Goal: Task Accomplishment & Management: Use online tool/utility

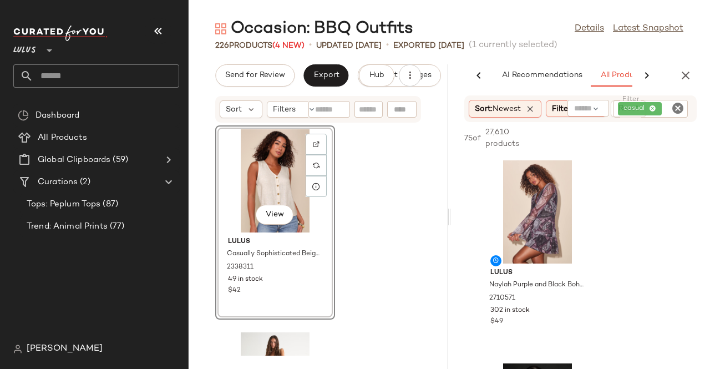
scroll to position [0, 65]
drag, startPoint x: 161, startPoint y: 27, endPoint x: 263, endPoint y: 68, distance: 110.0
click at [163, 27] on icon "button" at bounding box center [157, 30] width 13 height 13
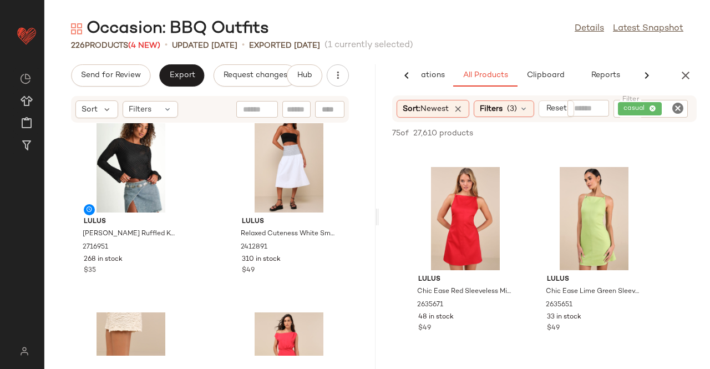
scroll to position [0, 0]
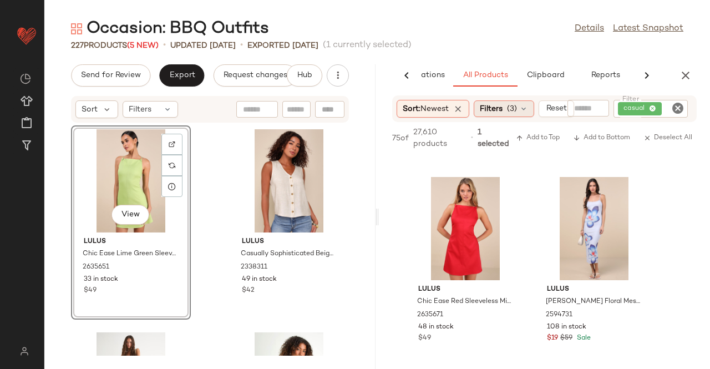
click at [516, 113] on span "(3)" at bounding box center [512, 109] width 10 height 12
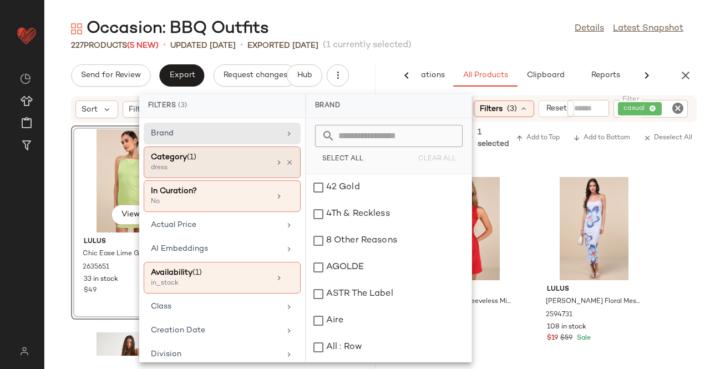
click at [284, 180] on div "Category (1) dress" at bounding box center [222, 196] width 157 height 32
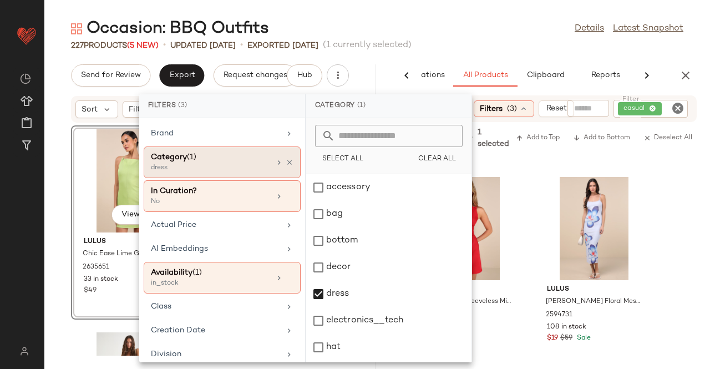
click at [275, 158] on icon at bounding box center [279, 162] width 9 height 9
click at [280, 163] on div at bounding box center [284, 162] width 19 height 9
click at [286, 161] on icon at bounding box center [290, 163] width 8 height 8
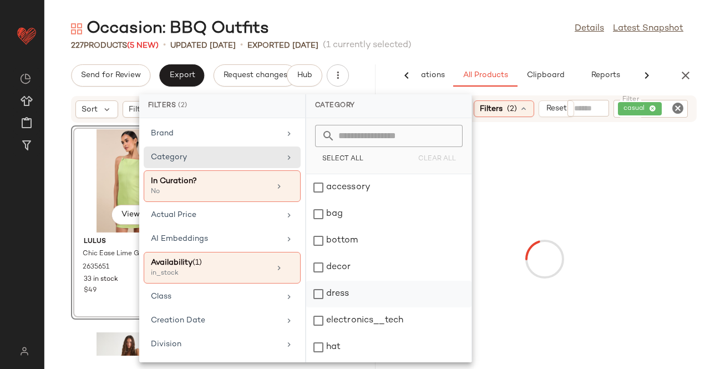
drag, startPoint x: 281, startPoint y: 160, endPoint x: 388, endPoint y: 291, distance: 169.1
click at [285, 159] on icon at bounding box center [289, 157] width 9 height 9
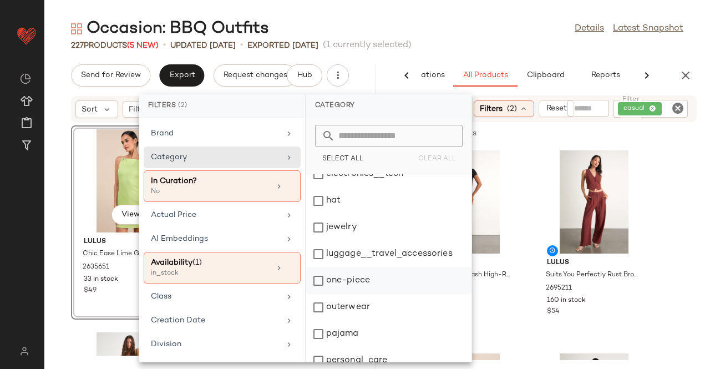
scroll to position [166, 0]
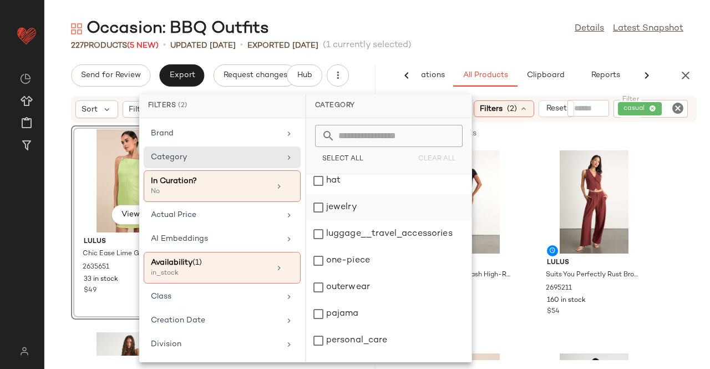
click at [353, 221] on div "jewelry" at bounding box center [388, 234] width 165 height 27
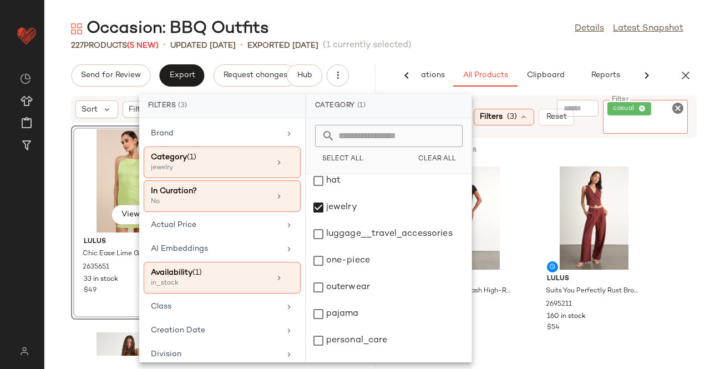
click at [657, 107] on div "casual" at bounding box center [645, 117] width 85 height 34
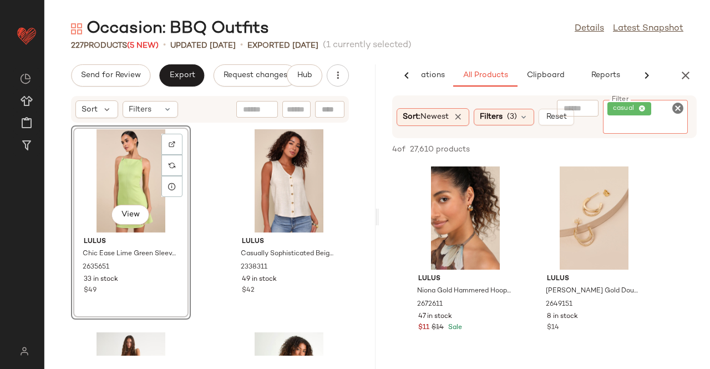
click at [639, 107] on icon at bounding box center [641, 108] width 7 height 7
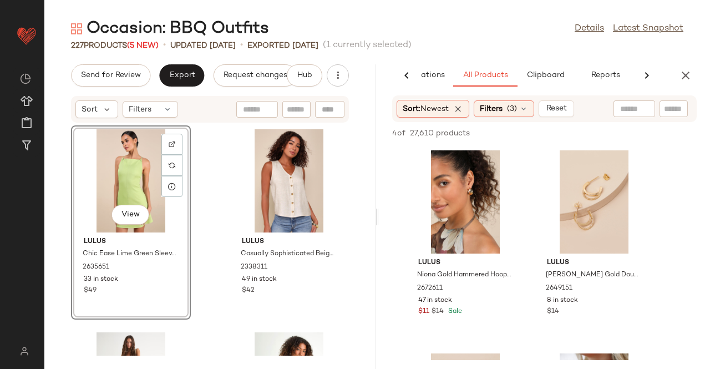
click at [519, 60] on div "Occasion: BBQ Outfits Details Latest Snapshot 227 Products (5 New) • updated Au…" at bounding box center [377, 193] width 666 height 351
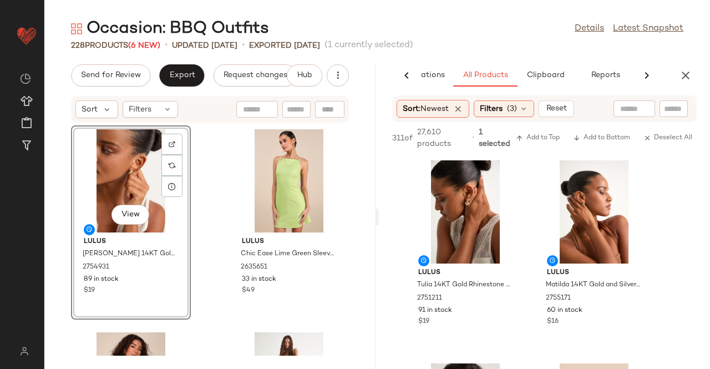
click at [693, 73] on button "button" at bounding box center [686, 75] width 22 height 22
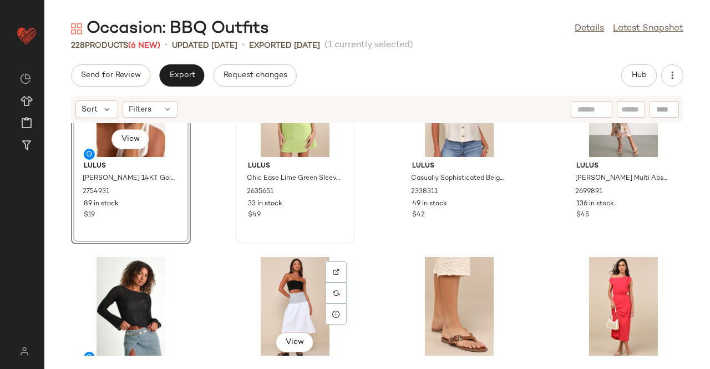
scroll to position [0, 0]
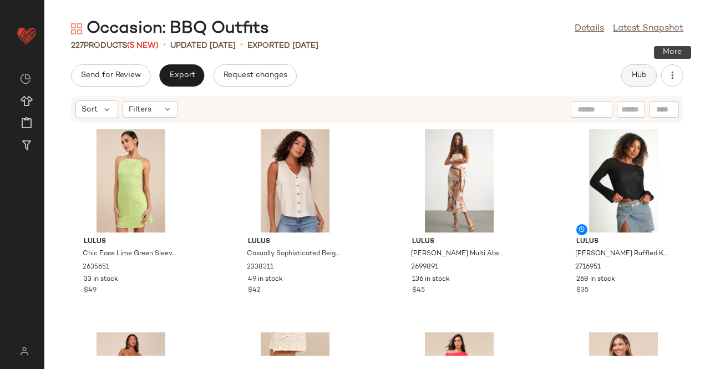
click at [642, 72] on span "Hub" at bounding box center [639, 75] width 16 height 9
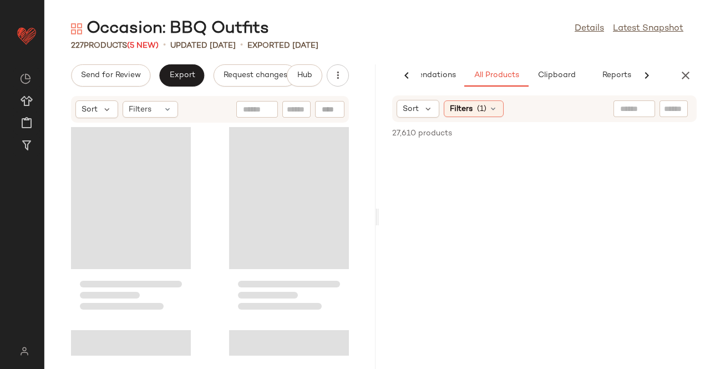
scroll to position [0, 70]
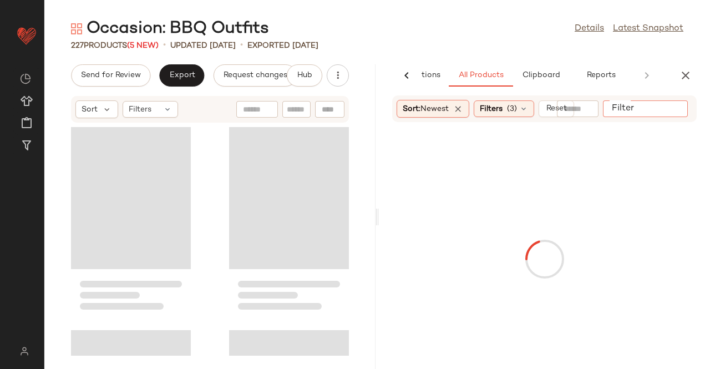
drag, startPoint x: 676, startPoint y: 103, endPoint x: 670, endPoint y: 98, distance: 7.5
click at [676, 103] on input "Filter" at bounding box center [654, 109] width 94 height 12
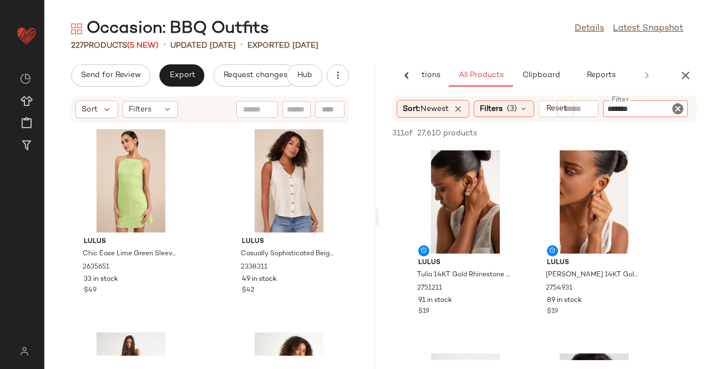
type input "********"
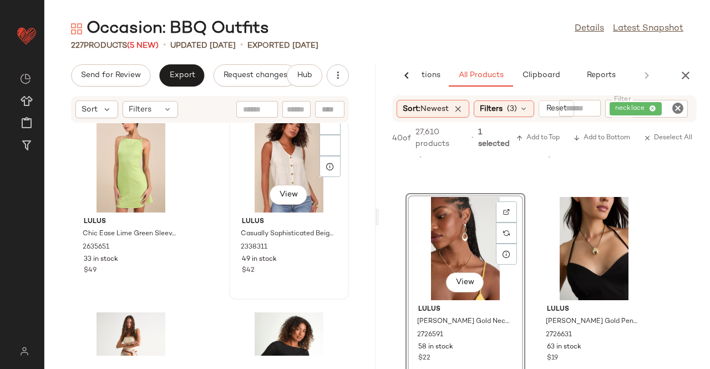
scroll to position [0, 0]
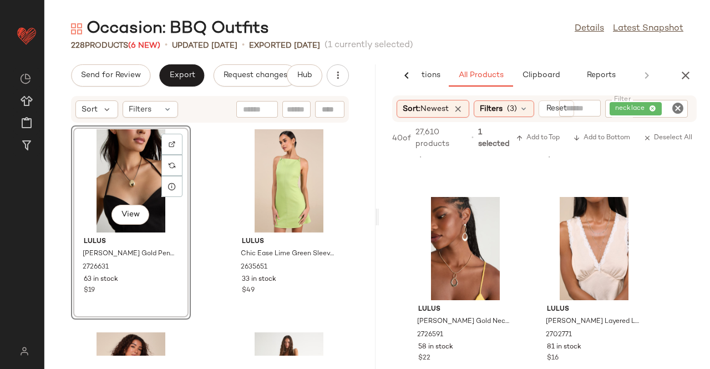
click at [692, 76] on button "button" at bounding box center [686, 75] width 22 height 22
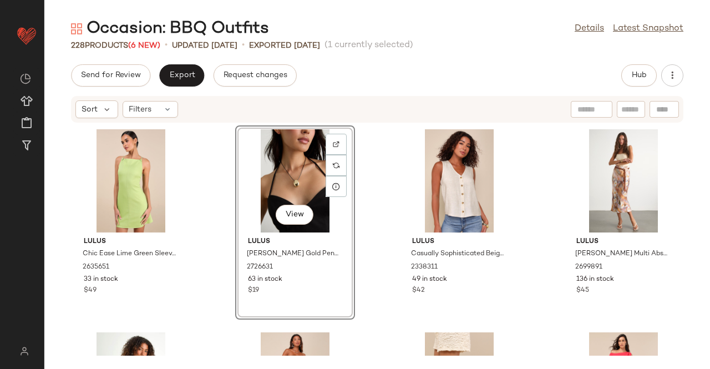
click at [214, 83] on div "Export" at bounding box center [255, 75] width 83 height 22
click at [185, 79] on span "Export" at bounding box center [182, 75] width 26 height 9
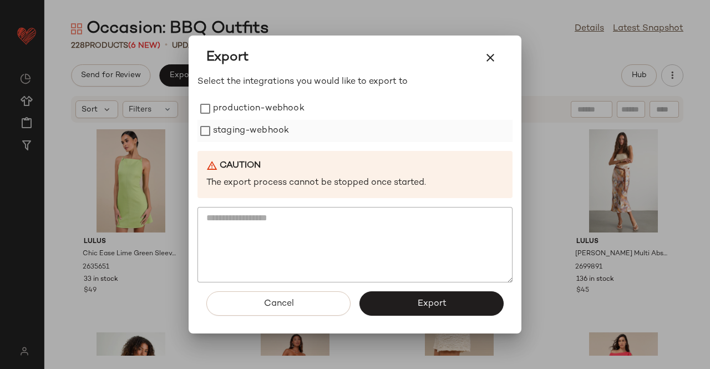
click at [290, 126] on div "staging-webhook" at bounding box center [354, 131] width 315 height 22
click at [257, 99] on label "production-webhook" at bounding box center [259, 109] width 92 height 22
drag, startPoint x: 235, startPoint y: 126, endPoint x: 302, endPoint y: 176, distance: 84.0
click at [235, 125] on label "staging-webhook" at bounding box center [251, 131] width 76 height 22
click at [473, 303] on button "Export" at bounding box center [431, 303] width 144 height 24
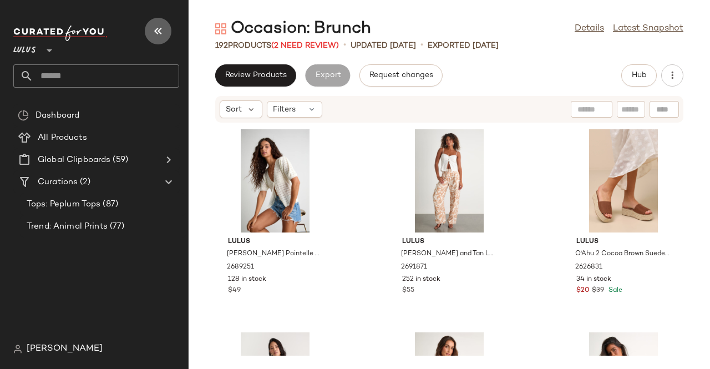
click at [154, 32] on icon "button" at bounding box center [157, 30] width 13 height 13
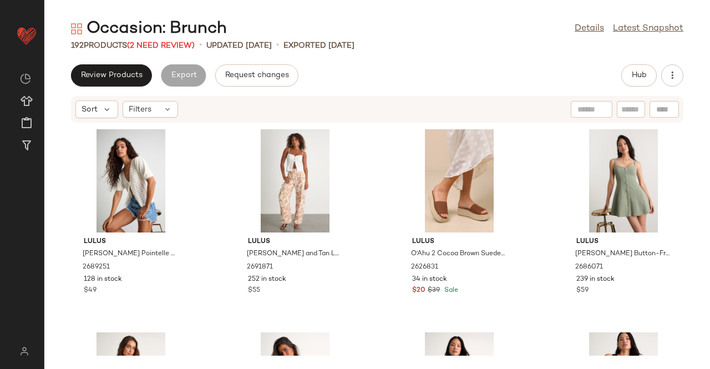
drag, startPoint x: 197, startPoint y: 48, endPoint x: 208, endPoint y: 40, distance: 13.1
click at [195, 47] on span "(2 Need Review)" at bounding box center [161, 46] width 68 height 8
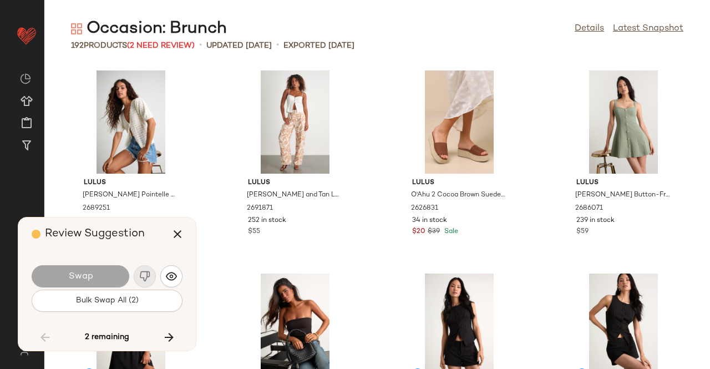
scroll to position [4873, 0]
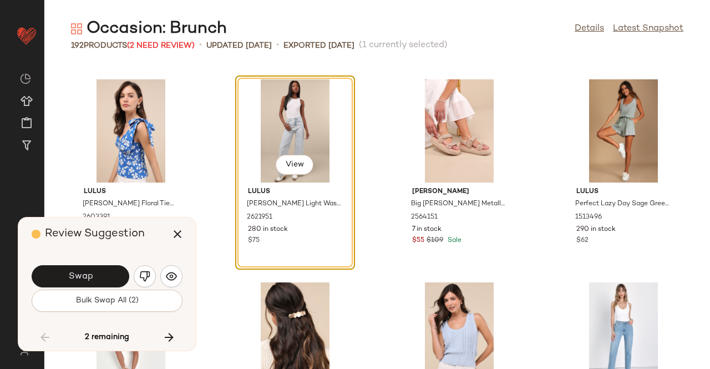
click at [85, 280] on span "Swap" at bounding box center [80, 276] width 25 height 11
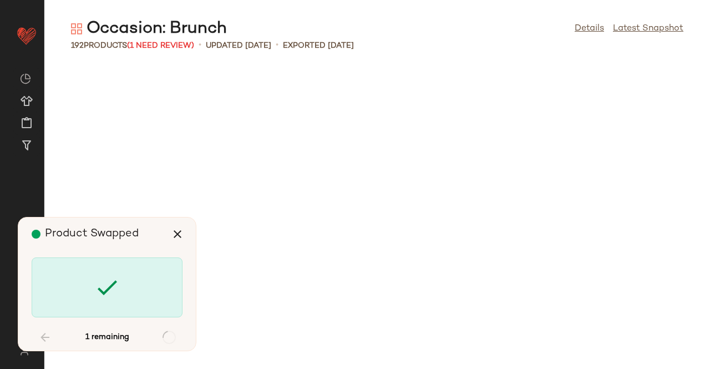
scroll to position [7106, 0]
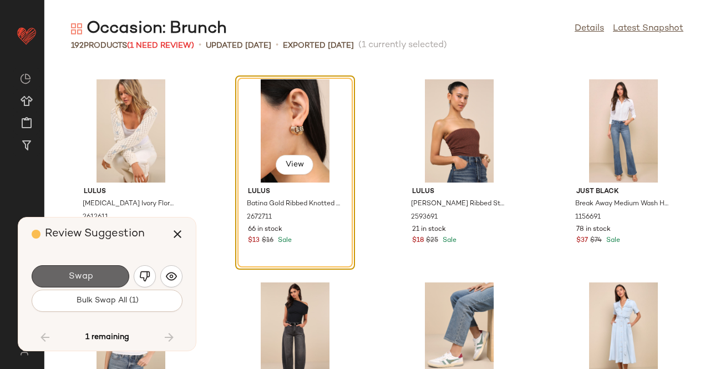
click at [99, 278] on button "Swap" at bounding box center [81, 276] width 98 height 22
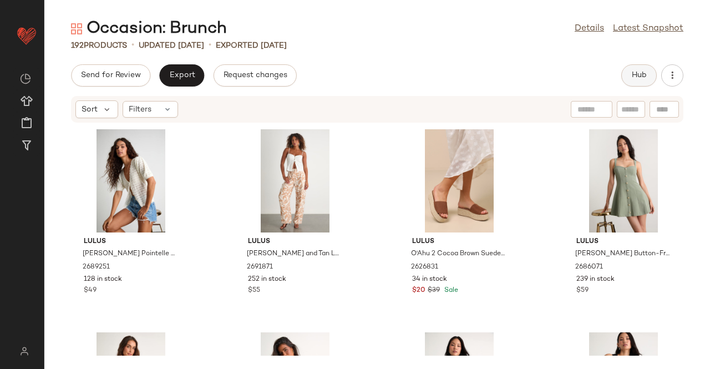
click at [625, 80] on div "Hub" at bounding box center [639, 75] width 36 height 22
click at [653, 70] on button "Hub" at bounding box center [639, 75] width 36 height 22
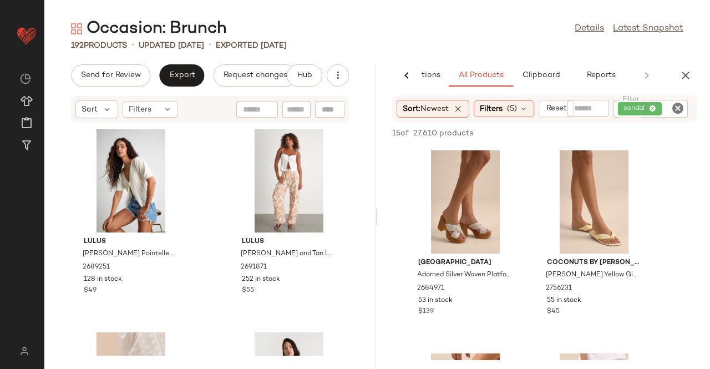
click at [660, 111] on div "sandal" at bounding box center [651, 109] width 74 height 18
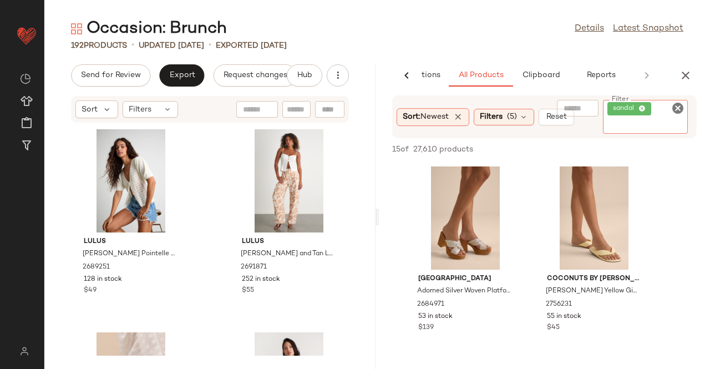
click at [644, 107] on icon at bounding box center [641, 108] width 7 height 7
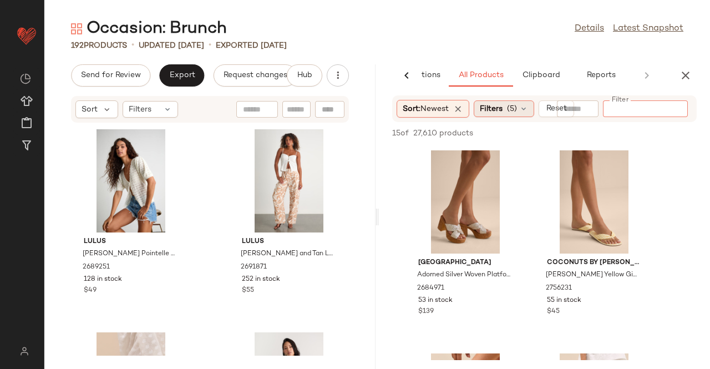
click at [505, 111] on div "Filters (5)" at bounding box center [504, 108] width 60 height 17
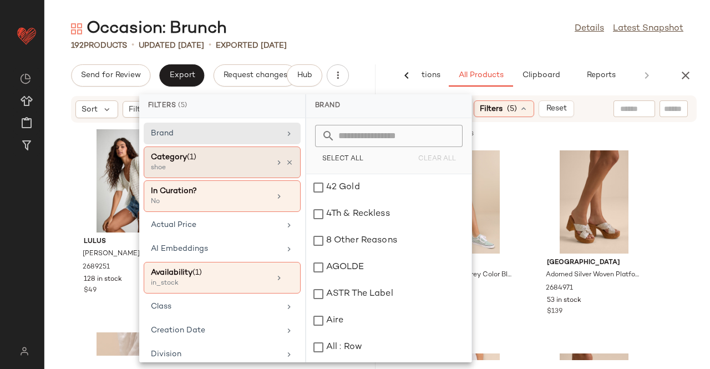
click at [281, 158] on div at bounding box center [284, 162] width 19 height 9
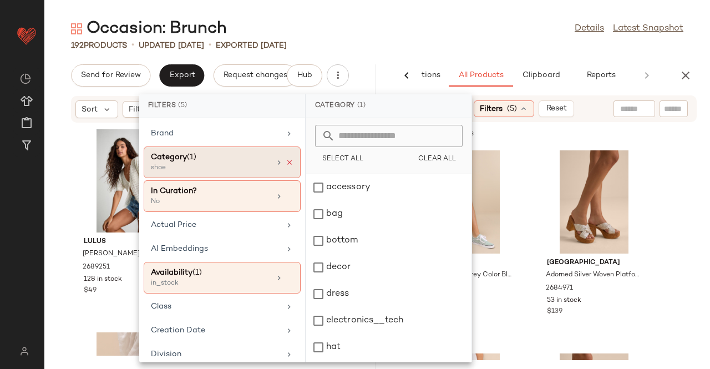
click at [287, 159] on icon at bounding box center [290, 163] width 8 height 8
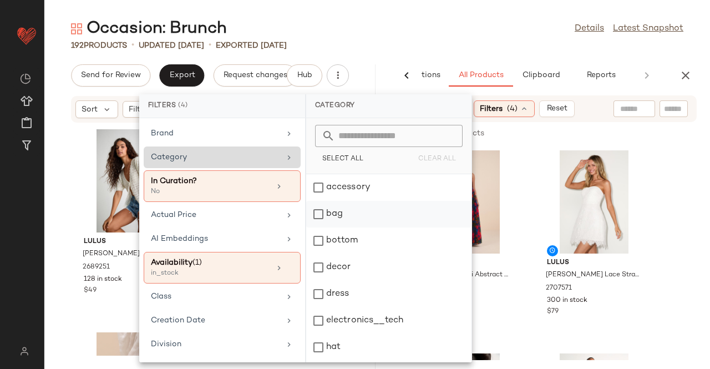
click at [342, 227] on div "bag" at bounding box center [388, 240] width 165 height 27
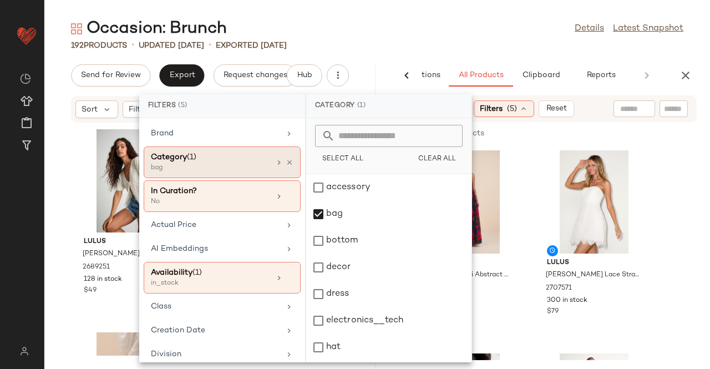
click at [509, 42] on div "192 Products • updated Aug 19th • Exported Aug 19th" at bounding box center [377, 45] width 666 height 11
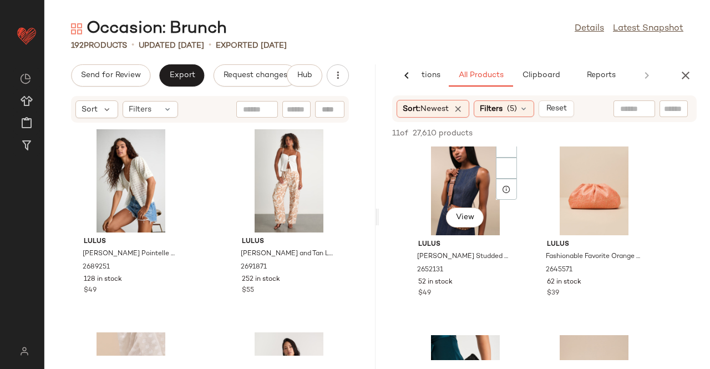
scroll to position [610, 0]
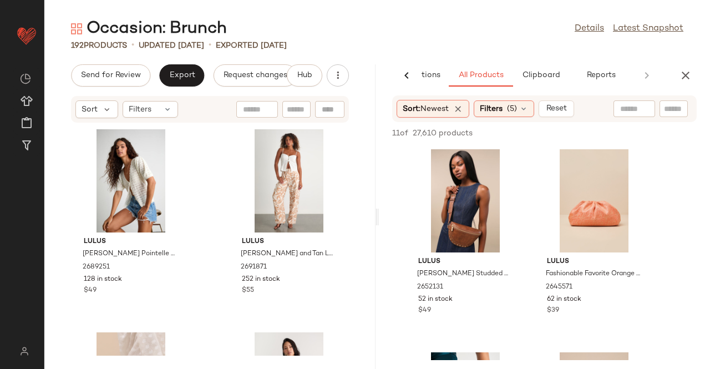
click at [504, 117] on div "Sort: Newest Filters (5) Reset" at bounding box center [486, 109] width 178 height 18
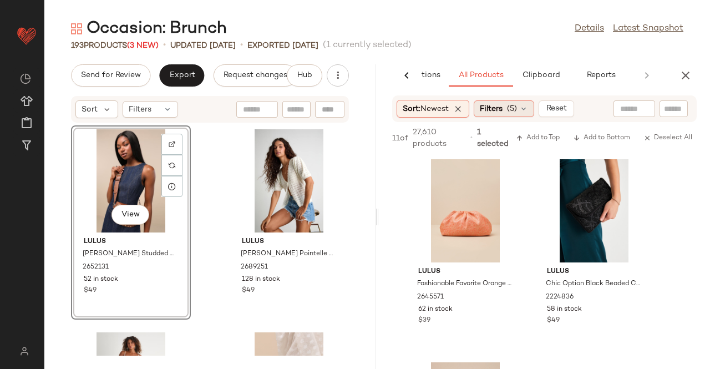
click at [517, 109] on span "(5)" at bounding box center [512, 109] width 10 height 12
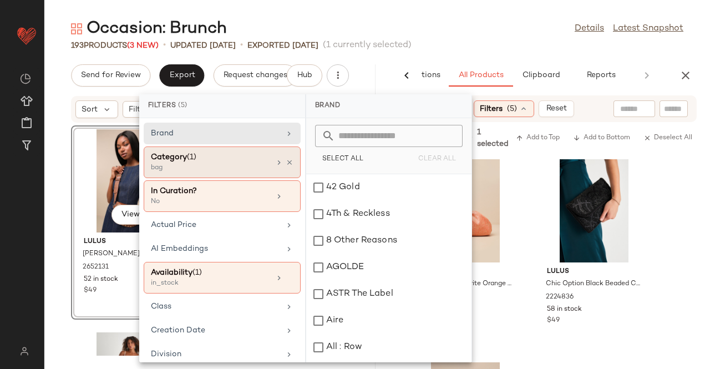
drag, startPoint x: 283, startPoint y: 159, endPoint x: 291, endPoint y: 160, distance: 7.4
click at [288, 160] on icon at bounding box center [290, 163] width 8 height 8
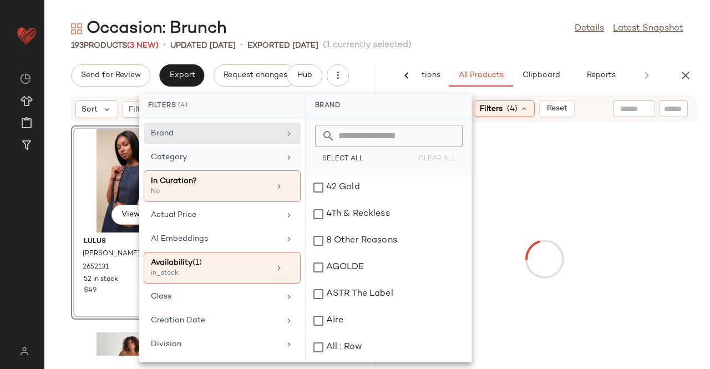
click at [280, 170] on div "Category" at bounding box center [222, 186] width 157 height 32
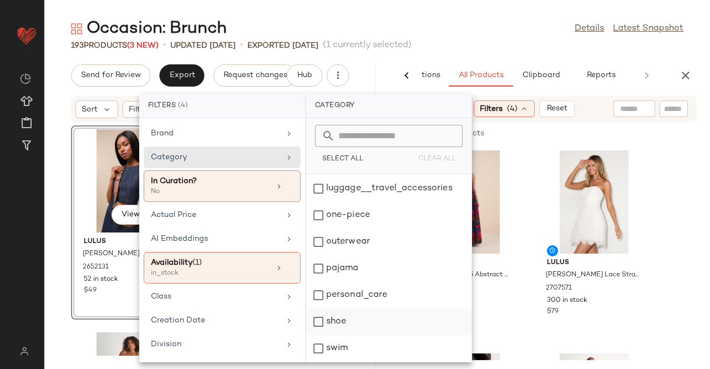
scroll to position [153, 0]
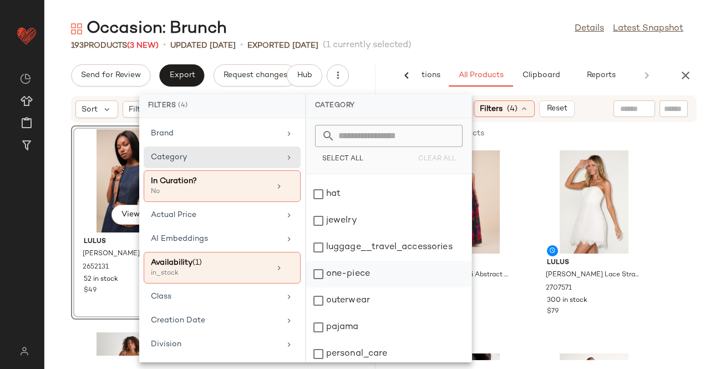
drag, startPoint x: 350, startPoint y: 278, endPoint x: 351, endPoint y: 272, distance: 5.6
click at [351, 287] on div "one-piece" at bounding box center [388, 300] width 165 height 27
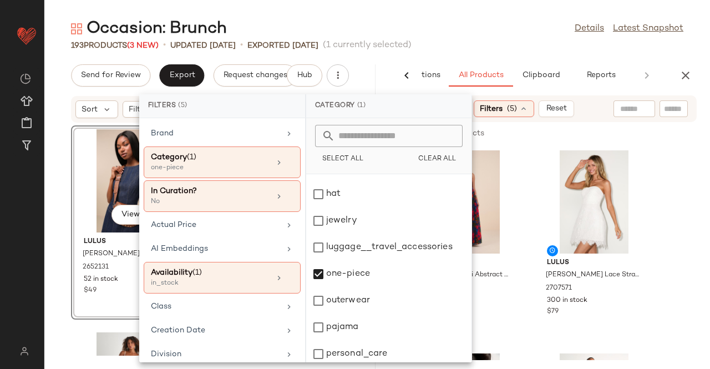
click at [499, 44] on div "193 Products (3 New) • updated Aug 21st • Exported Aug 19th (1 currently select…" at bounding box center [377, 45] width 666 height 11
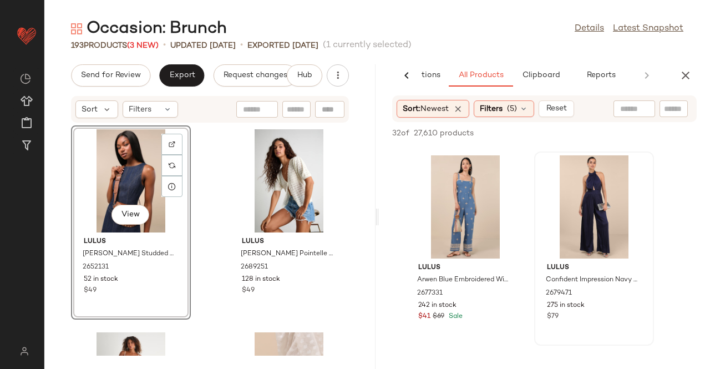
scroll to position [222, 0]
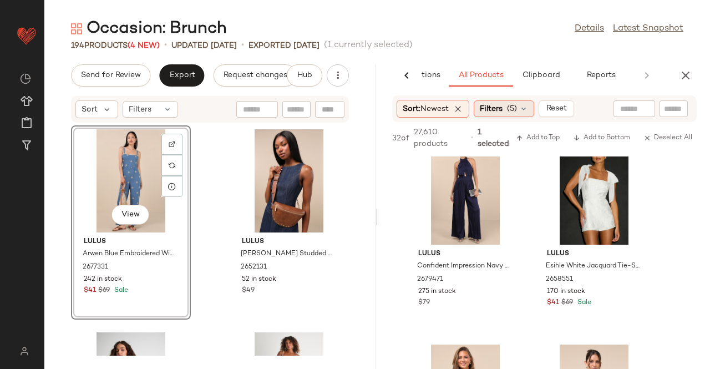
click at [505, 106] on div "Filters (5)" at bounding box center [504, 108] width 60 height 17
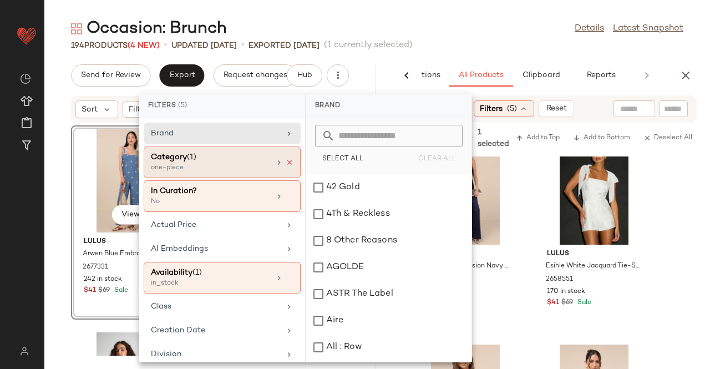
click at [283, 180] on div "Category (1) one-piece" at bounding box center [222, 196] width 157 height 32
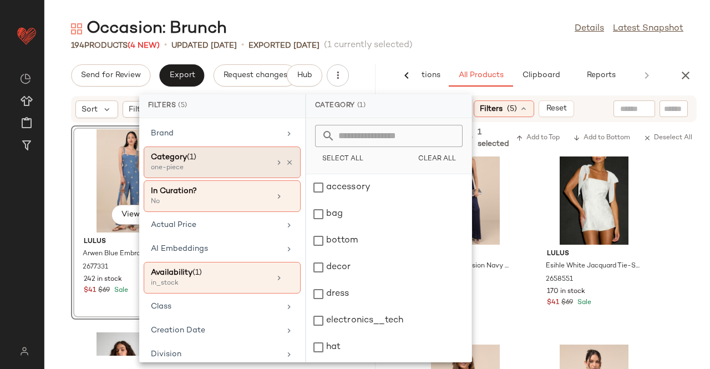
click at [287, 159] on icon at bounding box center [290, 163] width 8 height 8
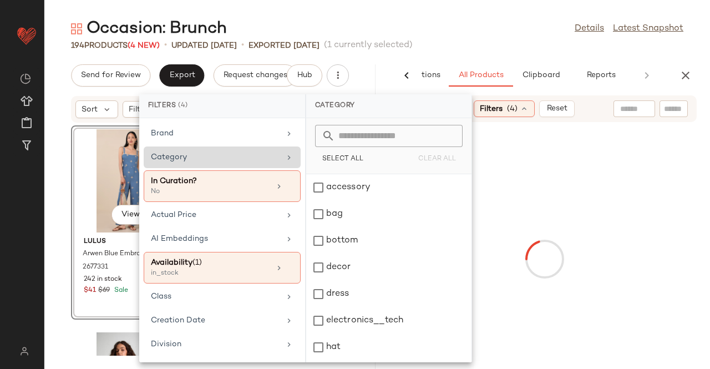
click at [271, 156] on div "Category" at bounding box center [215, 157] width 129 height 12
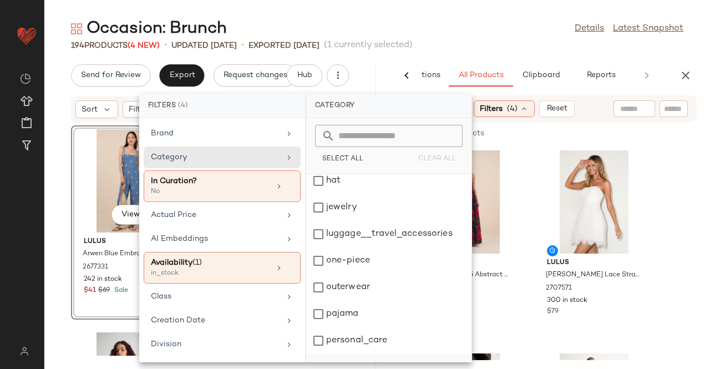
scroll to position [264, 0]
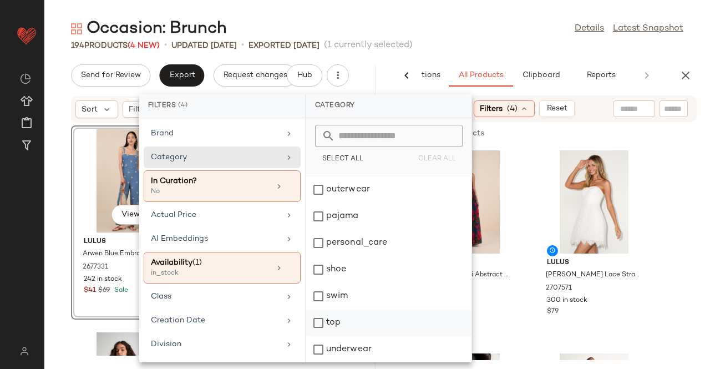
click at [345, 336] on div "top" at bounding box center [388, 349] width 165 height 27
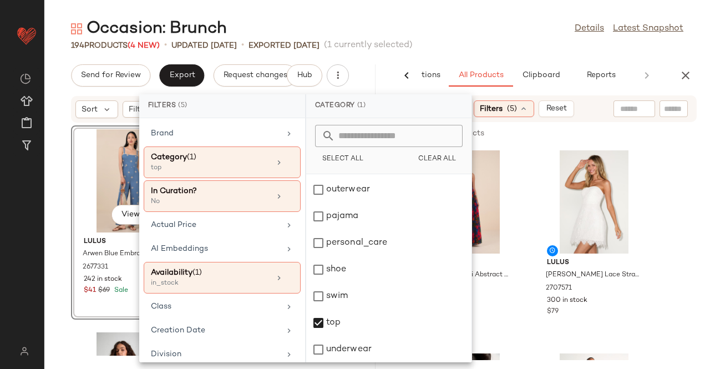
click at [506, 34] on div "Occasion: Brunch Details Latest Snapshot" at bounding box center [377, 29] width 666 height 22
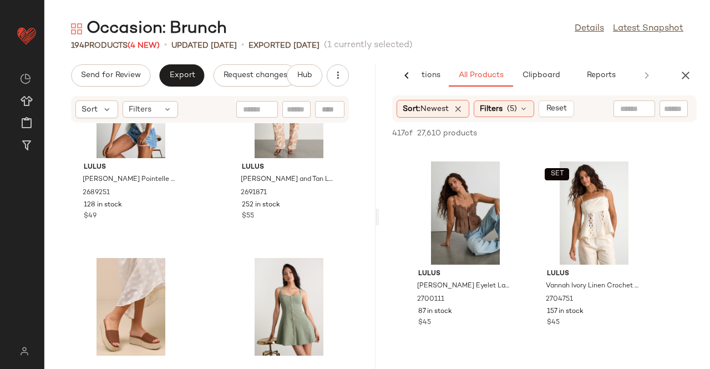
scroll to position [0, 0]
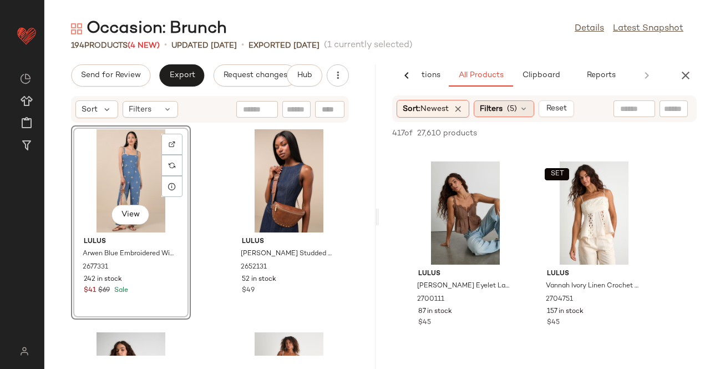
click at [500, 108] on span "Filters" at bounding box center [491, 109] width 23 height 12
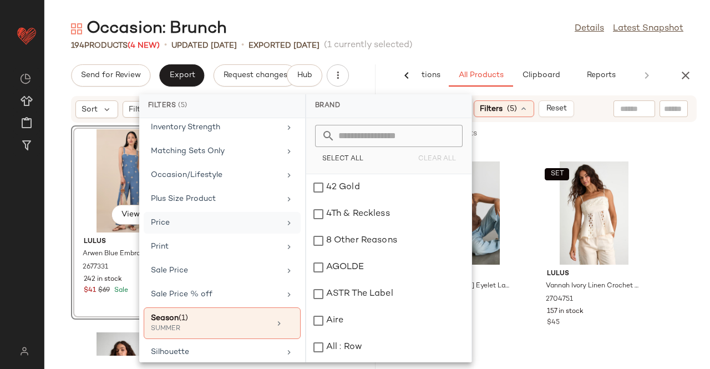
scroll to position [275, 0]
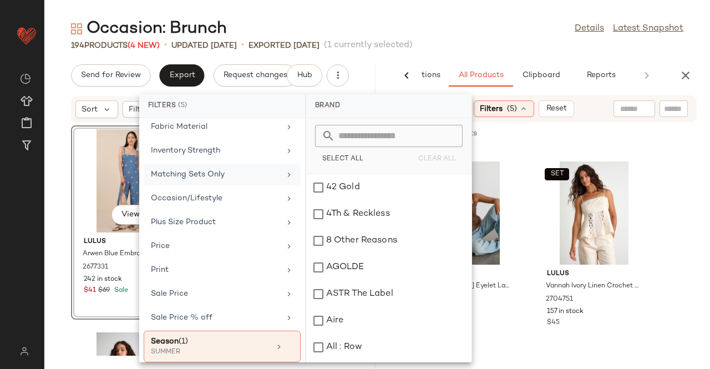
click at [243, 169] on div "Matching Sets Only" at bounding box center [215, 175] width 129 height 12
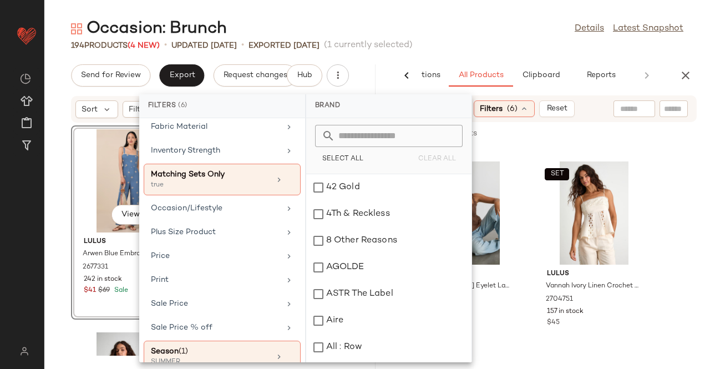
click at [456, 40] on div "194 Products (4 New) • updated Aug 21st • Exported Aug 19th (1 currently select…" at bounding box center [377, 45] width 666 height 11
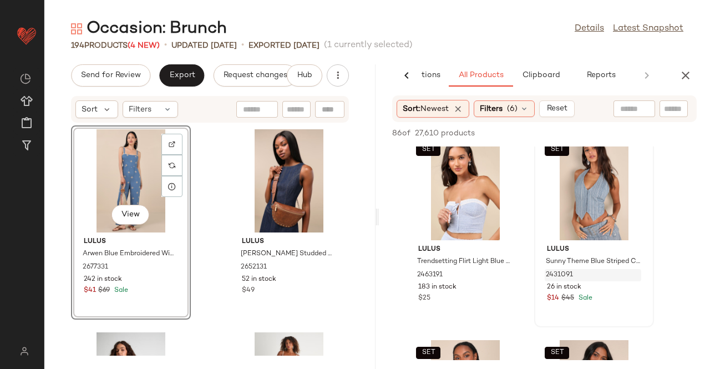
scroll to position [6934, 0]
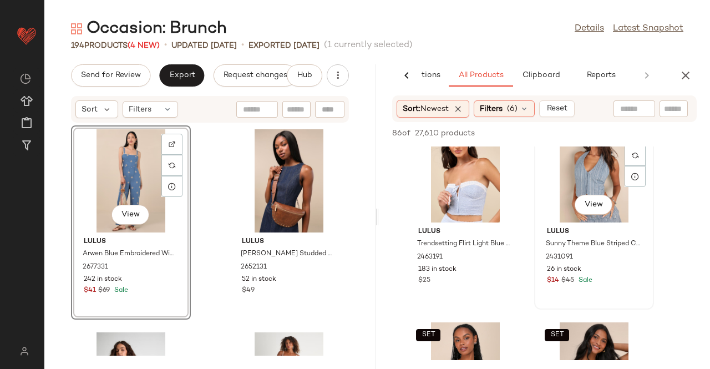
click at [585, 215] on div "View" at bounding box center [594, 206] width 38 height 22
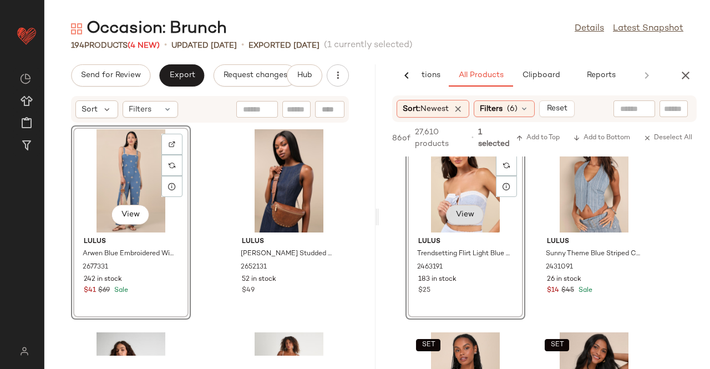
click at [473, 213] on span "View" at bounding box center [464, 214] width 19 height 9
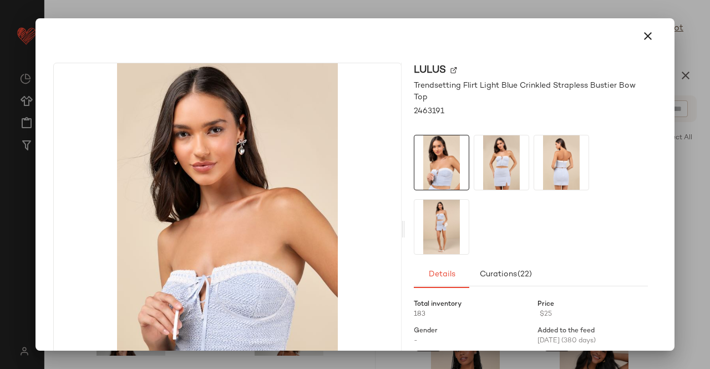
click at [518, 153] on img at bounding box center [501, 162] width 54 height 54
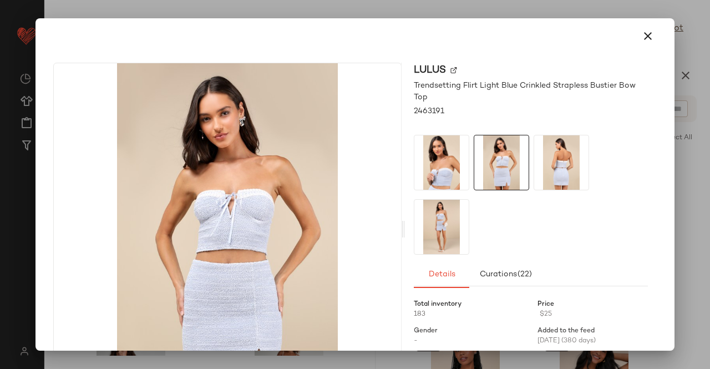
click at [579, 154] on img at bounding box center [561, 162] width 54 height 54
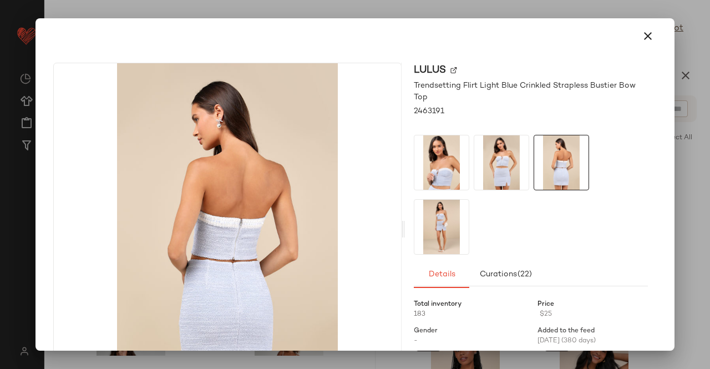
click at [426, 211] on img at bounding box center [441, 227] width 54 height 54
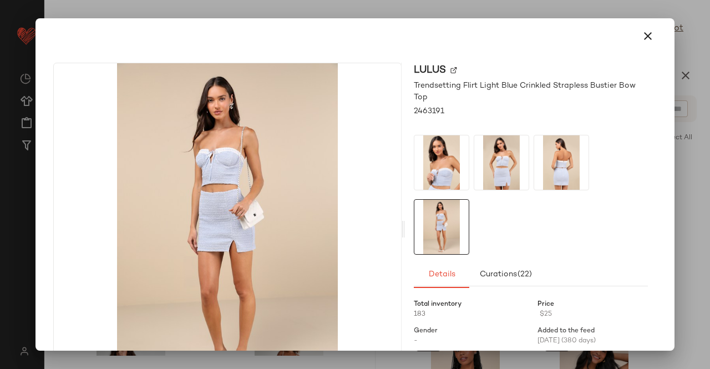
click at [709, 175] on div at bounding box center [355, 184] width 710 height 369
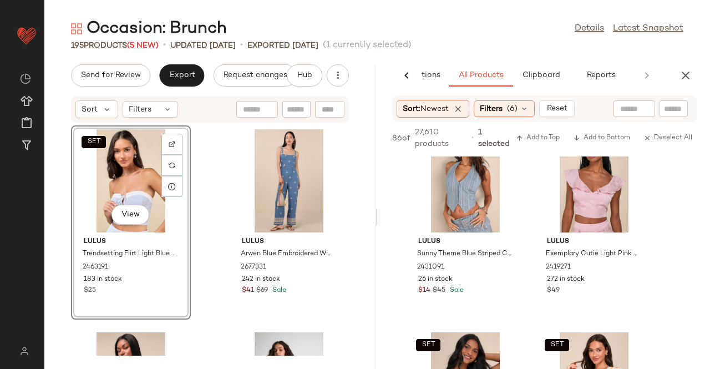
click at [517, 110] on div "Filters (6)" at bounding box center [504, 108] width 61 height 17
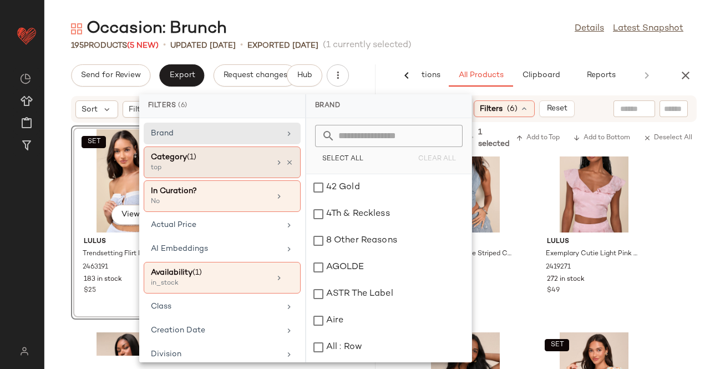
click at [284, 180] on div "Category (1) top" at bounding box center [222, 196] width 157 height 32
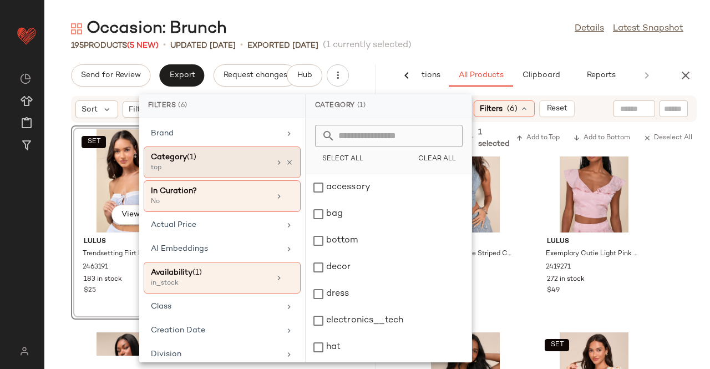
click at [290, 159] on div "Category (1) top" at bounding box center [222, 162] width 157 height 32
click at [286, 161] on icon at bounding box center [290, 163] width 8 height 8
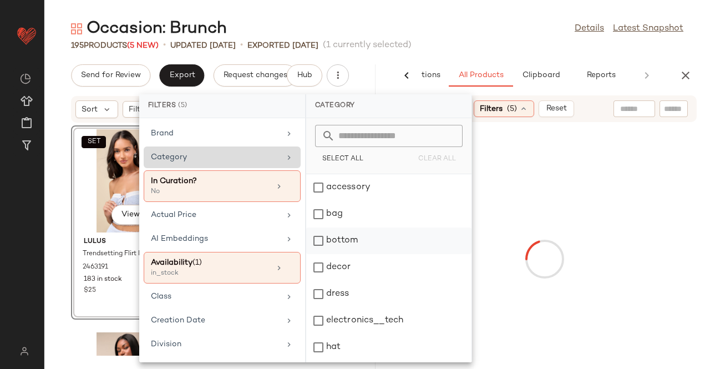
click at [376, 254] on div "bottom" at bounding box center [388, 267] width 165 height 27
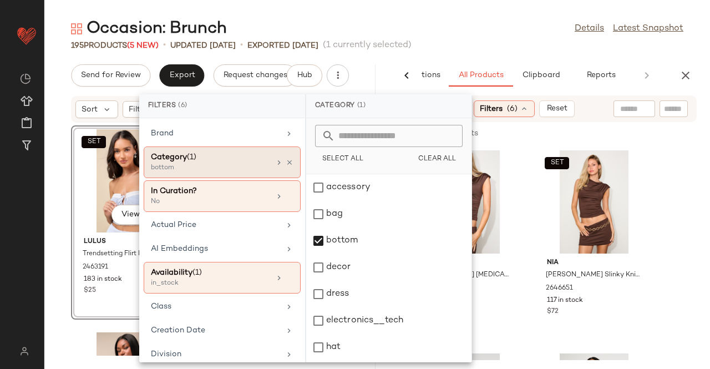
click at [499, 47] on div "195 Products (5 New) • updated Aug 21st • Exported Aug 19th (1 currently select…" at bounding box center [377, 45] width 666 height 11
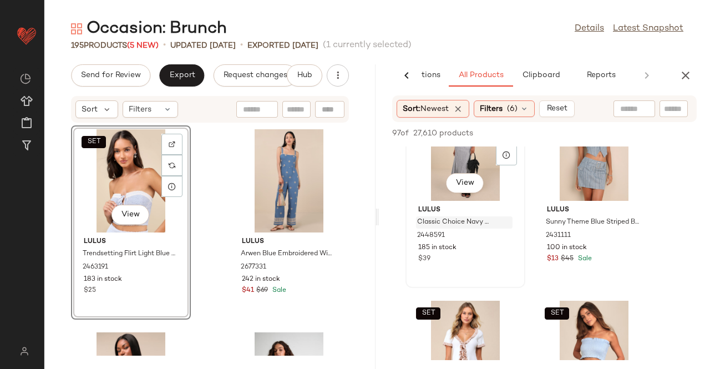
scroll to position [7988, 0]
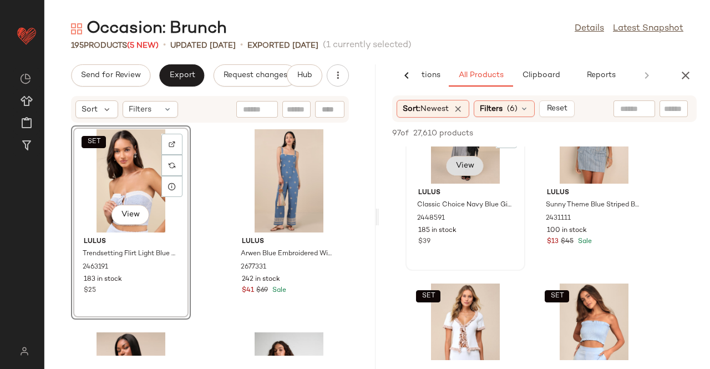
click at [464, 169] on span "View" at bounding box center [464, 165] width 19 height 9
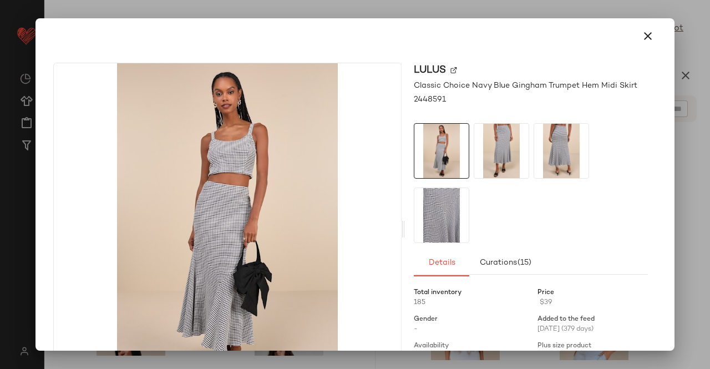
click at [509, 136] on img at bounding box center [501, 151] width 54 height 54
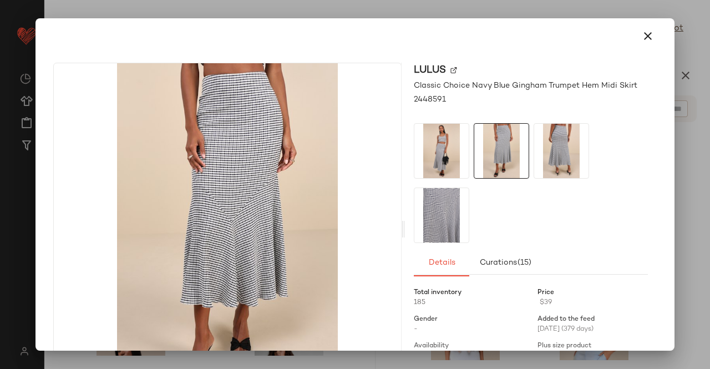
click at [592, 141] on div at bounding box center [531, 183] width 234 height 120
click at [458, 210] on img at bounding box center [441, 215] width 54 height 54
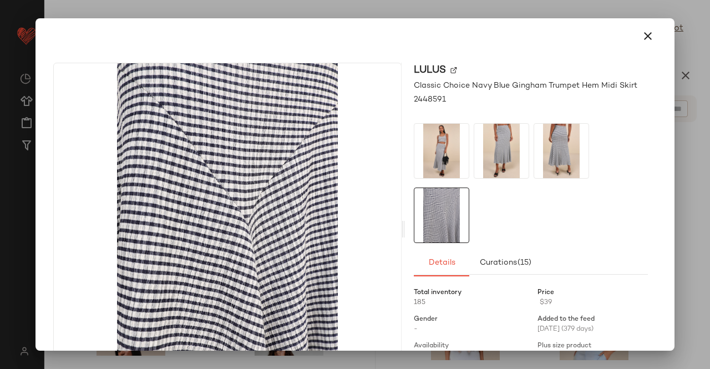
click at [457, 154] on img at bounding box center [441, 151] width 54 height 54
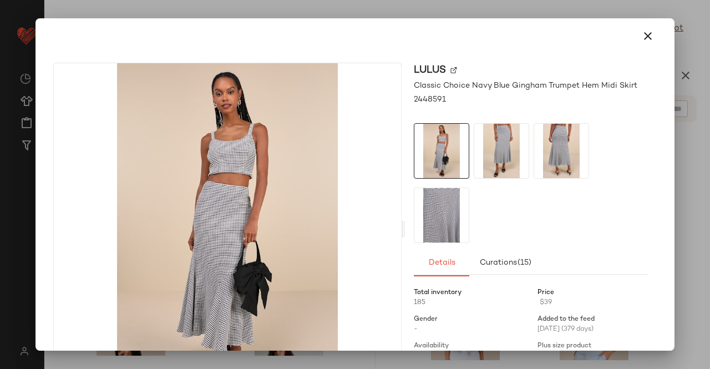
click at [709, 171] on div at bounding box center [355, 184] width 710 height 369
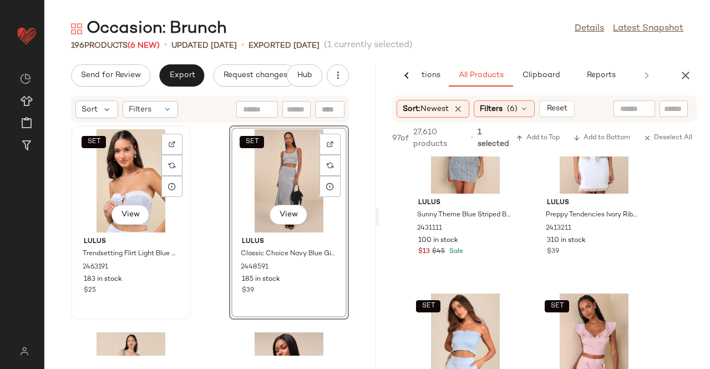
click at [123, 174] on div "SET View" at bounding box center [131, 180] width 112 height 103
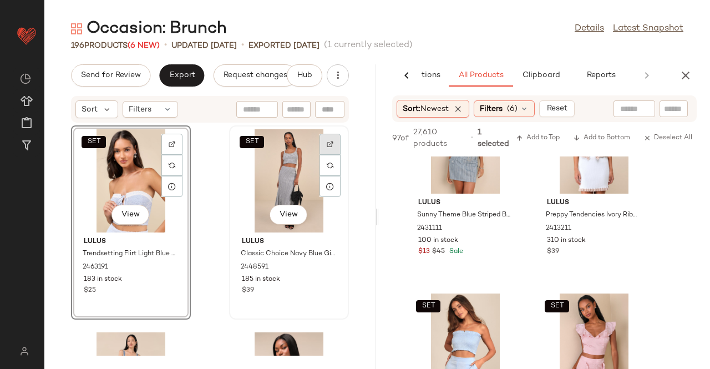
click at [331, 155] on div at bounding box center [330, 165] width 21 height 21
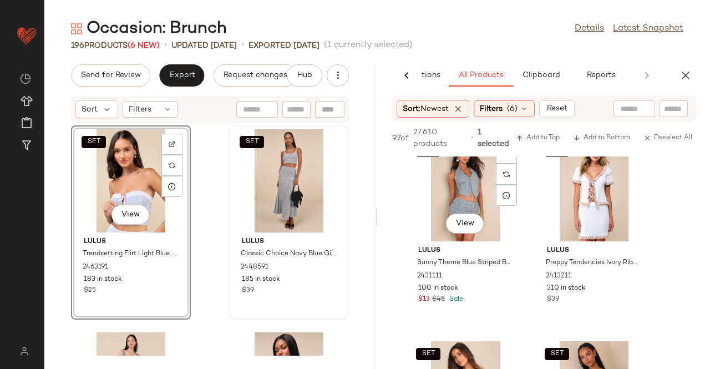
scroll to position [7988, 0]
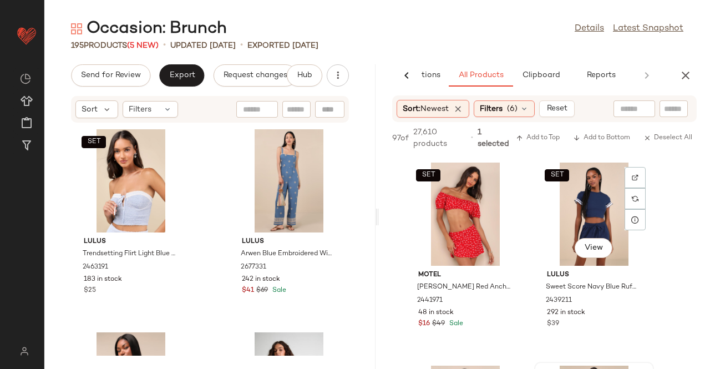
scroll to position [7489, 0]
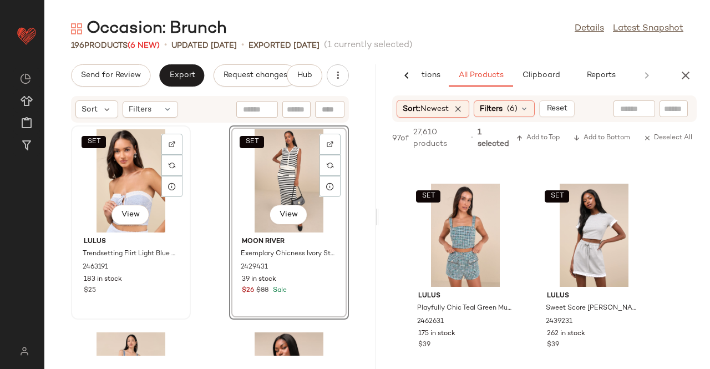
click at [118, 174] on div "SET View" at bounding box center [131, 180] width 112 height 103
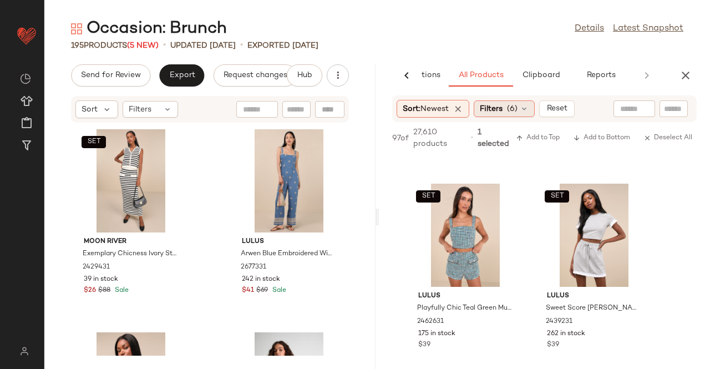
click at [521, 108] on icon at bounding box center [524, 108] width 9 height 9
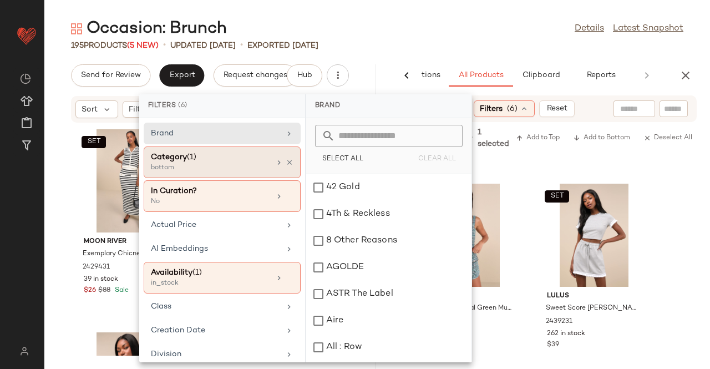
click at [290, 180] on div "Category (1) bottom" at bounding box center [222, 196] width 157 height 32
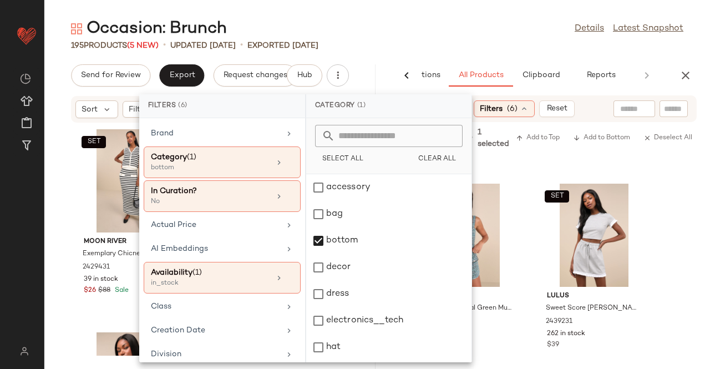
click at [454, 22] on div "Occasion: Brunch Details Latest Snapshot" at bounding box center [377, 29] width 666 height 22
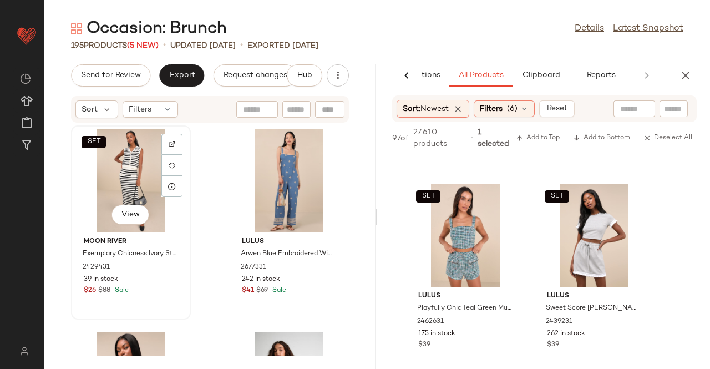
click at [174, 155] on div at bounding box center [171, 165] width 21 height 21
click at [130, 150] on div "SET View" at bounding box center [131, 180] width 112 height 103
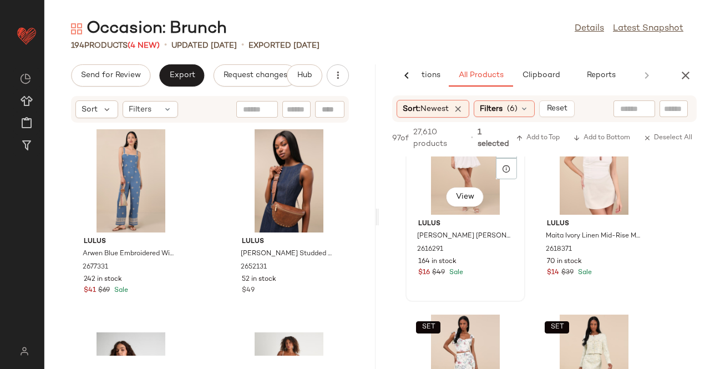
scroll to position [6435, 0]
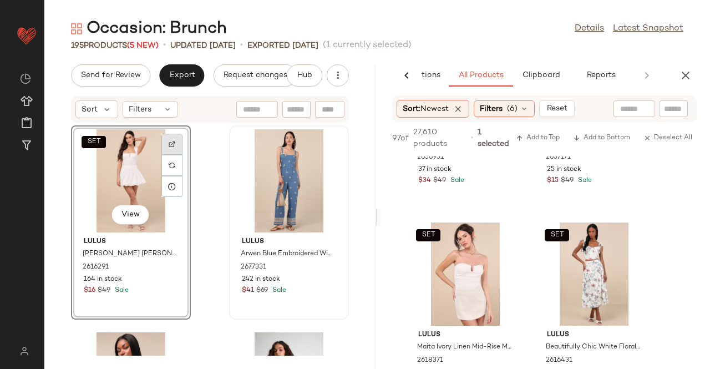
click at [168, 155] on div at bounding box center [171, 165] width 21 height 21
drag, startPoint x: 687, startPoint y: 113, endPoint x: 679, endPoint y: 109, distance: 9.2
click at [687, 113] on div at bounding box center [674, 108] width 28 height 17
paste input "*******"
type input "*******"
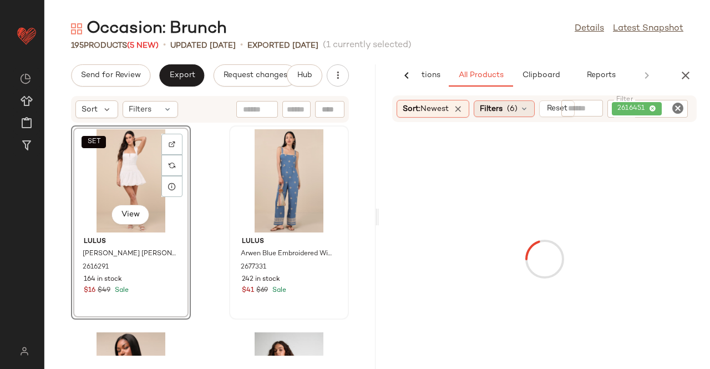
click at [519, 118] on div "Sort: Newest Filters (6) Reset Filter 2616451 Filter" at bounding box center [544, 108] width 305 height 27
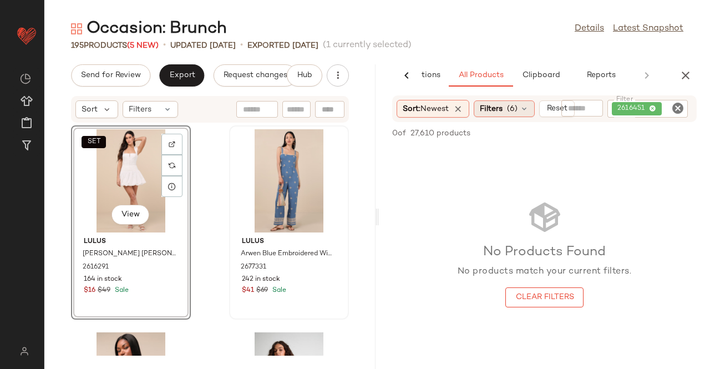
click at [495, 107] on span "Filters" at bounding box center [491, 109] width 23 height 12
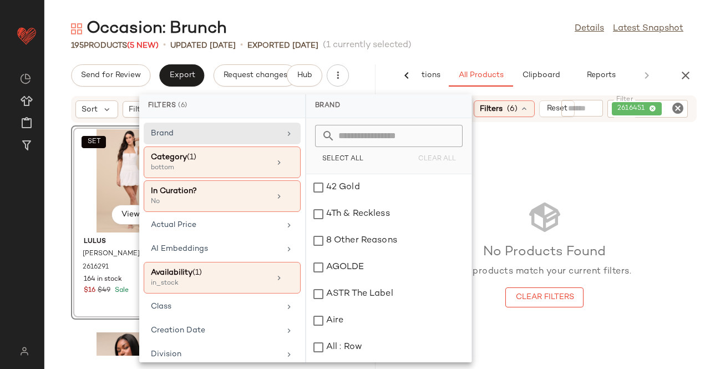
drag, startPoint x: 285, startPoint y: 161, endPoint x: 316, endPoint y: 137, distance: 39.5
click at [286, 161] on icon at bounding box center [290, 163] width 8 height 8
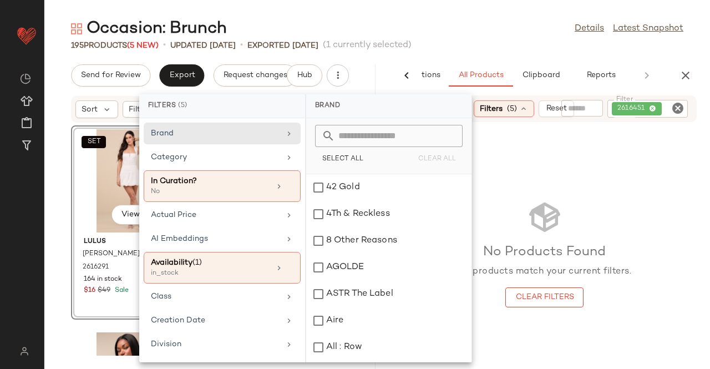
click at [475, 23] on div "Occasion: Brunch Details Latest Snapshot" at bounding box center [377, 29] width 666 height 22
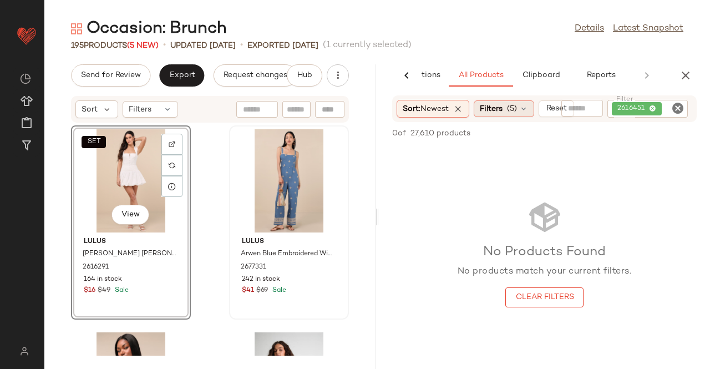
click at [520, 107] on div "Filters (5)" at bounding box center [504, 108] width 60 height 17
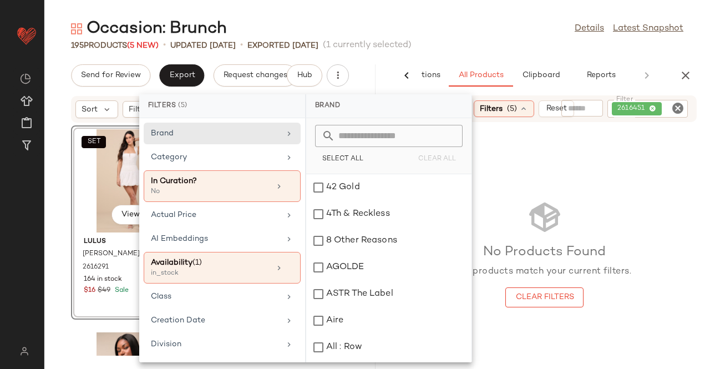
click at [476, 56] on div "Occasion: Brunch Details Latest Snapshot 195 Products (5 New) • updated Aug 21s…" at bounding box center [377, 193] width 666 height 351
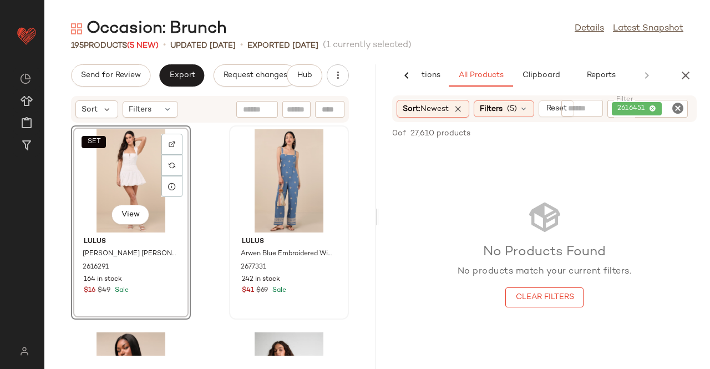
click at [647, 111] on div "2616451" at bounding box center [636, 109] width 39 height 10
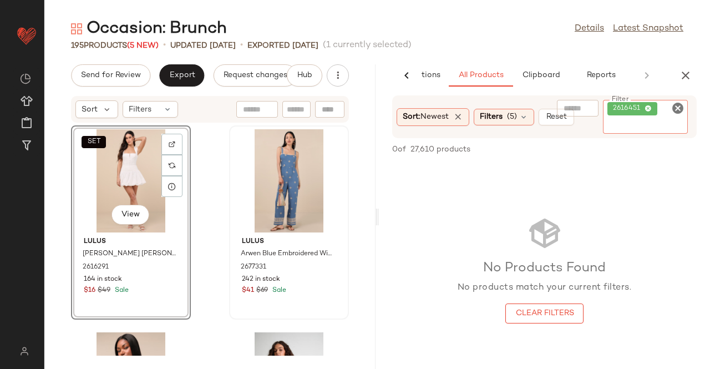
click at [646, 105] on icon at bounding box center [648, 108] width 7 height 7
click at [646, 120] on input "Filter" at bounding box center [654, 126] width 94 height 12
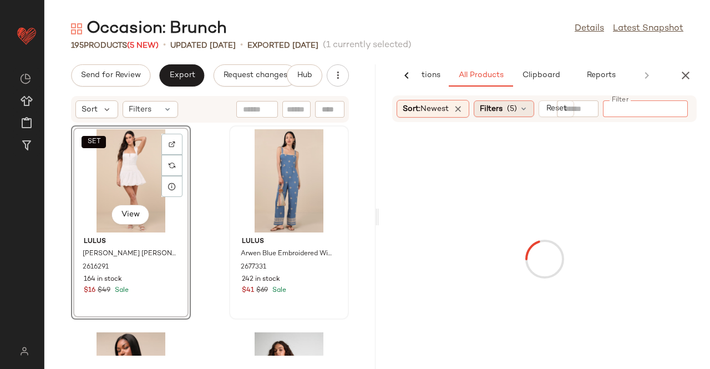
click at [516, 114] on span "(5)" at bounding box center [512, 109] width 10 height 12
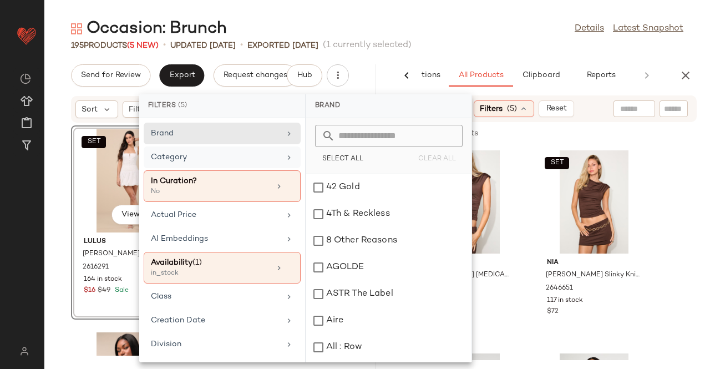
click at [281, 170] on div "Category" at bounding box center [222, 186] width 157 height 32
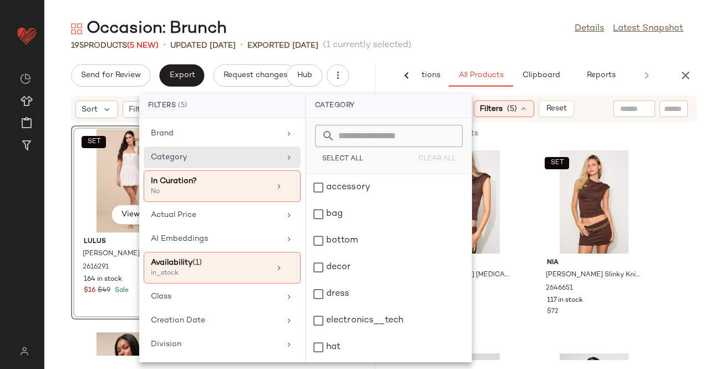
scroll to position [264, 0]
click at [354, 336] on div "top" at bounding box center [388, 349] width 165 height 27
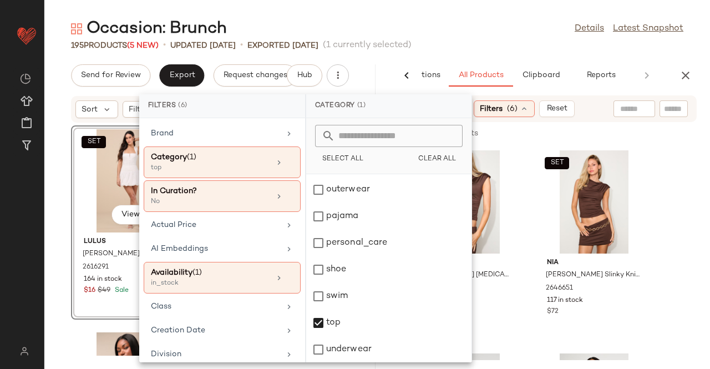
drag, startPoint x: 662, startPoint y: 94, endPoint x: 696, endPoint y: 109, distance: 37.2
click at [663, 96] on div "AI Recommendations All Products Clipboard Reports Sort: Newest Filters (6) Rese…" at bounding box center [544, 216] width 331 height 305
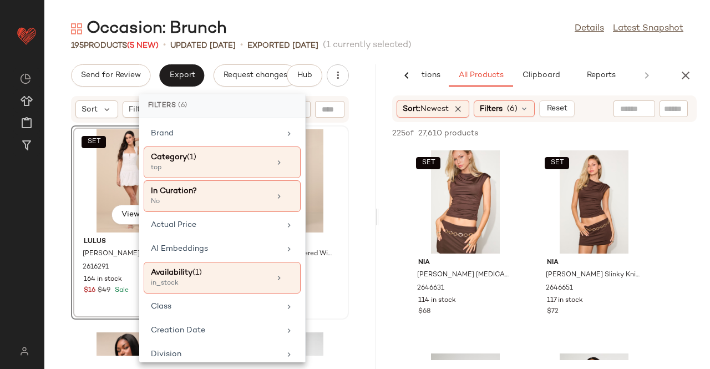
click at [667, 113] on input "text" at bounding box center [673, 109] width 19 height 12
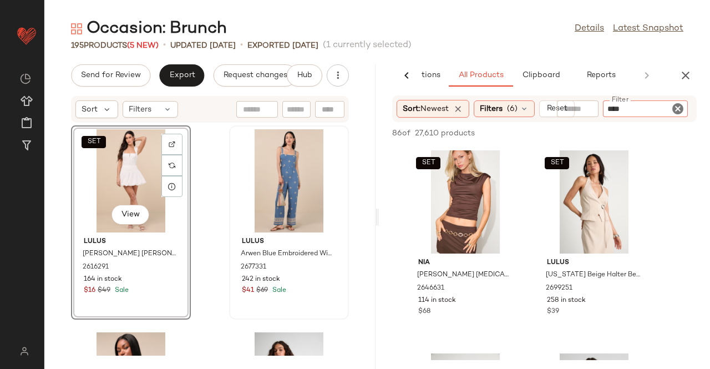
type input "*****"
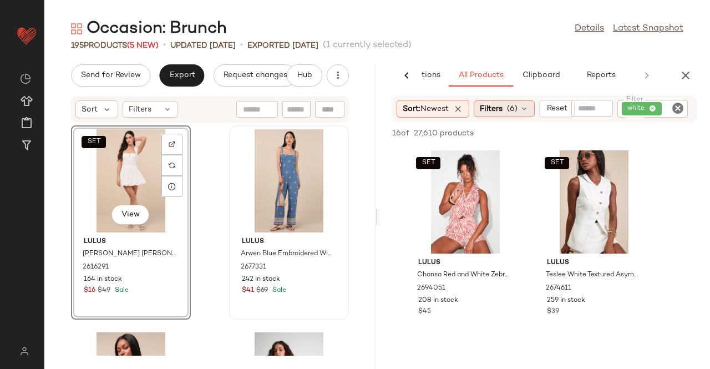
click at [493, 117] on div "Sort: Newest Filters (6) Reset" at bounding box center [486, 109] width 178 height 18
drag, startPoint x: 522, startPoint y: 108, endPoint x: 469, endPoint y: 115, distance: 53.1
click at [521, 108] on div "Filters (6)" at bounding box center [504, 108] width 61 height 17
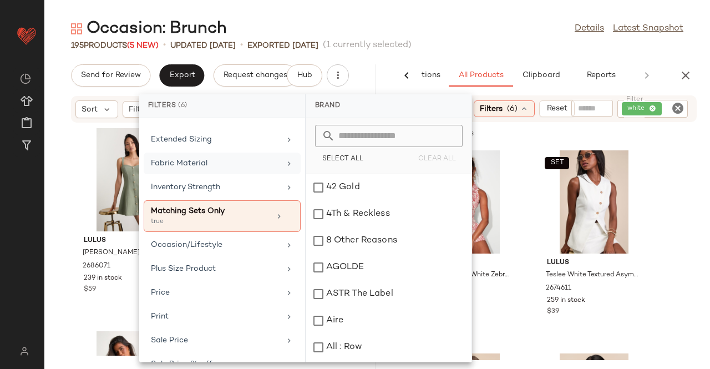
scroll to position [119, 0]
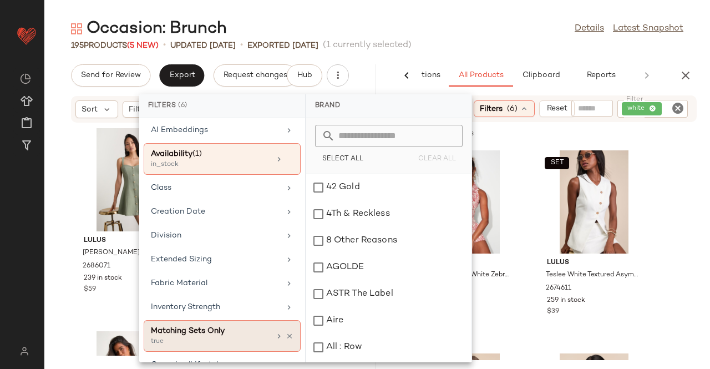
click at [290, 326] on div "Matching Sets Only true" at bounding box center [222, 336] width 157 height 32
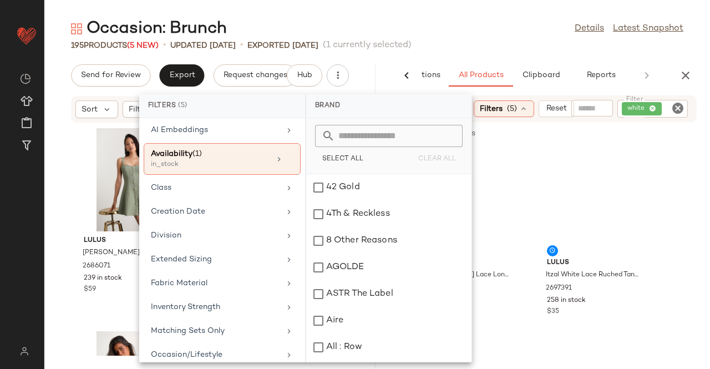
click at [415, 1] on main "Occasion: Brunch Details Latest Snapshot 195 Products (5 New) • updated Aug 21s…" at bounding box center [355, 184] width 710 height 369
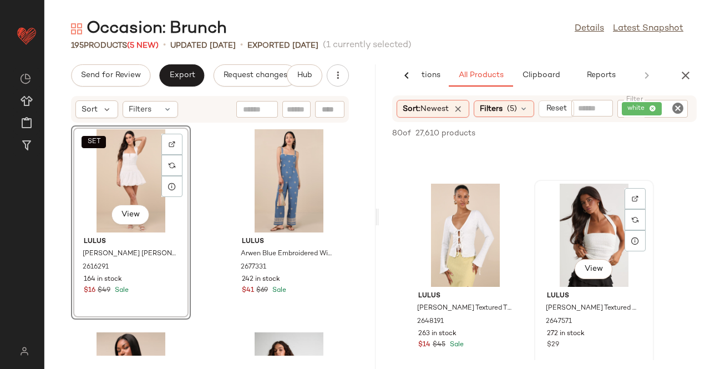
scroll to position [2441, 0]
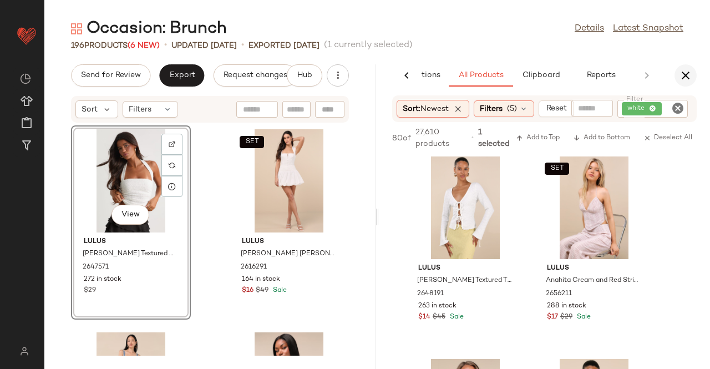
click at [675, 75] on button "button" at bounding box center [686, 75] width 22 height 22
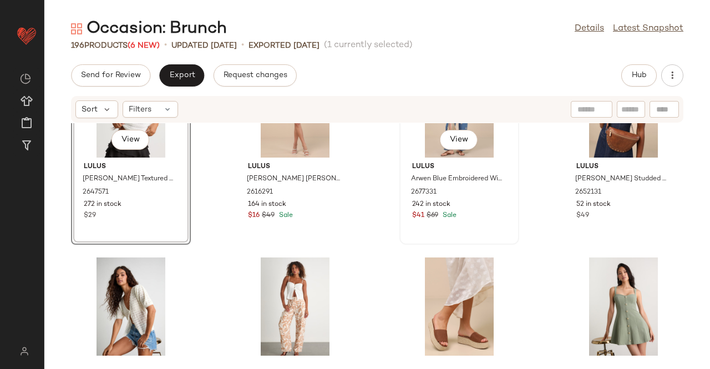
scroll to position [0, 0]
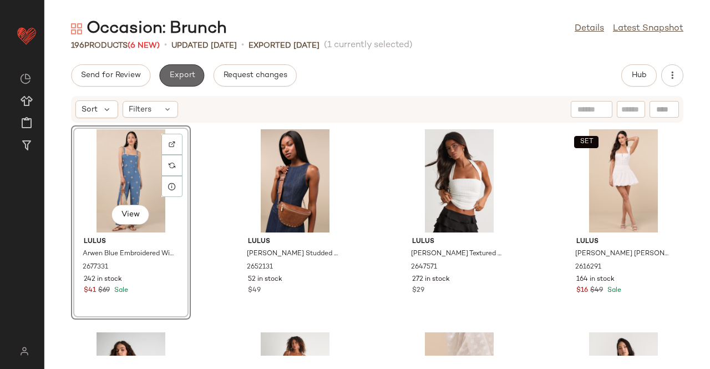
click at [197, 76] on button "Export" at bounding box center [181, 75] width 45 height 22
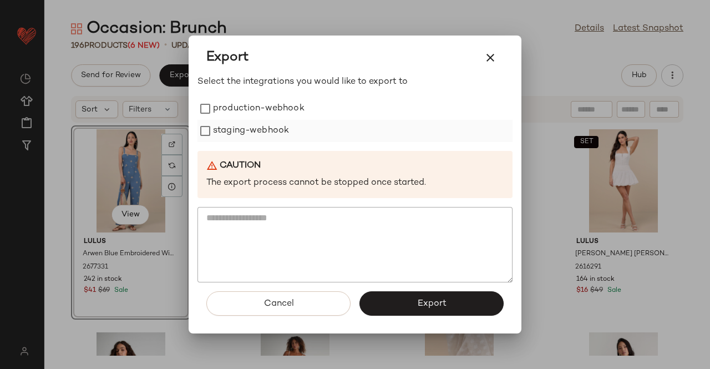
drag, startPoint x: 311, startPoint y: 108, endPoint x: 278, endPoint y: 131, distance: 39.7
click at [304, 111] on div "production-webhook" at bounding box center [354, 109] width 315 height 22
drag, startPoint x: 278, startPoint y: 131, endPoint x: 309, endPoint y: 149, distance: 35.3
click at [282, 131] on label "staging-webhook" at bounding box center [251, 131] width 76 height 22
click at [268, 113] on label "production-webhook" at bounding box center [259, 109] width 92 height 22
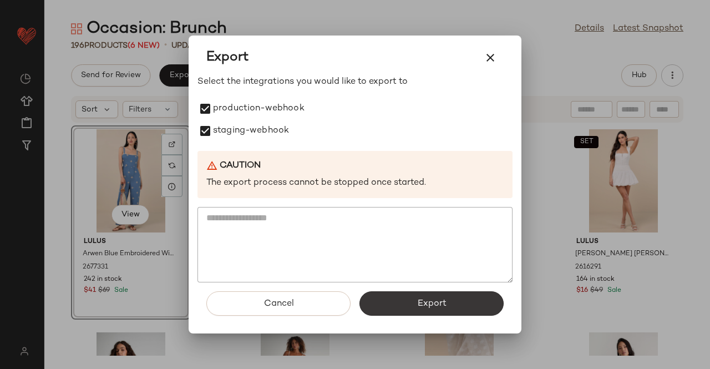
click at [446, 298] on span "Export" at bounding box center [431, 303] width 29 height 11
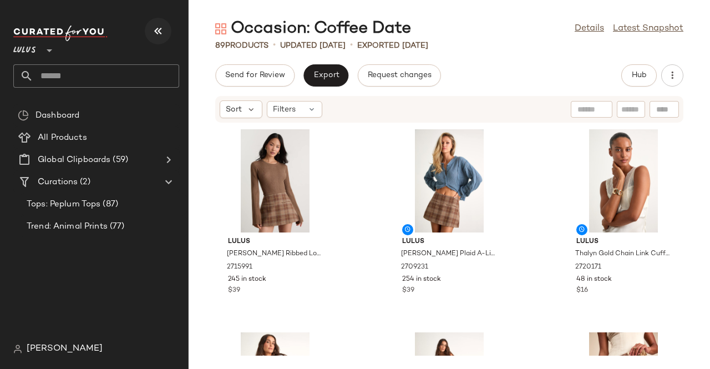
click at [161, 21] on button "button" at bounding box center [158, 31] width 27 height 27
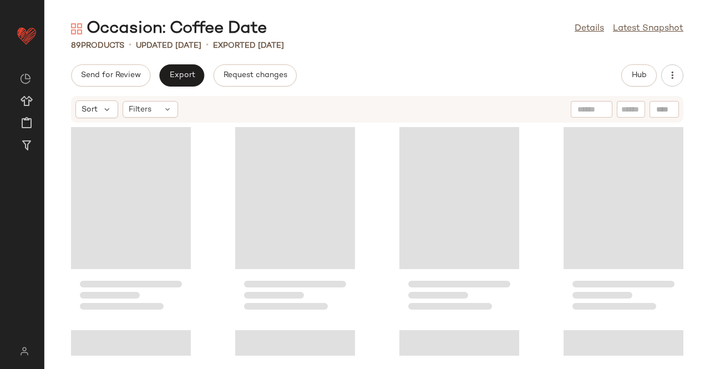
click at [617, 73] on div "Send for Review Export Request changes Hub" at bounding box center [377, 75] width 612 height 22
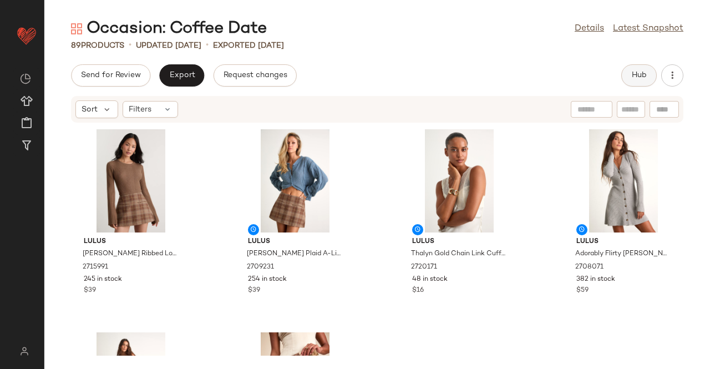
click at [631, 74] on span "Hub" at bounding box center [639, 75] width 16 height 9
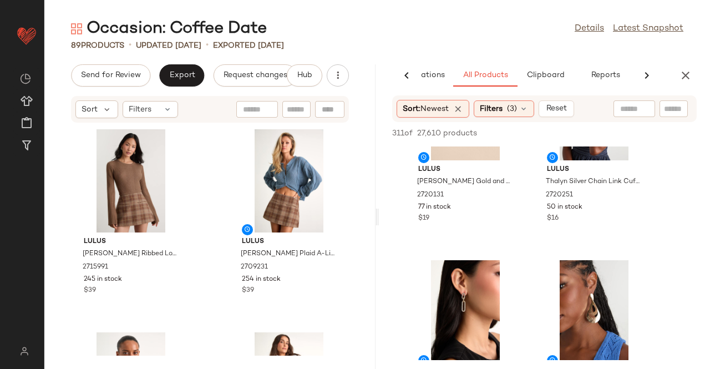
drag, startPoint x: 509, startPoint y: 115, endPoint x: 474, endPoint y: 123, distance: 35.7
click at [509, 115] on div "Filters (3)" at bounding box center [504, 108] width 60 height 17
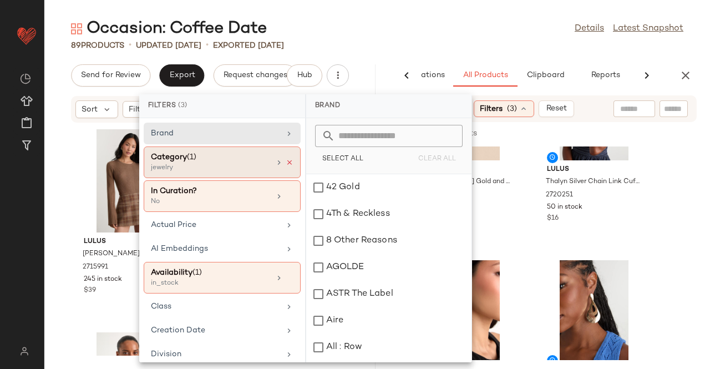
click at [287, 159] on icon at bounding box center [290, 163] width 8 height 8
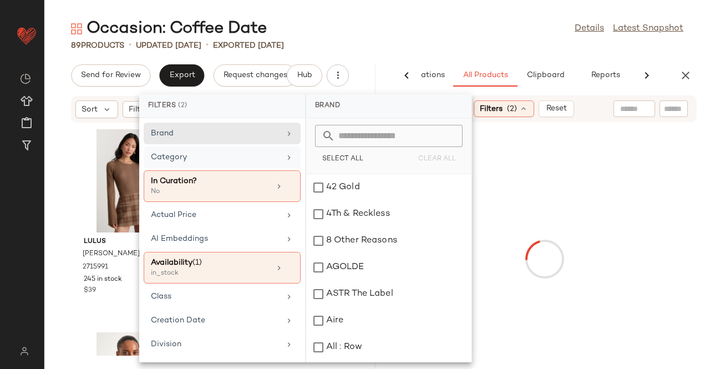
click at [287, 160] on icon at bounding box center [289, 157] width 9 height 9
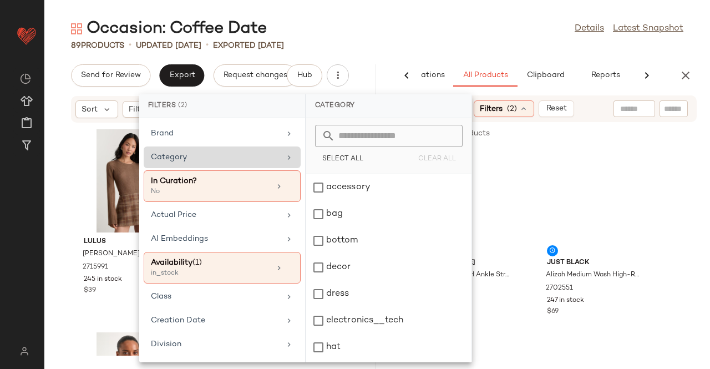
click at [252, 161] on div "Category" at bounding box center [215, 157] width 129 height 12
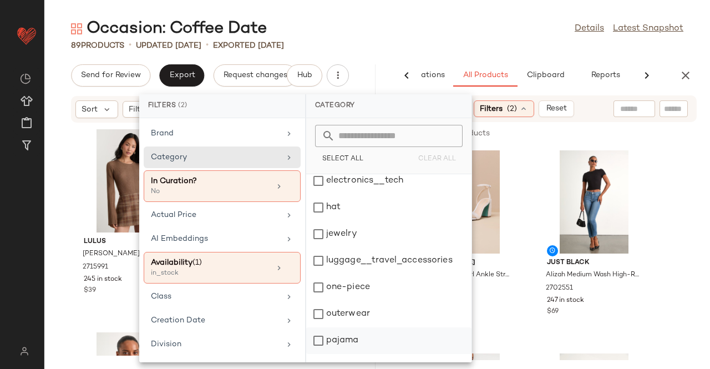
scroll to position [209, 0]
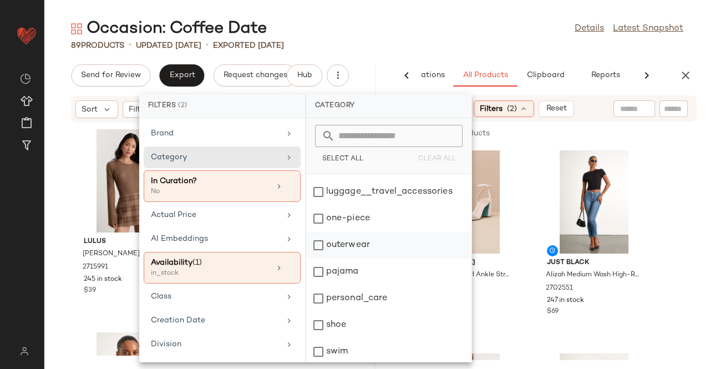
click at [369, 258] on div "outerwear" at bounding box center [388, 271] width 165 height 27
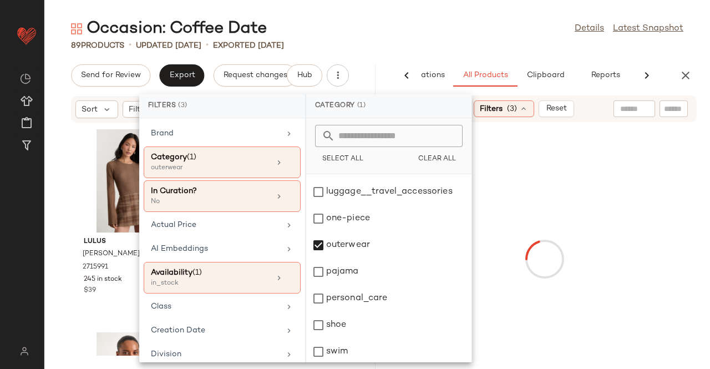
click at [460, 40] on div "89 Products • updated [DATE] • Exported [DATE]" at bounding box center [377, 45] width 666 height 11
click at [461, 37] on div "Occasion: Coffee Date Details Latest Snapshot" at bounding box center [377, 29] width 666 height 22
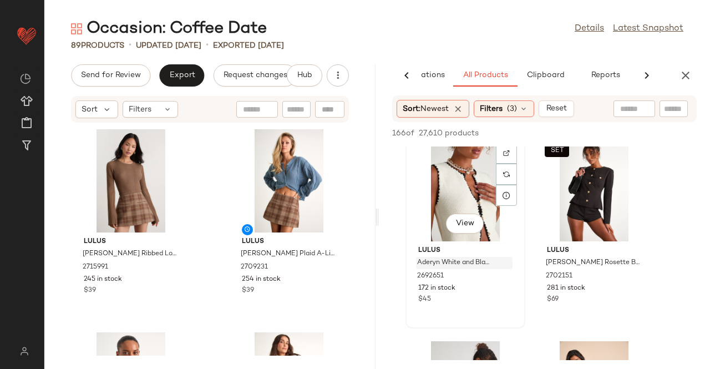
scroll to position [1220, 0]
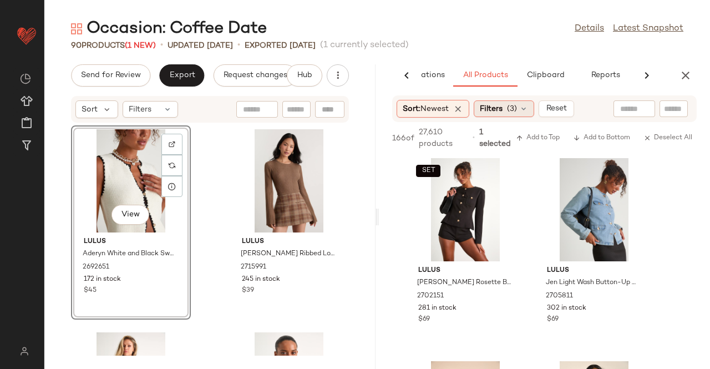
click at [495, 111] on span "Filters" at bounding box center [491, 109] width 23 height 12
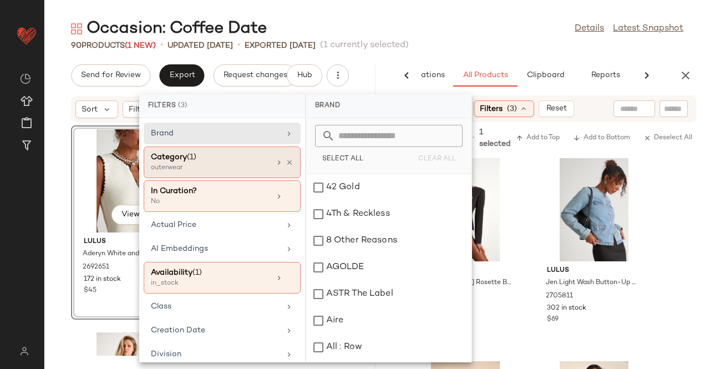
click at [281, 158] on div at bounding box center [284, 162] width 19 height 9
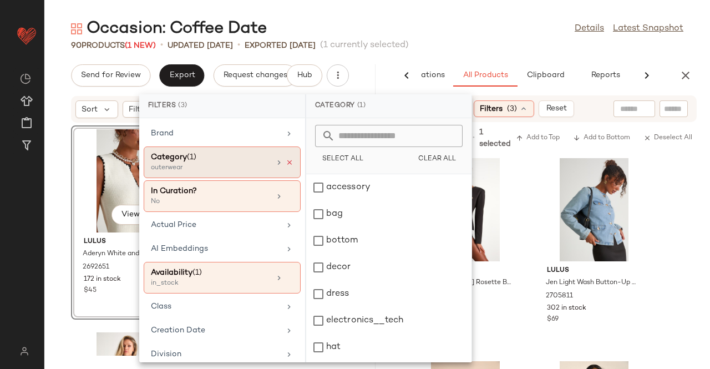
click at [286, 159] on icon at bounding box center [290, 163] width 8 height 8
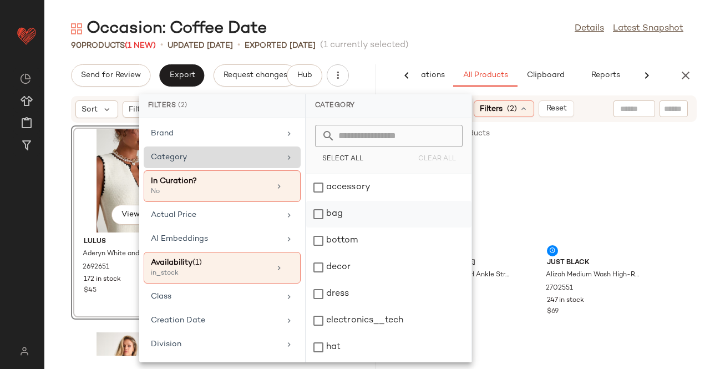
click at [357, 254] on div "bottom" at bounding box center [388, 267] width 165 height 27
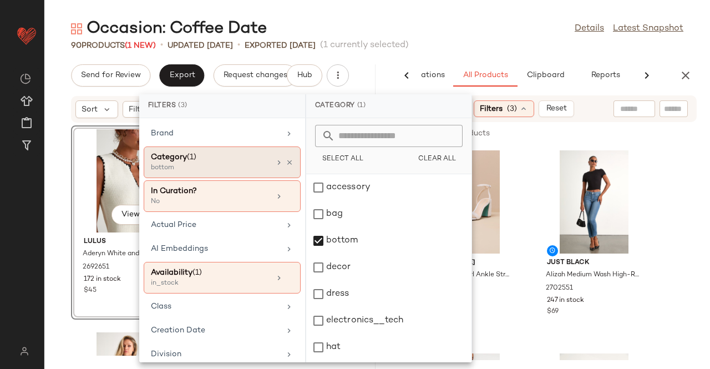
click at [540, 34] on div "Occasion: Coffee Date Details Latest Snapshot" at bounding box center [377, 29] width 666 height 22
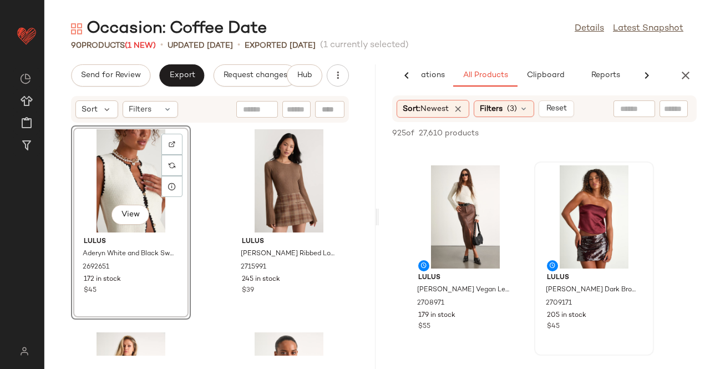
scroll to position [222, 0]
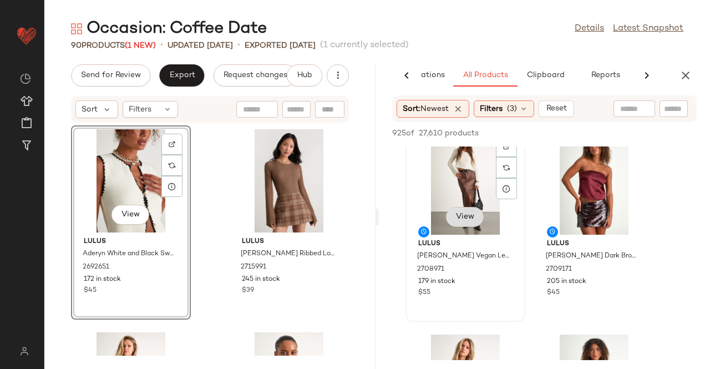
click at [473, 210] on button "View" at bounding box center [465, 217] width 38 height 20
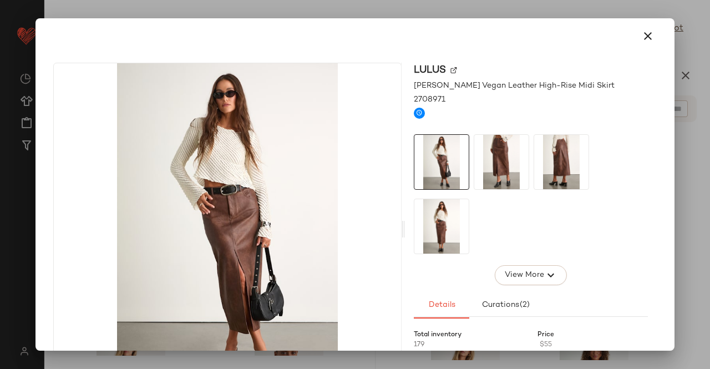
click at [478, 147] on img at bounding box center [501, 162] width 54 height 54
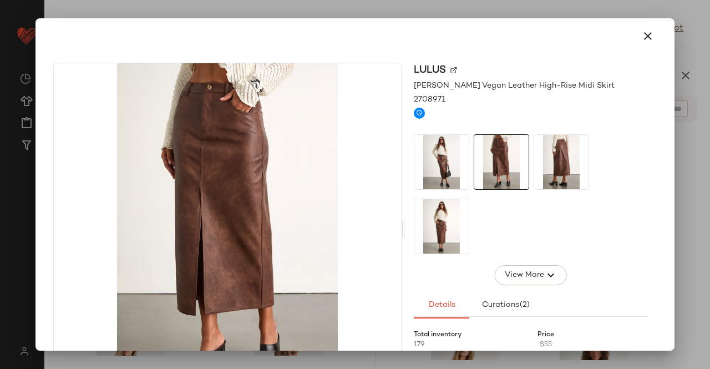
drag, startPoint x: 556, startPoint y: 144, endPoint x: 541, endPoint y: 148, distance: 15.5
click at [557, 144] on img at bounding box center [561, 162] width 54 height 54
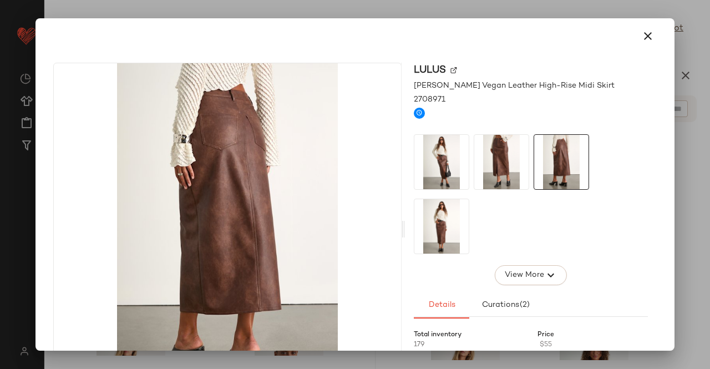
click at [419, 153] on img at bounding box center [441, 162] width 54 height 54
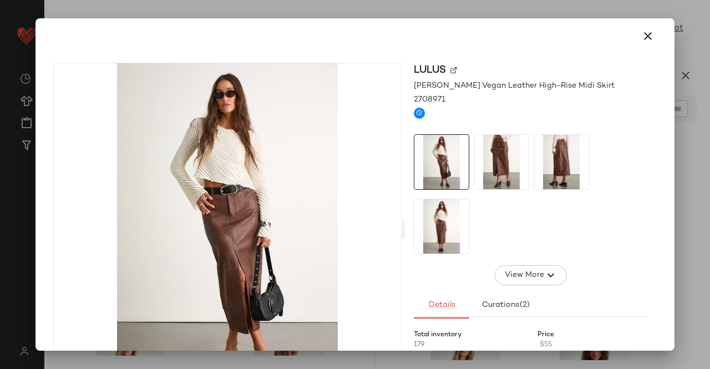
click at [443, 219] on img at bounding box center [441, 226] width 54 height 54
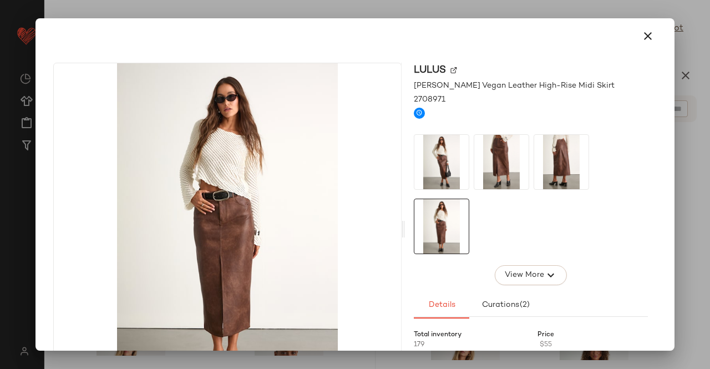
click at [709, 153] on div at bounding box center [355, 184] width 710 height 369
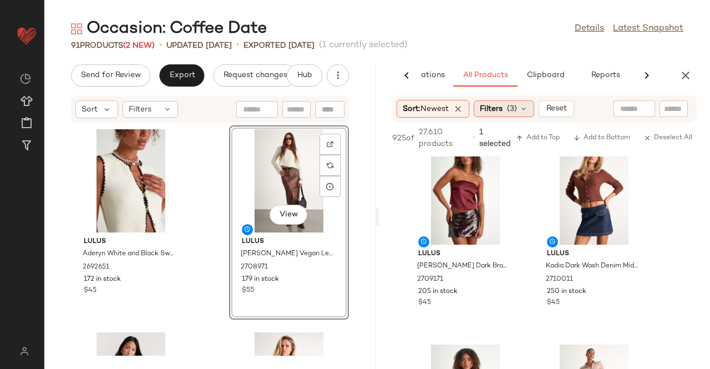
click at [506, 114] on div "Filters (3)" at bounding box center [504, 108] width 60 height 17
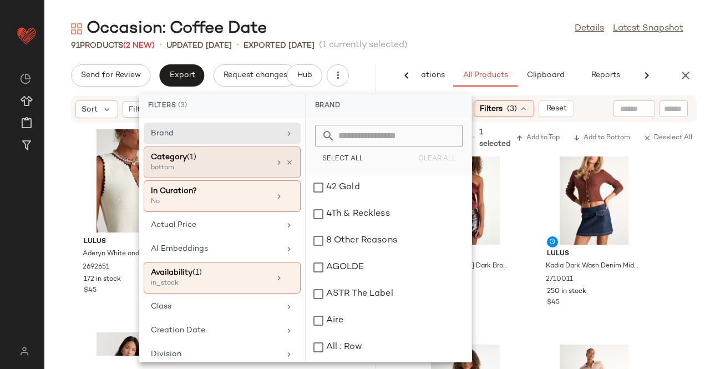
click at [278, 161] on icon at bounding box center [279, 162] width 9 height 9
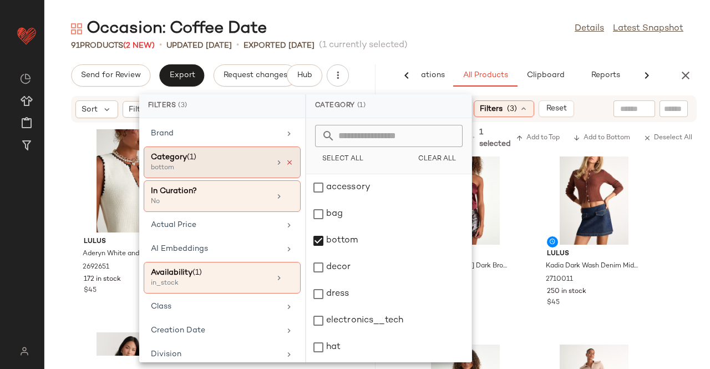
click at [286, 159] on icon at bounding box center [290, 163] width 8 height 8
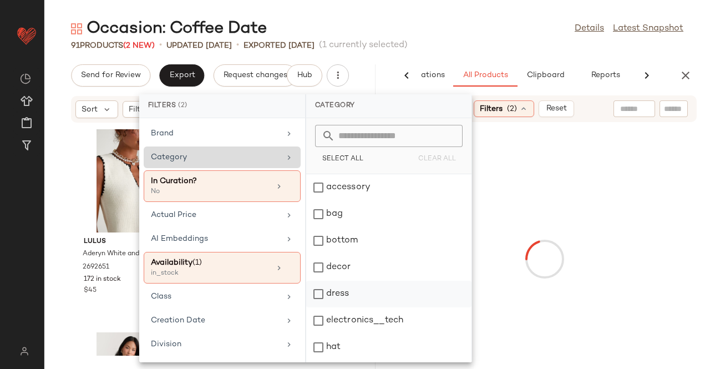
click at [285, 159] on icon at bounding box center [289, 157] width 9 height 9
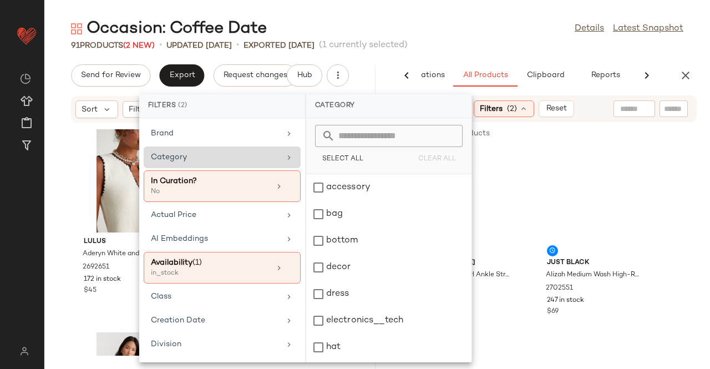
scroll to position [264, 0]
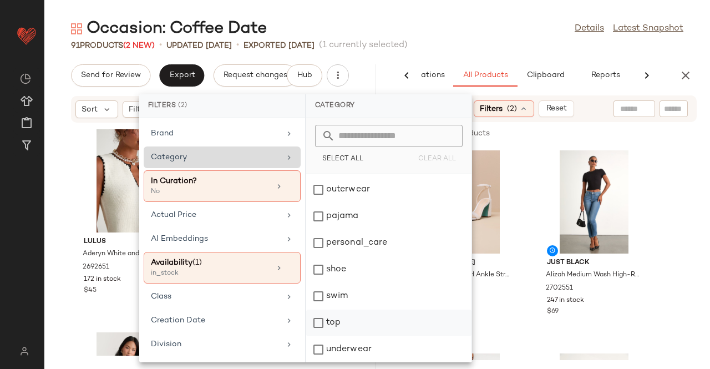
click at [344, 336] on div "top" at bounding box center [388, 349] width 165 height 27
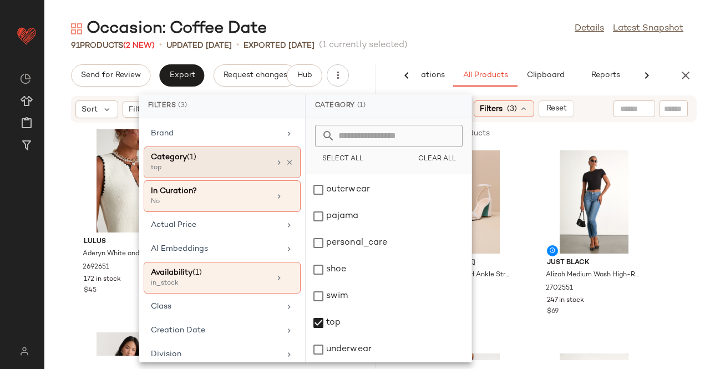
click at [458, 40] on div "91 Products (2 New) • updated Aug 21st • Exported Aug 19th (1 currently selecte…" at bounding box center [377, 45] width 666 height 11
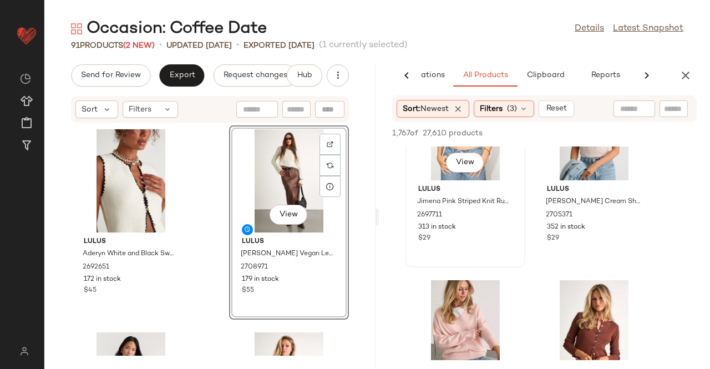
scroll to position [5093, 0]
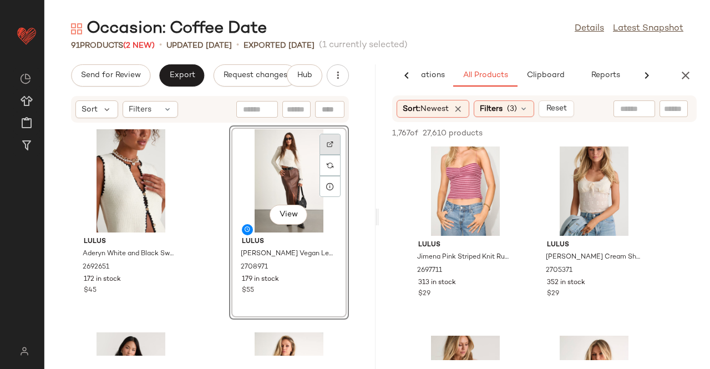
click at [327, 144] on img at bounding box center [330, 144] width 7 height 7
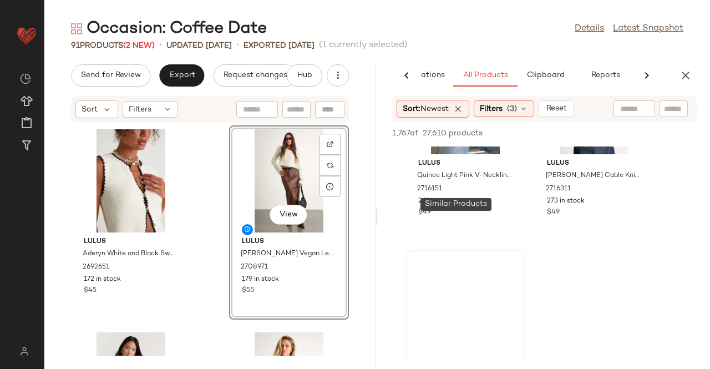
scroll to position [5426, 0]
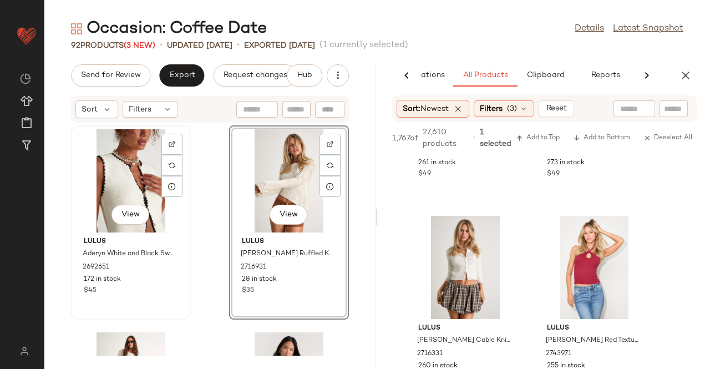
click at [110, 176] on div "View" at bounding box center [131, 180] width 112 height 103
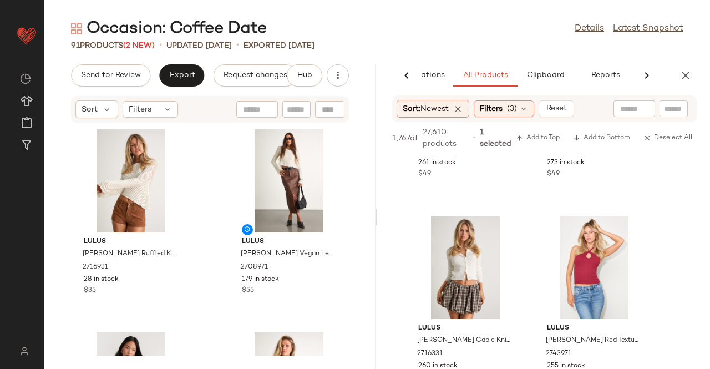
drag, startPoint x: 496, startPoint y: 117, endPoint x: 515, endPoint y: 118, distance: 18.9
click at [497, 118] on div "Sort: Newest Filters (3) Reset" at bounding box center [544, 108] width 305 height 27
click at [517, 114] on span "(3)" at bounding box center [512, 109] width 10 height 12
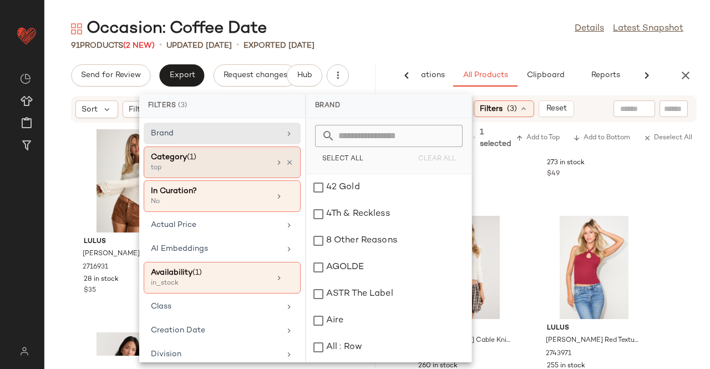
click at [286, 159] on icon at bounding box center [290, 163] width 8 height 8
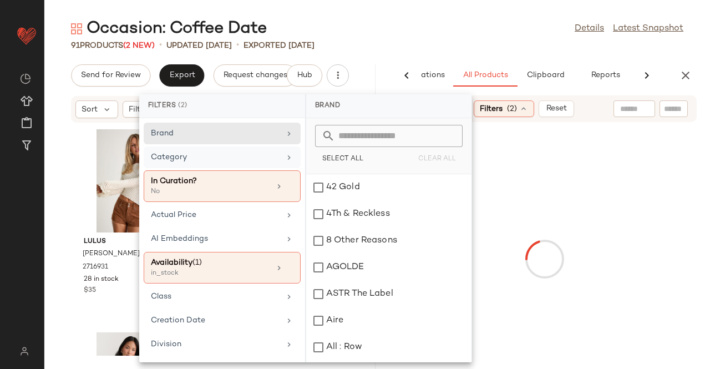
click at [285, 159] on icon at bounding box center [289, 157] width 9 height 9
click at [236, 161] on div "Category" at bounding box center [215, 157] width 129 height 12
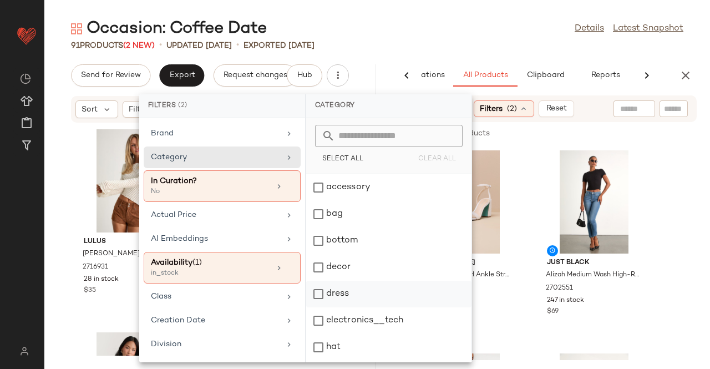
click at [356, 307] on div "dress" at bounding box center [388, 320] width 165 height 27
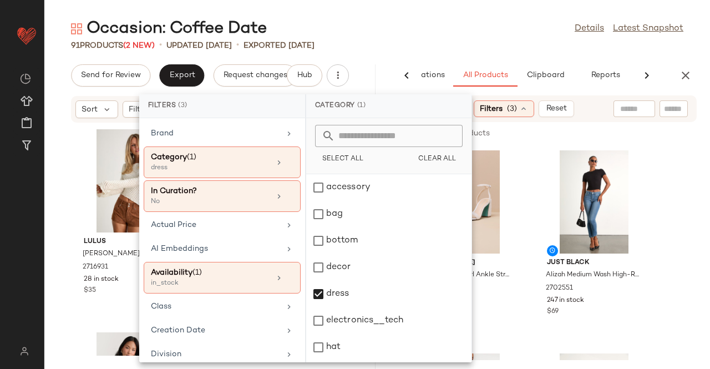
click at [458, 40] on div "91 Products (2 New) • updated Aug 21st • Exported Aug 19th" at bounding box center [377, 45] width 666 height 11
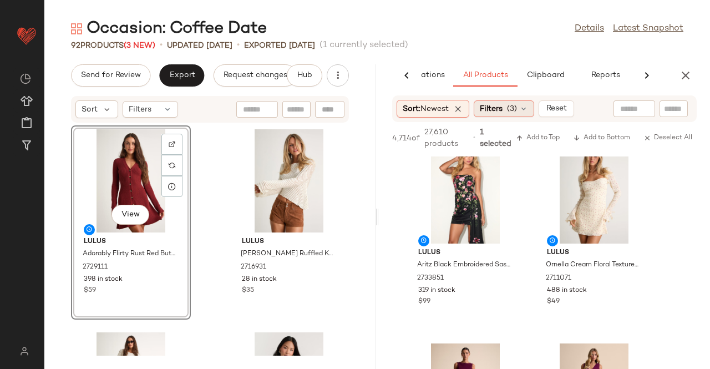
click at [520, 104] on div "Filters (3)" at bounding box center [504, 108] width 60 height 17
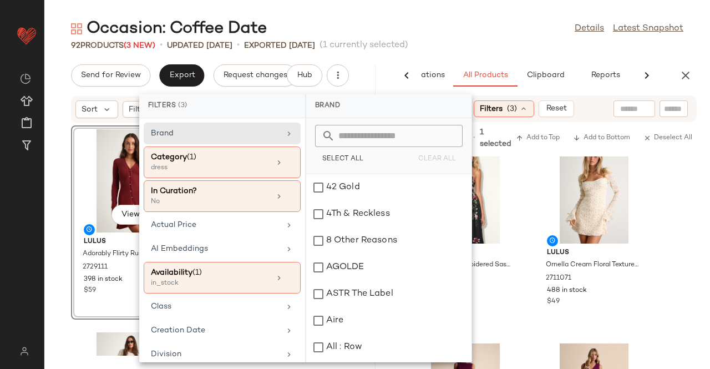
click at [382, 23] on div "Occasion: Coffee Date Details Latest Snapshot" at bounding box center [377, 29] width 666 height 22
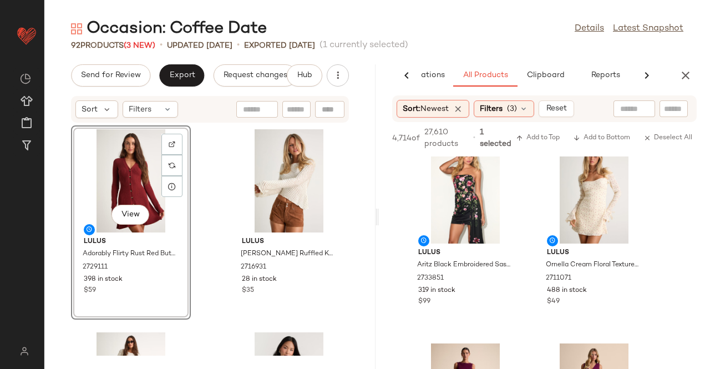
click at [536, 100] on div "Sort: Newest Filters (3) Reset" at bounding box center [486, 109] width 178 height 18
click at [520, 105] on div "Filters (3)" at bounding box center [504, 108] width 60 height 17
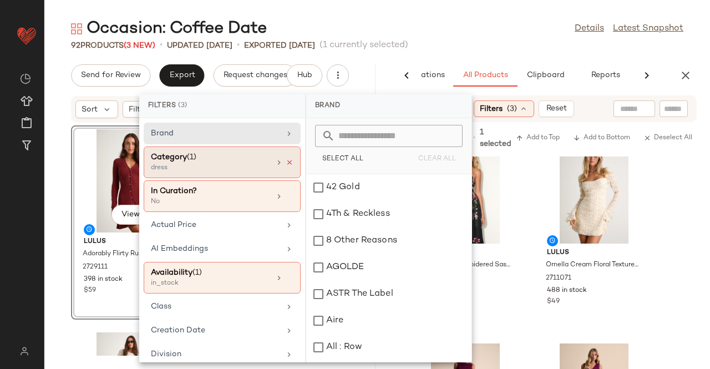
click at [286, 161] on icon at bounding box center [290, 163] width 8 height 8
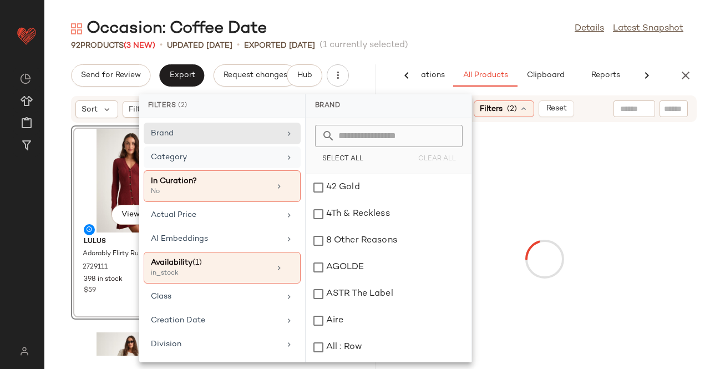
click at [268, 161] on div "Category" at bounding box center [215, 157] width 129 height 12
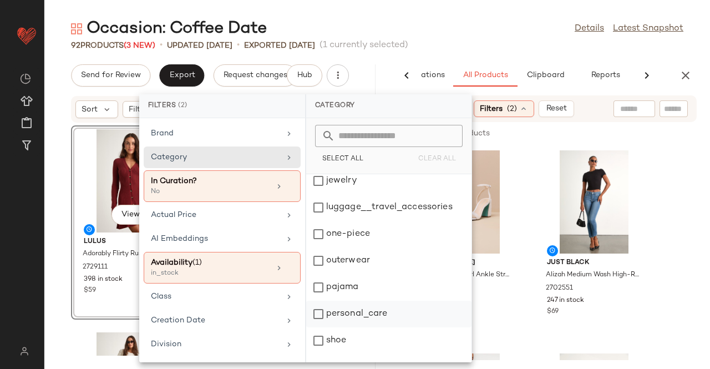
scroll to position [264, 0]
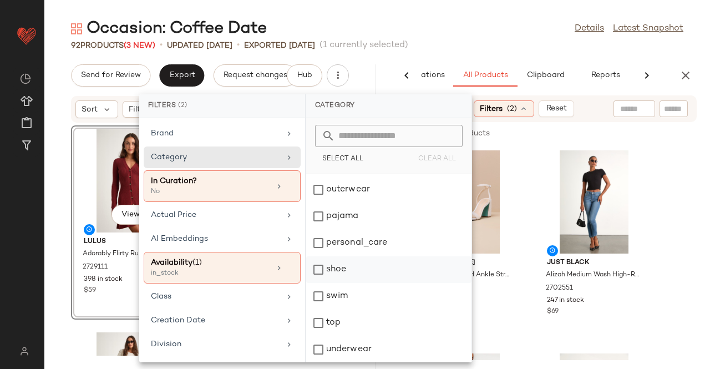
click at [348, 283] on div "shoe" at bounding box center [388, 296] width 165 height 27
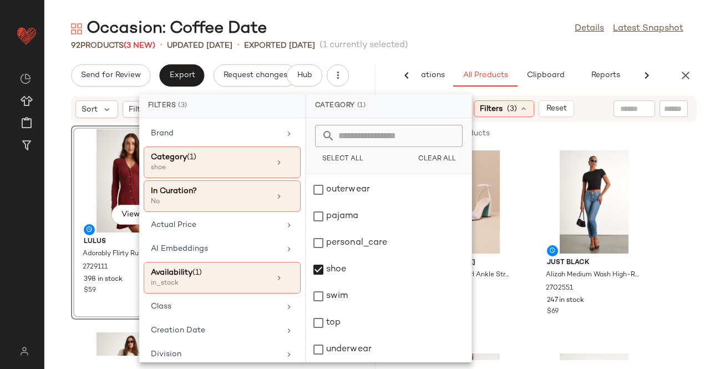
click at [657, 94] on div "AI Recommendations All Products Clipboard Reports Sort: Newest Filters (3) Rese…" at bounding box center [544, 216] width 331 height 305
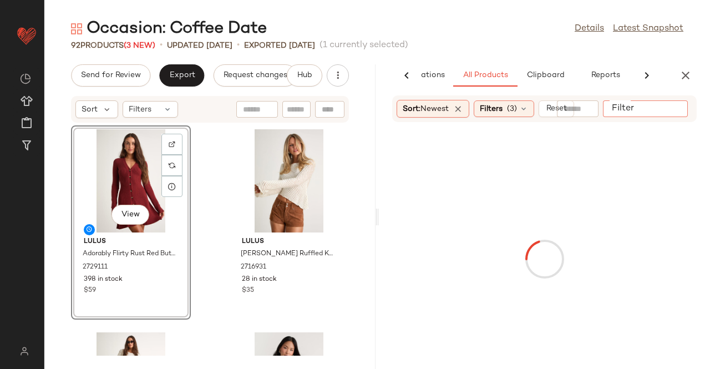
click at [668, 112] on input "Filter" at bounding box center [654, 109] width 94 height 12
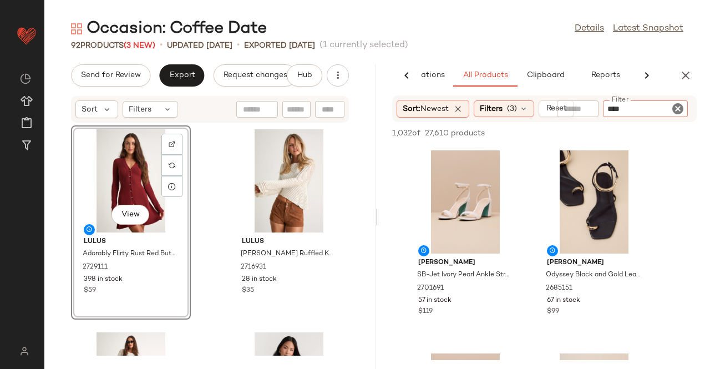
type input "*****"
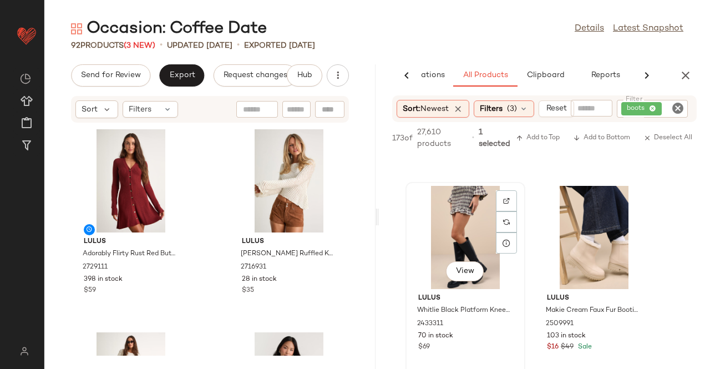
scroll to position [5880, 0]
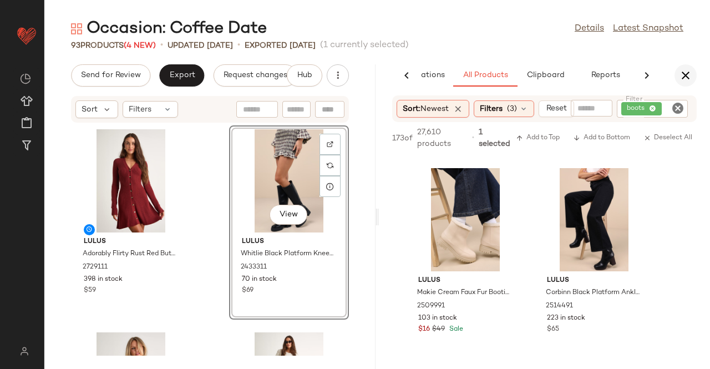
click at [683, 74] on icon "button" at bounding box center [685, 75] width 13 height 13
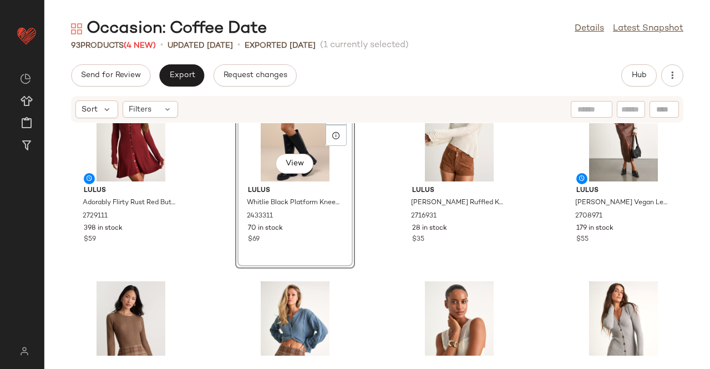
scroll to position [0, 0]
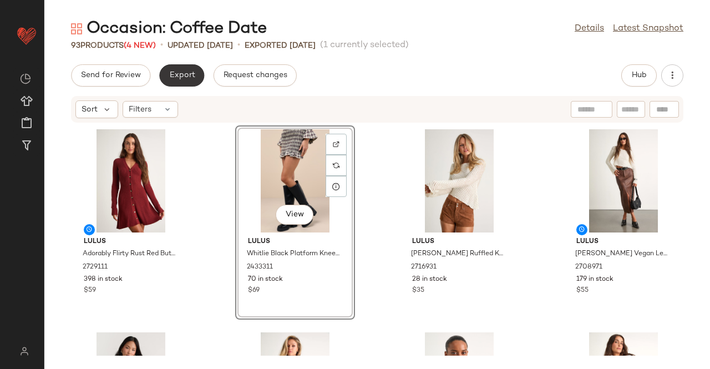
click at [187, 73] on span "Export" at bounding box center [182, 75] width 26 height 9
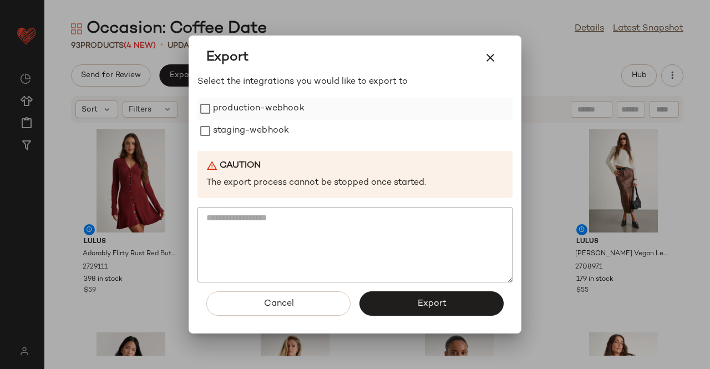
click at [262, 115] on label "production-webhook" at bounding box center [259, 109] width 92 height 22
click at [254, 133] on label "staging-webhook" at bounding box center [251, 131] width 76 height 22
drag, startPoint x: 430, startPoint y: 291, endPoint x: 423, endPoint y: 277, distance: 15.9
click at [430, 290] on div "Cancel Export" at bounding box center [354, 307] width 315 height 51
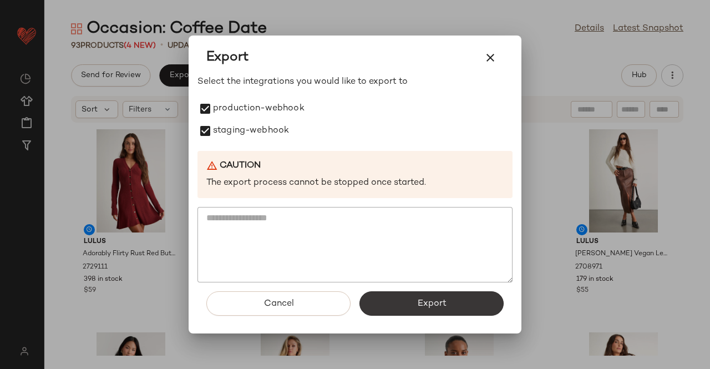
click at [425, 298] on span "Export" at bounding box center [431, 303] width 29 height 11
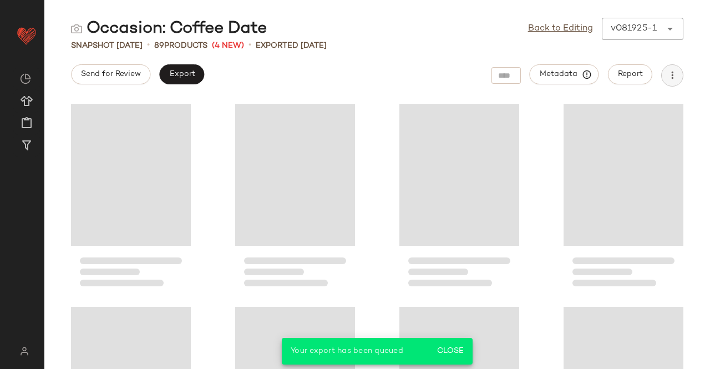
click at [671, 80] on icon "button" at bounding box center [672, 75] width 11 height 11
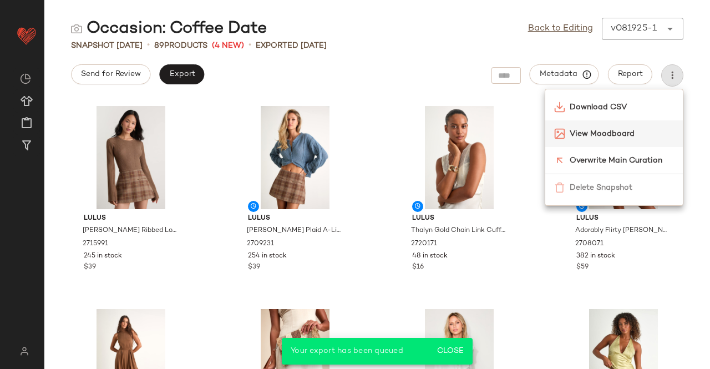
click at [620, 133] on span "View Moodboard" at bounding box center [622, 134] width 104 height 12
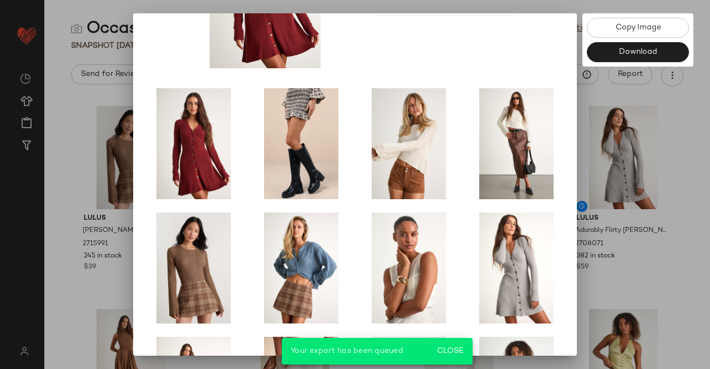
scroll to position [111, 0]
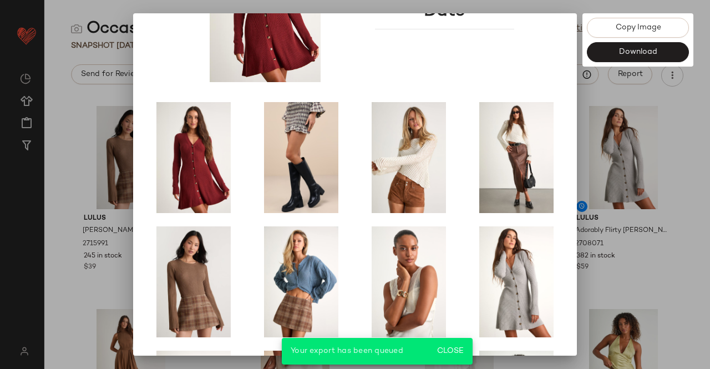
click at [709, 242] on div at bounding box center [355, 184] width 710 height 369
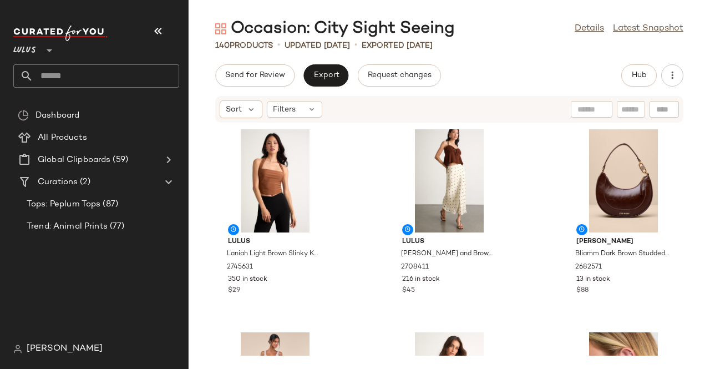
click at [161, 33] on icon "button" at bounding box center [157, 30] width 13 height 13
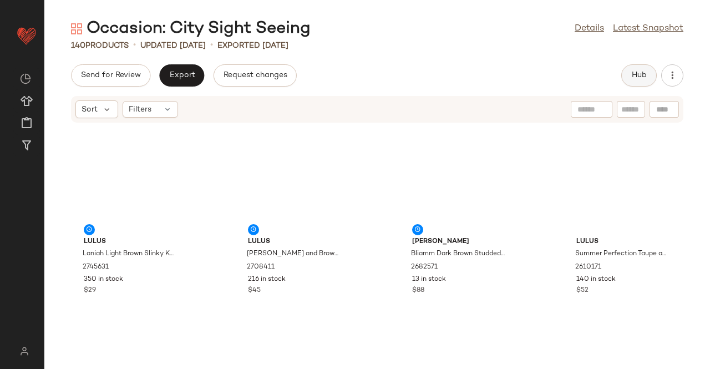
click at [640, 80] on span "Hub" at bounding box center [639, 75] width 16 height 9
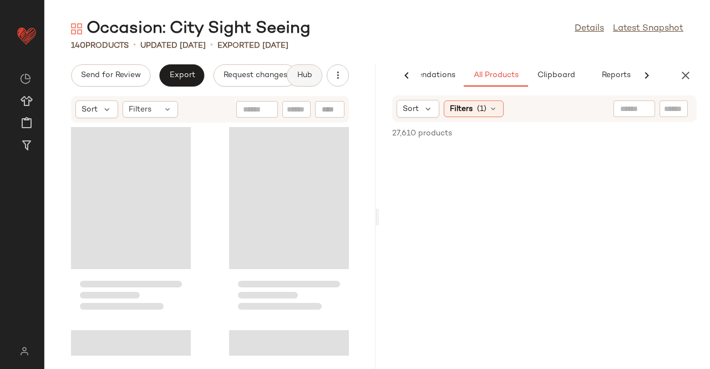
scroll to position [0, 70]
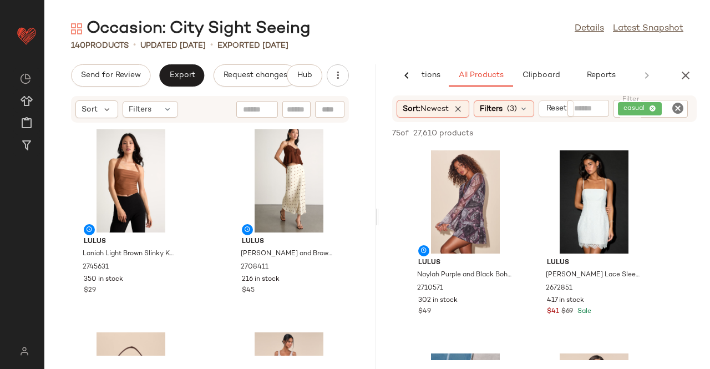
click at [663, 114] on div "casual" at bounding box center [651, 109] width 74 height 18
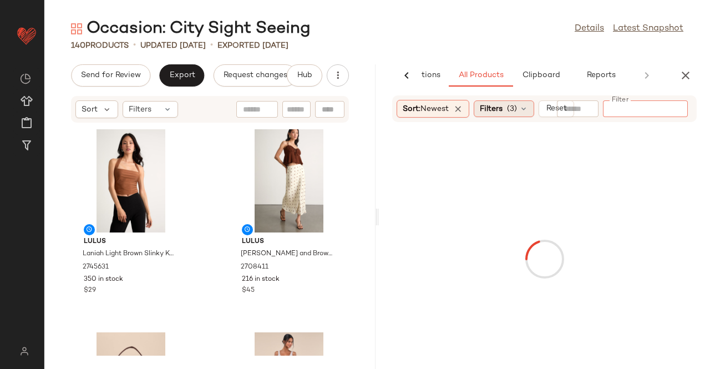
click at [505, 27] on div "Occasion: City Sight Seeing Details Latest Snapshot" at bounding box center [377, 29] width 666 height 22
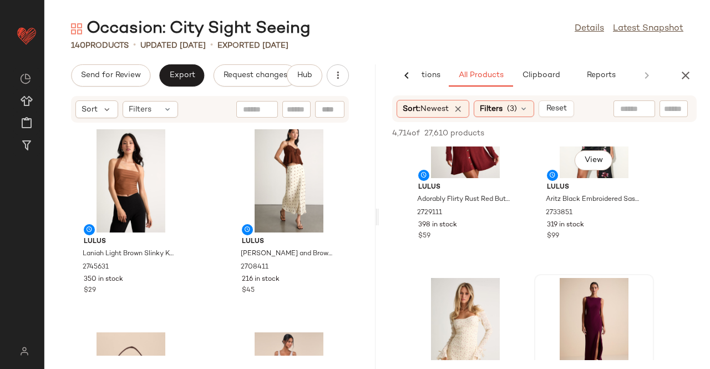
scroll to position [1054, 0]
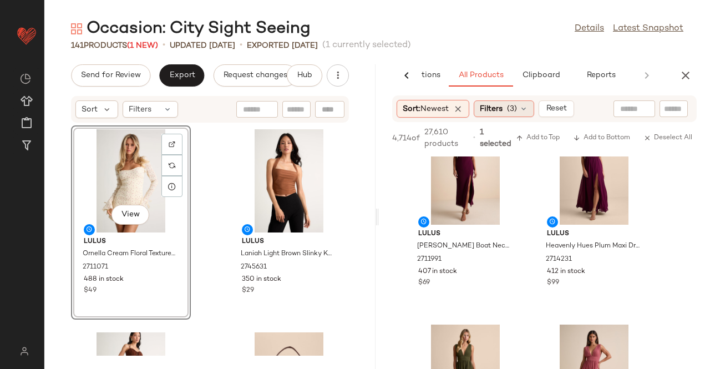
click at [514, 109] on span "(3)" at bounding box center [512, 109] width 10 height 12
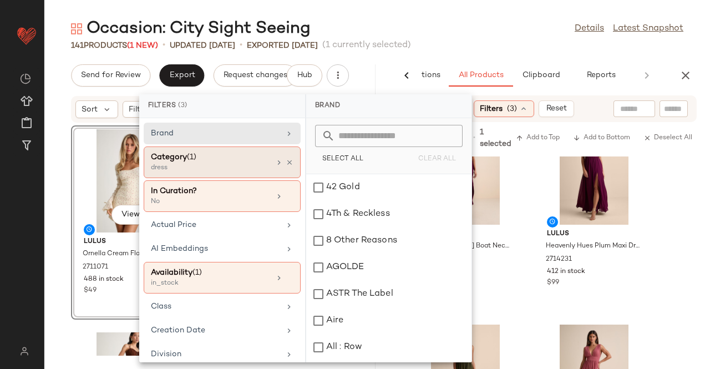
click at [286, 161] on icon at bounding box center [290, 163] width 8 height 8
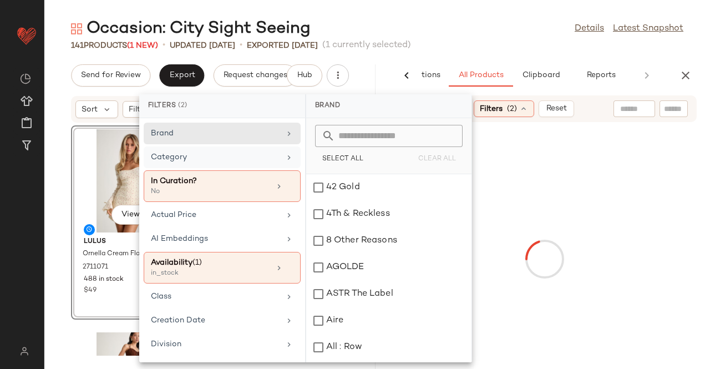
click at [287, 170] on div "Category" at bounding box center [222, 186] width 157 height 32
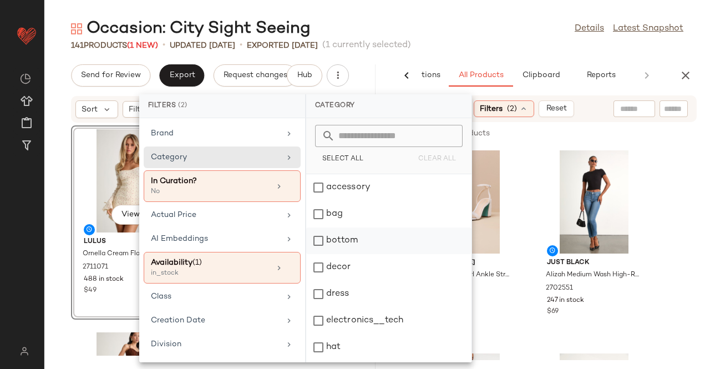
click at [361, 254] on div "bottom" at bounding box center [388, 267] width 165 height 27
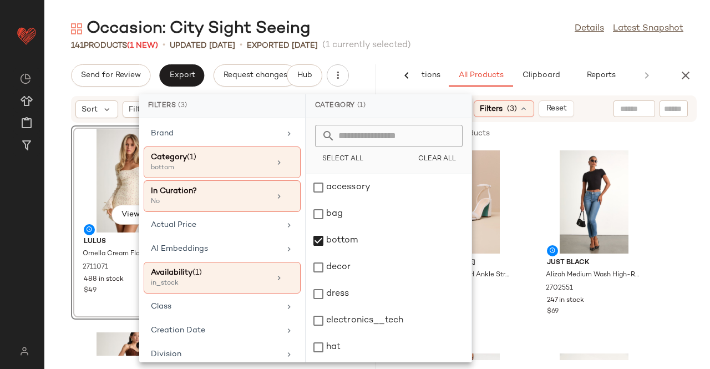
click at [505, 43] on div "141 Products (1 New) • updated Aug 21st • Exported Aug 19th (1 currently select…" at bounding box center [377, 45] width 666 height 11
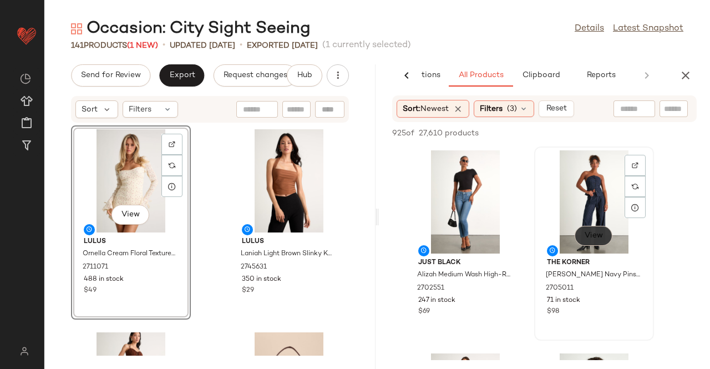
click at [596, 241] on button "View" at bounding box center [594, 236] width 38 height 20
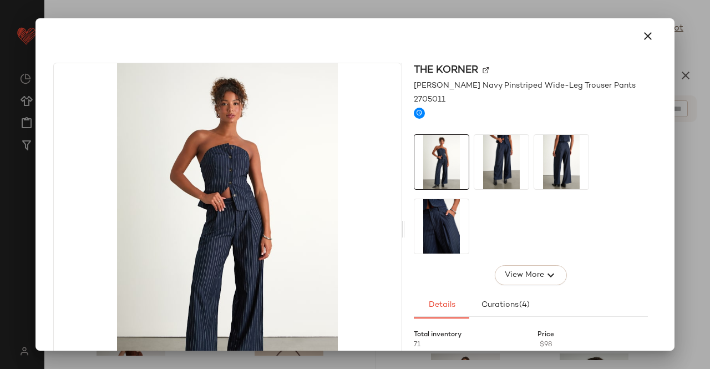
click at [508, 153] on img at bounding box center [501, 162] width 54 height 54
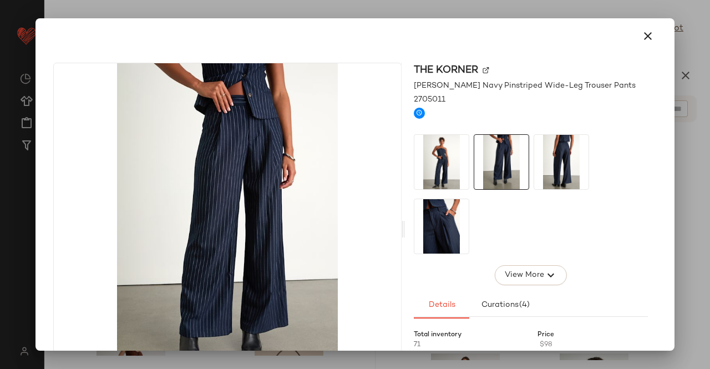
click at [706, 166] on div at bounding box center [355, 184] width 710 height 369
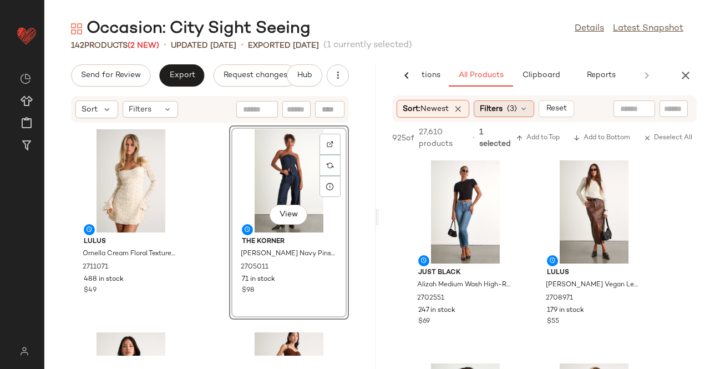
click at [501, 113] on span "Filters" at bounding box center [491, 109] width 23 height 12
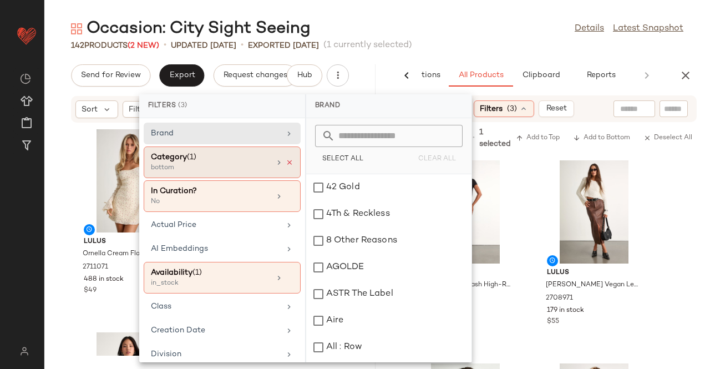
click at [288, 160] on icon at bounding box center [290, 163] width 8 height 8
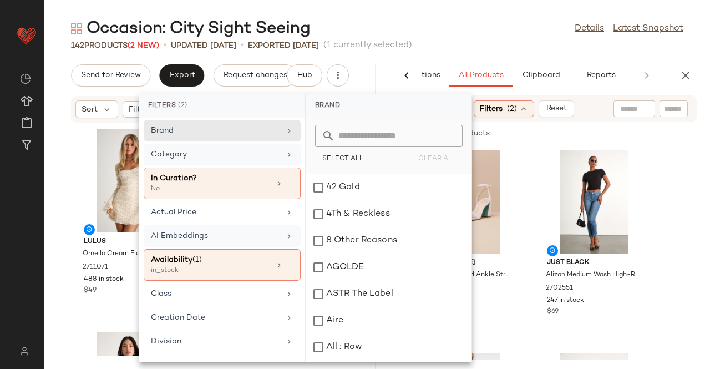
scroll to position [0, 0]
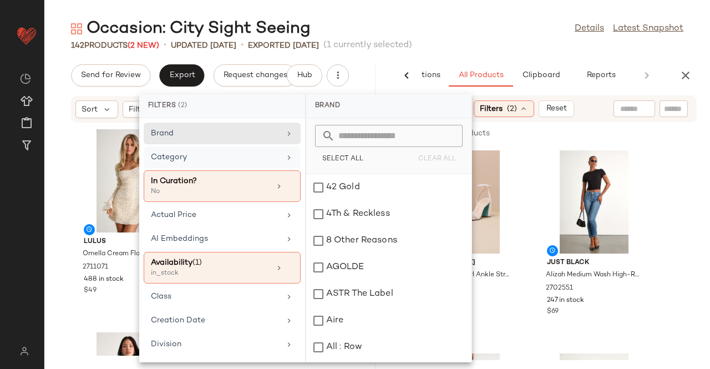
click at [229, 161] on div "Category" at bounding box center [215, 157] width 129 height 12
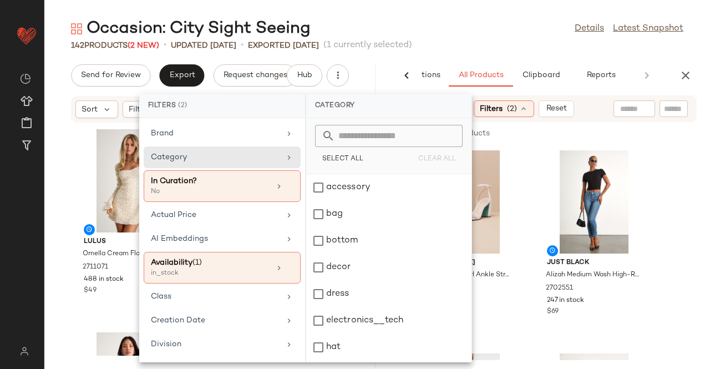
drag, startPoint x: 391, startPoint y: 34, endPoint x: 399, endPoint y: 39, distance: 9.7
click at [392, 34] on div "Occasion: City Sight Seeing Details Latest Snapshot" at bounding box center [377, 29] width 666 height 22
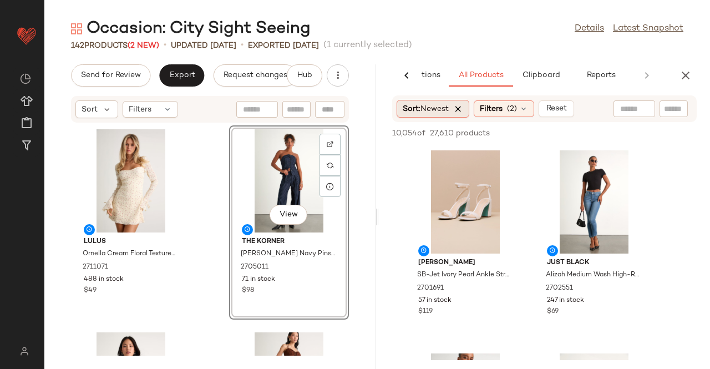
drag, startPoint x: 504, startPoint y: 104, endPoint x: 456, endPoint y: 105, distance: 47.7
click at [503, 102] on div "Filters (2)" at bounding box center [504, 108] width 60 height 17
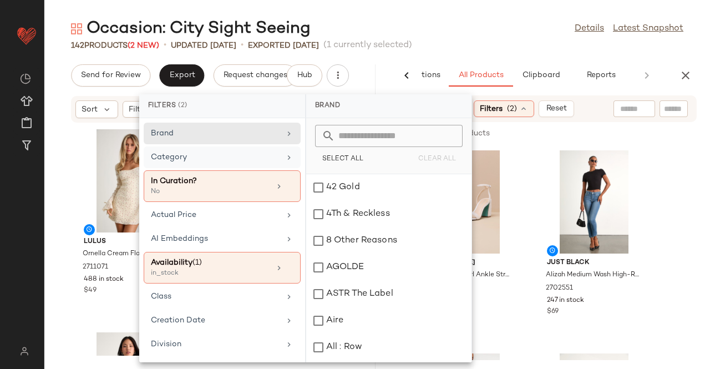
click at [285, 155] on icon at bounding box center [289, 157] width 9 height 9
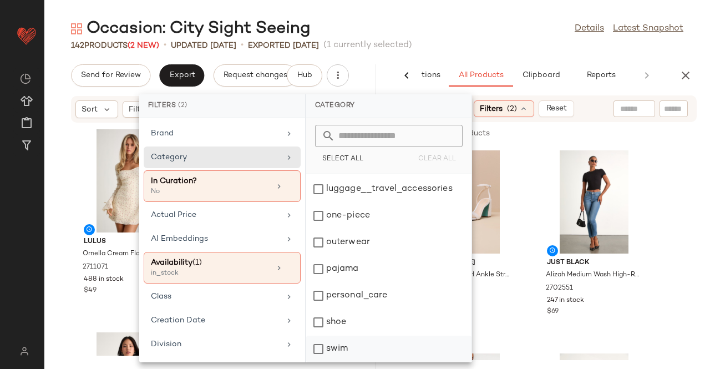
scroll to position [264, 0]
click at [334, 336] on div "top" at bounding box center [388, 349] width 165 height 27
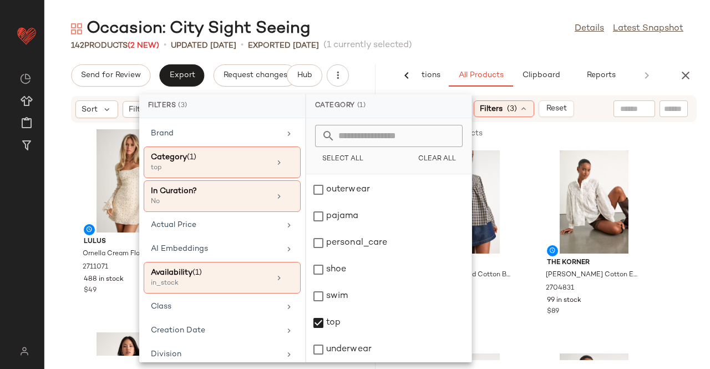
click at [459, 22] on div "Occasion: City Sight Seeing Details Latest Snapshot" at bounding box center [377, 29] width 666 height 22
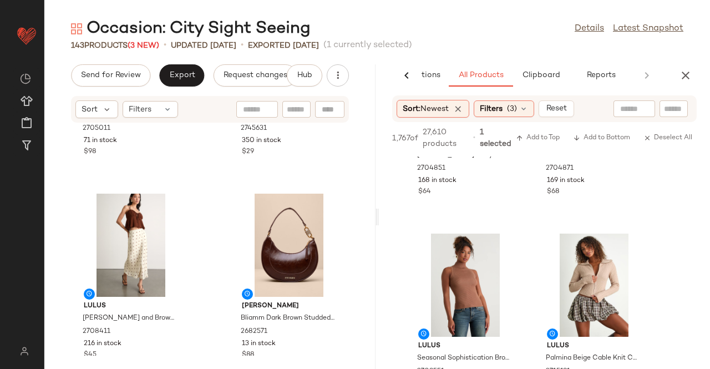
scroll to position [0, 0]
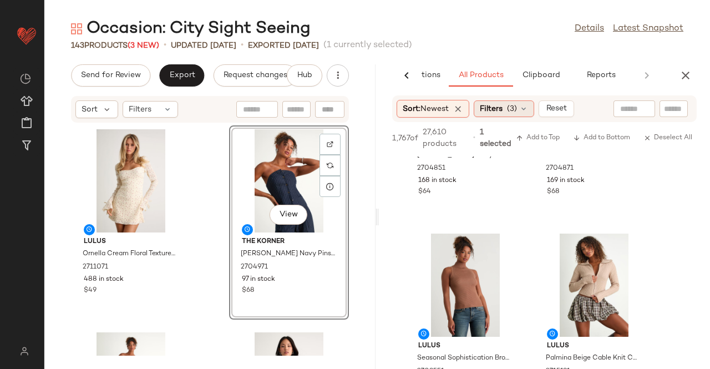
click at [508, 108] on div "Filters (3)" at bounding box center [504, 108] width 60 height 17
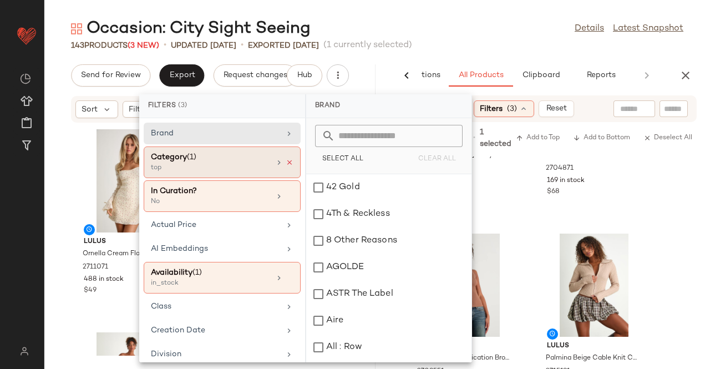
click at [286, 159] on icon at bounding box center [290, 163] width 8 height 8
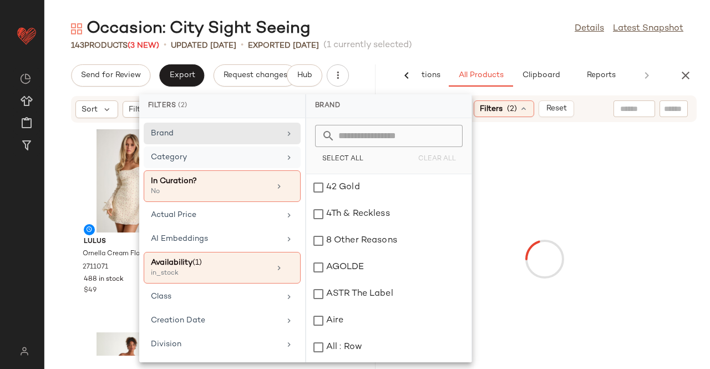
click at [266, 160] on div "Category" at bounding box center [215, 157] width 129 height 12
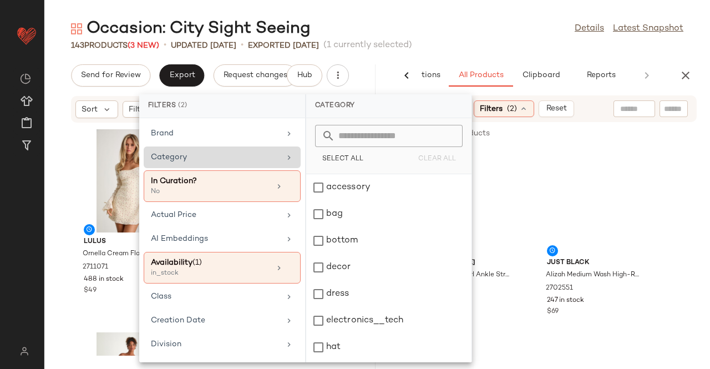
click at [255, 154] on div "Category" at bounding box center [215, 157] width 129 height 12
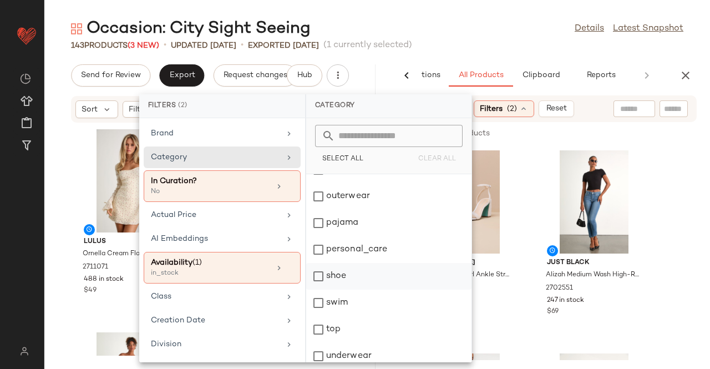
scroll to position [264, 0]
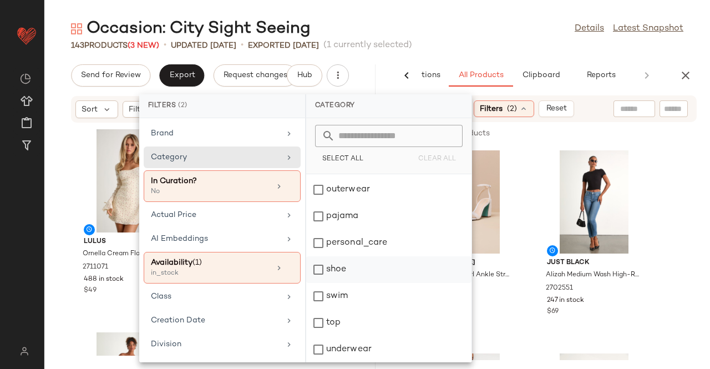
click at [357, 283] on div "shoe" at bounding box center [388, 296] width 165 height 27
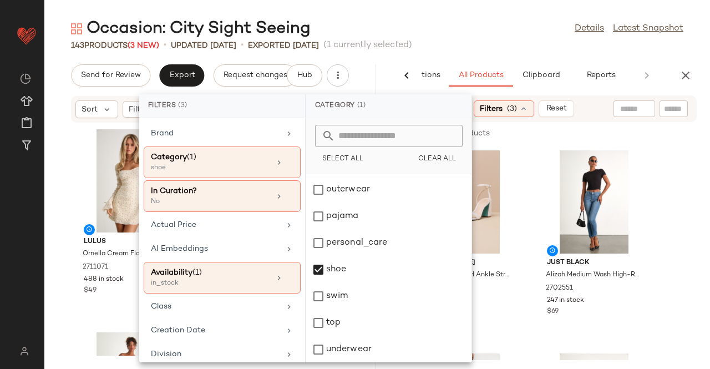
click at [531, 41] on div "143 Products (3 New) • updated Aug 21st • Exported Aug 19th (1 currently select…" at bounding box center [377, 45] width 666 height 11
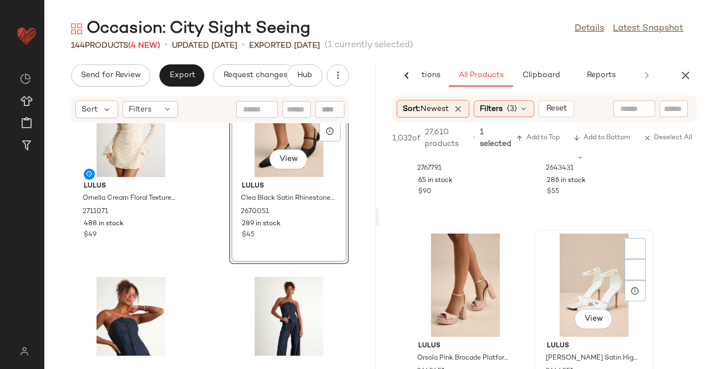
scroll to position [1831, 0]
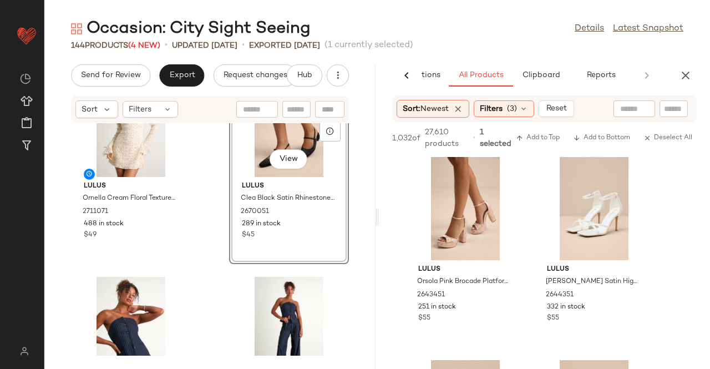
click at [691, 77] on icon "button" at bounding box center [685, 75] width 13 height 13
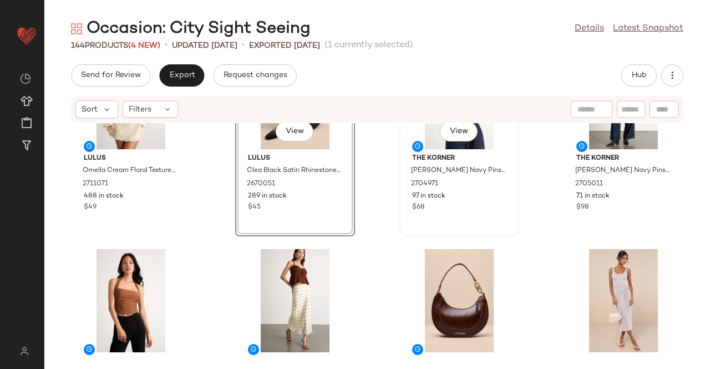
scroll to position [0, 0]
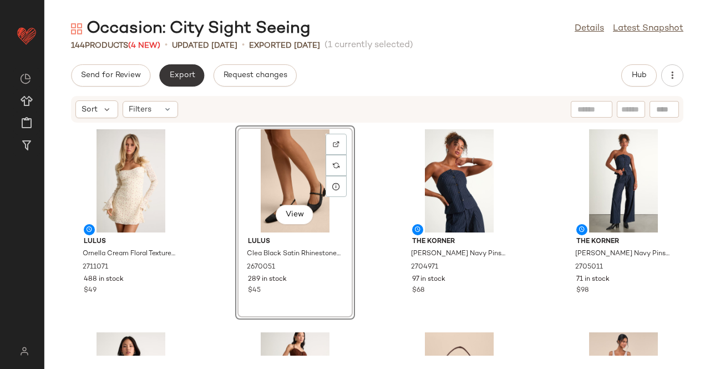
click at [173, 73] on span "Export" at bounding box center [182, 75] width 26 height 9
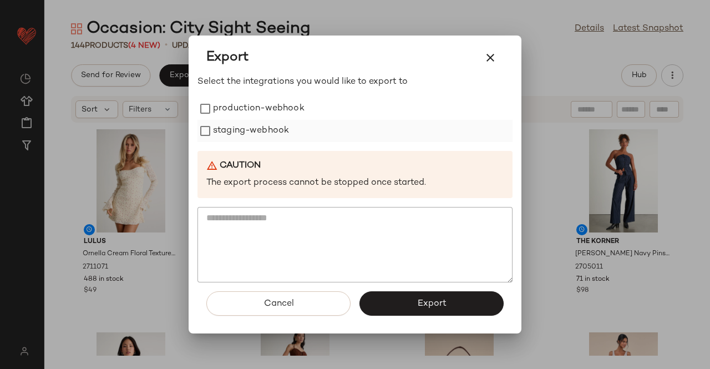
click at [264, 120] on label "staging-webhook" at bounding box center [251, 131] width 76 height 22
click at [249, 103] on label "production-webhook" at bounding box center [259, 109] width 92 height 22
click at [406, 303] on button "Export" at bounding box center [431, 303] width 144 height 24
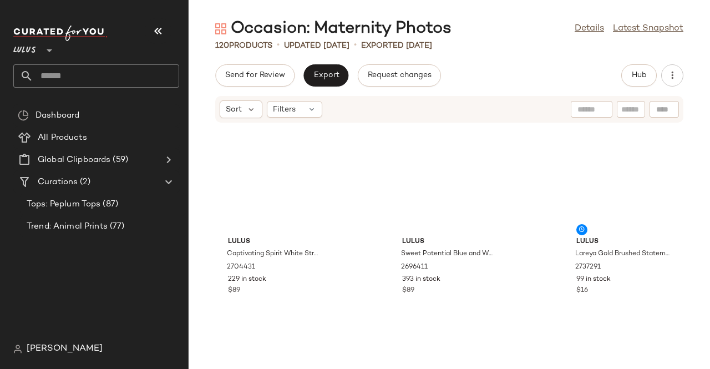
click at [156, 31] on icon "button" at bounding box center [157, 30] width 13 height 13
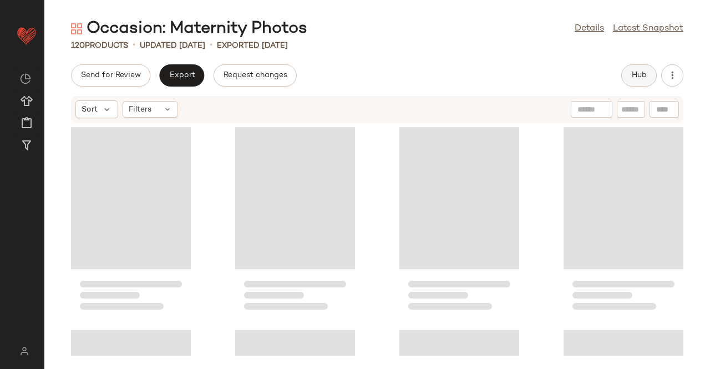
click at [631, 77] on span "Hub" at bounding box center [639, 75] width 16 height 9
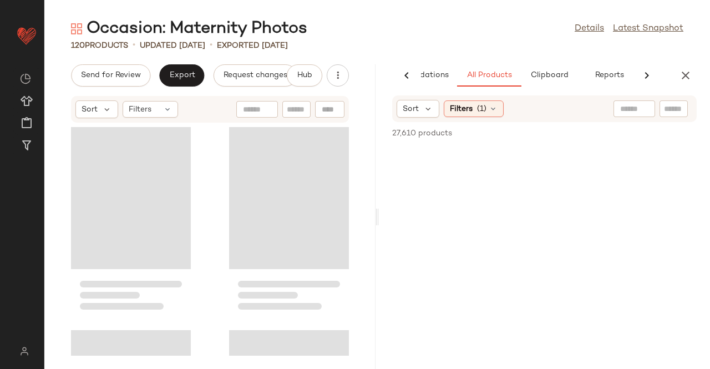
scroll to position [0, 65]
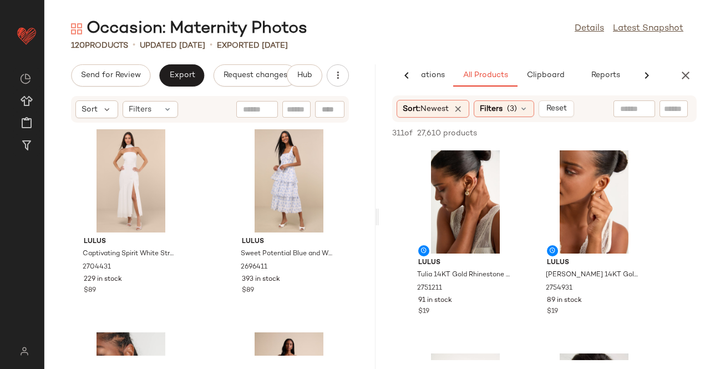
click at [548, 60] on div "Occasion: Maternity Photos Details Latest Snapshot 120 Products • updated [DATE…" at bounding box center [377, 193] width 666 height 351
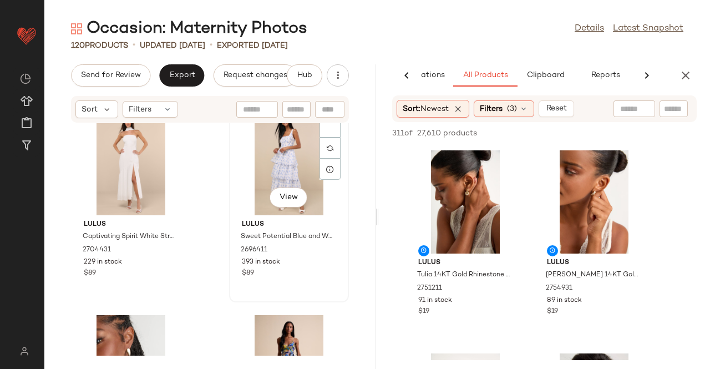
scroll to position [0, 0]
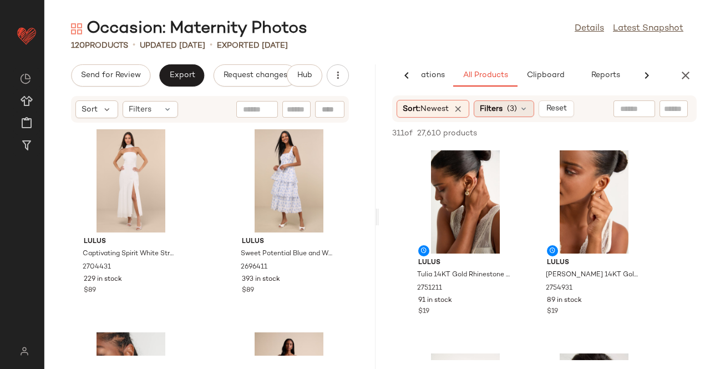
click at [517, 110] on span "(3)" at bounding box center [512, 109] width 10 height 12
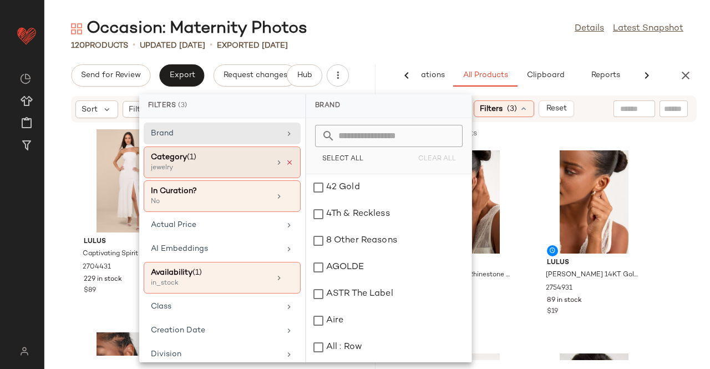
click at [286, 163] on icon at bounding box center [290, 163] width 8 height 8
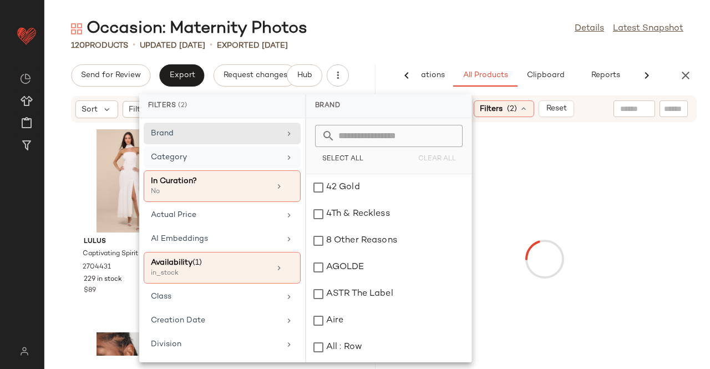
click at [245, 157] on div "Category" at bounding box center [215, 157] width 129 height 12
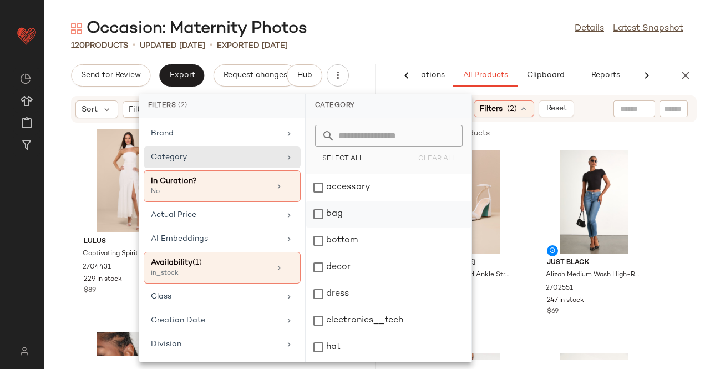
click at [366, 227] on div "bag" at bounding box center [388, 240] width 165 height 27
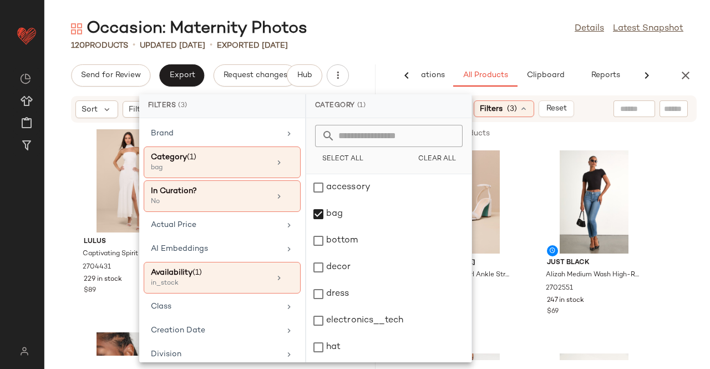
click at [450, 28] on div "Occasion: Maternity Photos Details Latest Snapshot" at bounding box center [377, 29] width 666 height 22
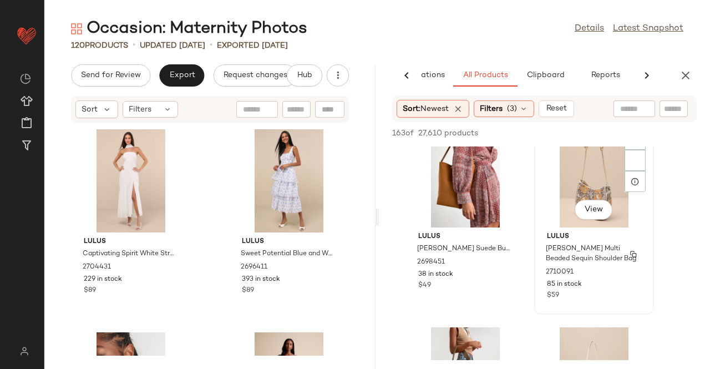
scroll to position [610, 0]
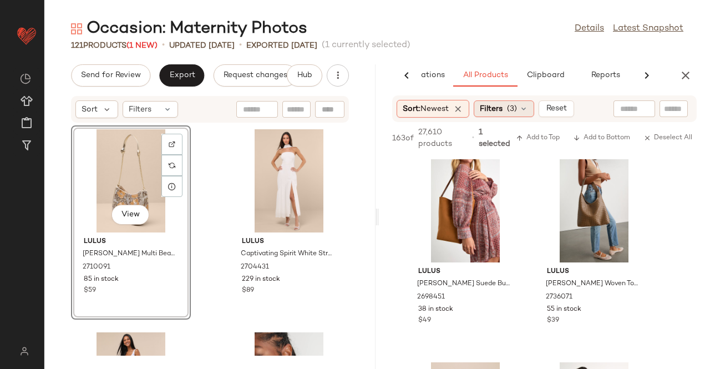
click at [508, 106] on div "Filters (3)" at bounding box center [504, 108] width 60 height 17
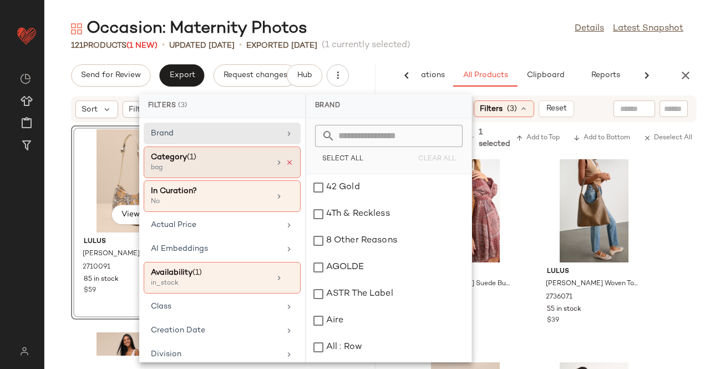
click at [286, 159] on icon at bounding box center [290, 163] width 8 height 8
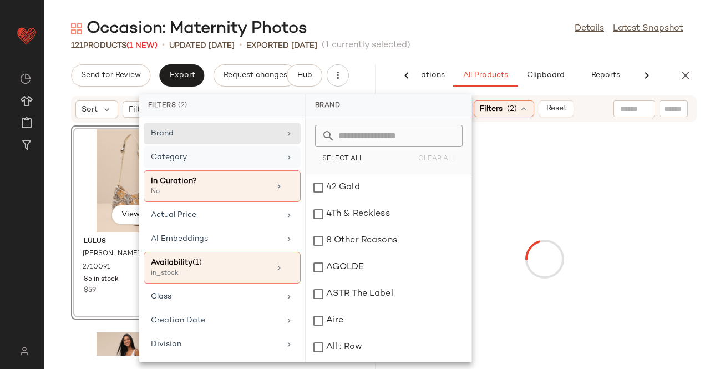
click at [285, 159] on icon at bounding box center [289, 157] width 9 height 9
click at [219, 154] on div "Category" at bounding box center [215, 157] width 129 height 12
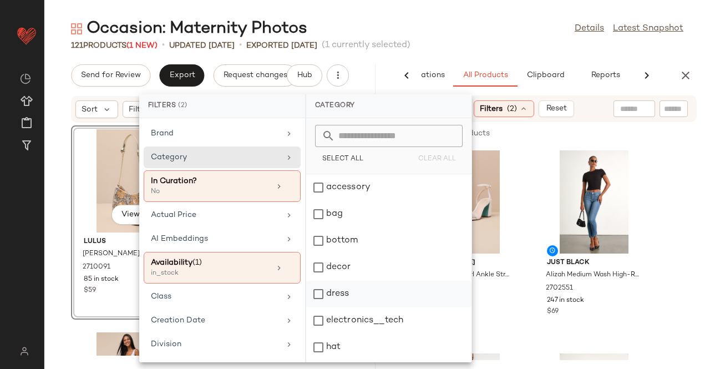
click at [353, 307] on div "dress" at bounding box center [388, 320] width 165 height 27
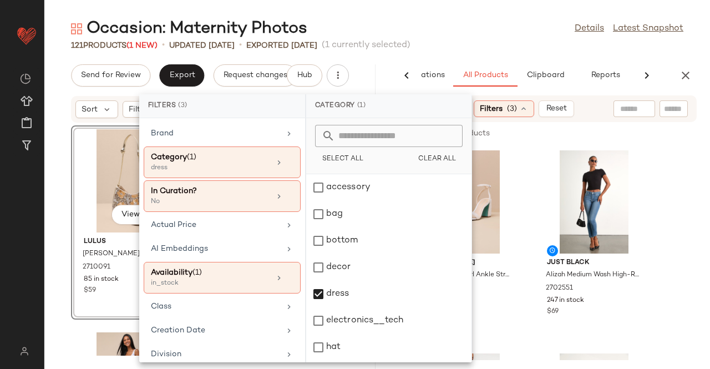
click at [478, 34] on div "Occasion: Maternity Photos Details Latest Snapshot" at bounding box center [377, 29] width 666 height 22
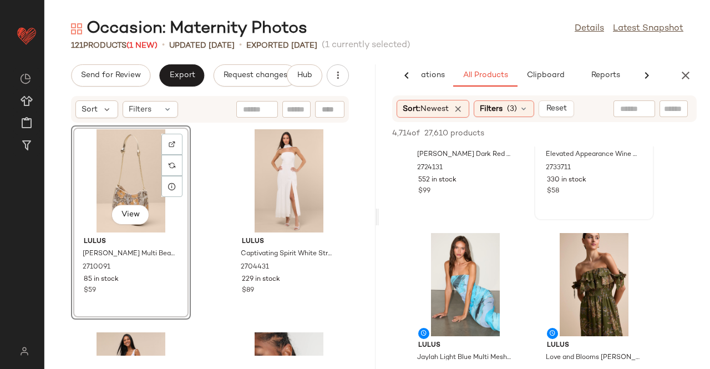
scroll to position [4604, 0]
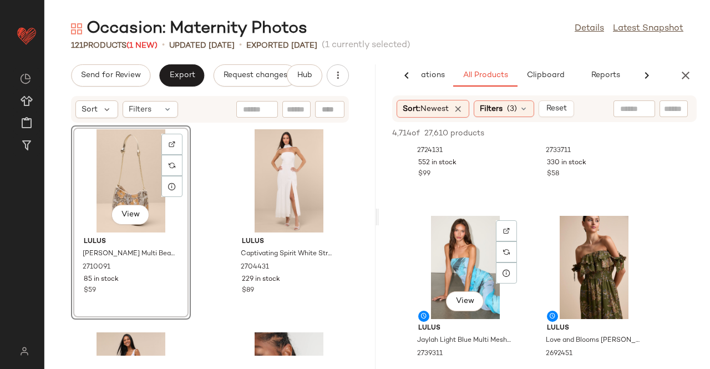
drag, startPoint x: 437, startPoint y: 318, endPoint x: 472, endPoint y: 28, distance: 292.7
click at [472, 28] on div "Occasion: Maternity Photos Details Latest Snapshot" at bounding box center [377, 29] width 666 height 22
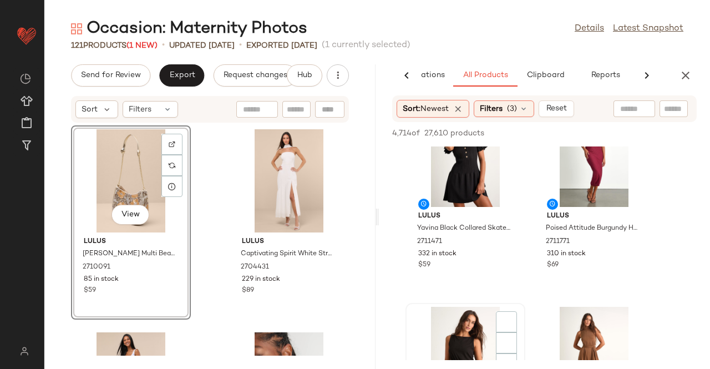
scroll to position [5492, 0]
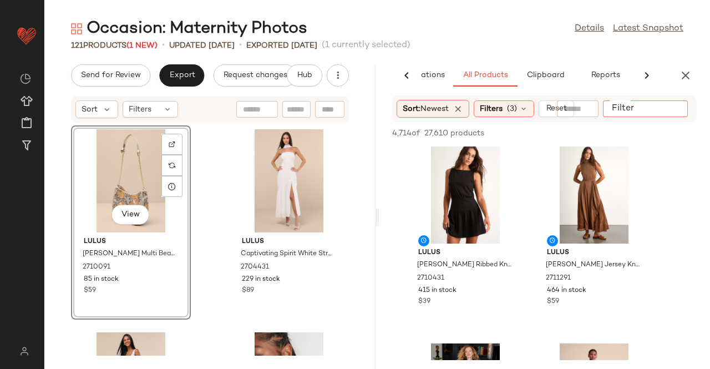
click at [683, 109] on div at bounding box center [645, 108] width 85 height 17
type input "*********"
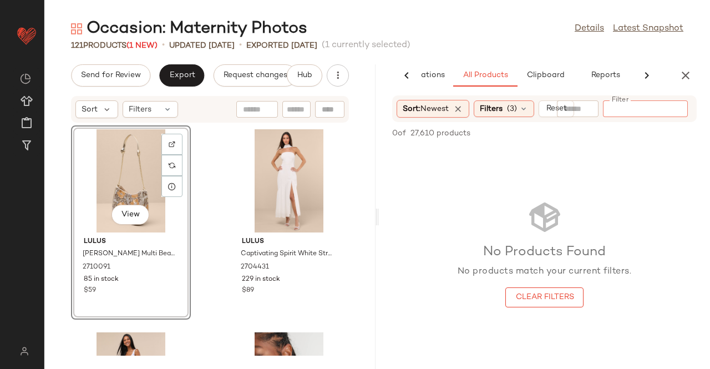
click at [597, 109] on div at bounding box center [578, 108] width 42 height 17
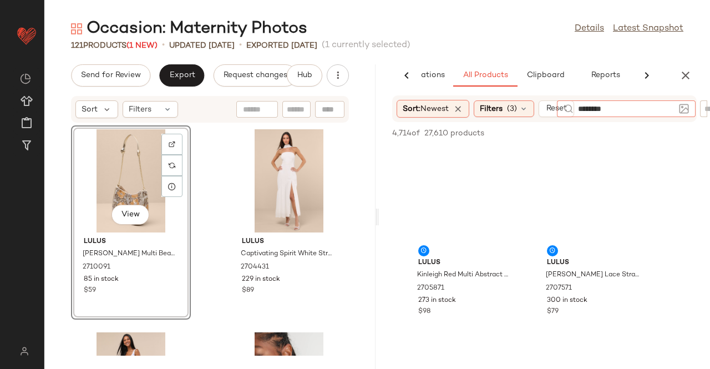
type input "*********"
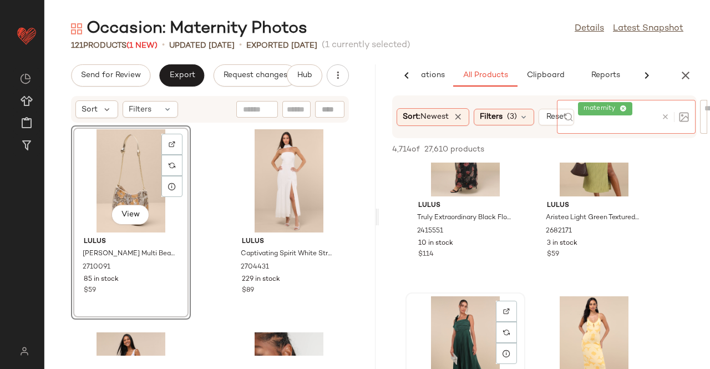
scroll to position [998, 0]
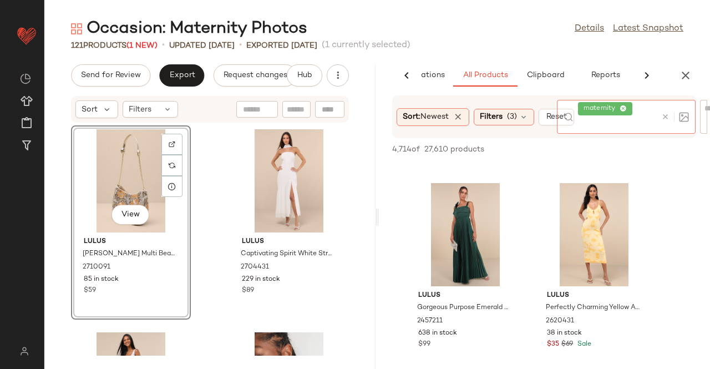
click at [614, 108] on span "maternity" at bounding box center [602, 109] width 36 height 10
click at [619, 107] on span "maternity" at bounding box center [602, 109] width 36 height 10
click at [622, 107] on icon at bounding box center [623, 108] width 7 height 7
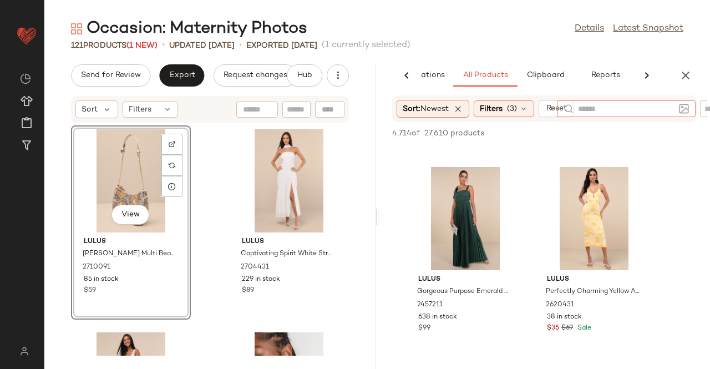
click at [617, 107] on input "text" at bounding box center [626, 109] width 97 height 12
click at [709, 107] on div "Sort: Newest Filters (3) Reset" at bounding box center [544, 108] width 331 height 27
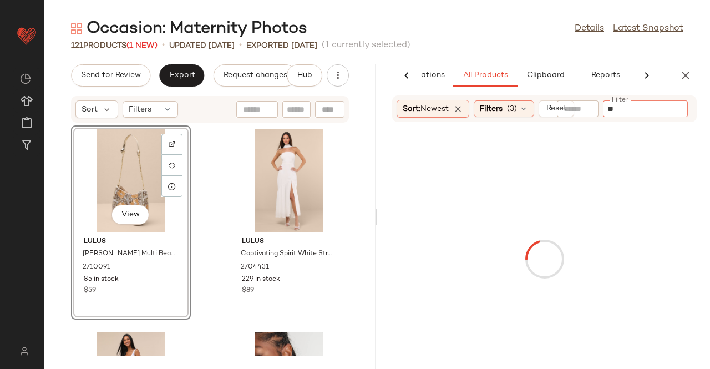
type input "*"
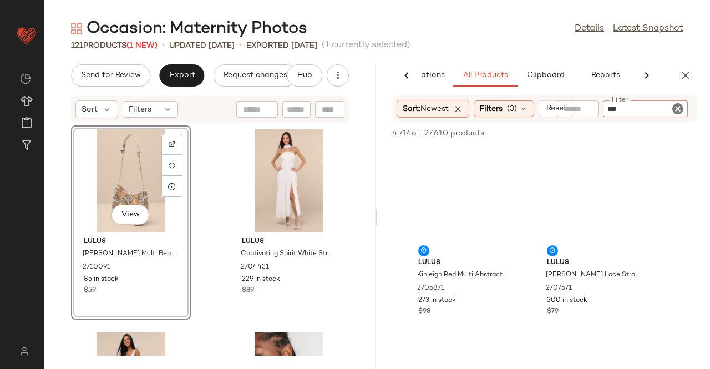
type input "****"
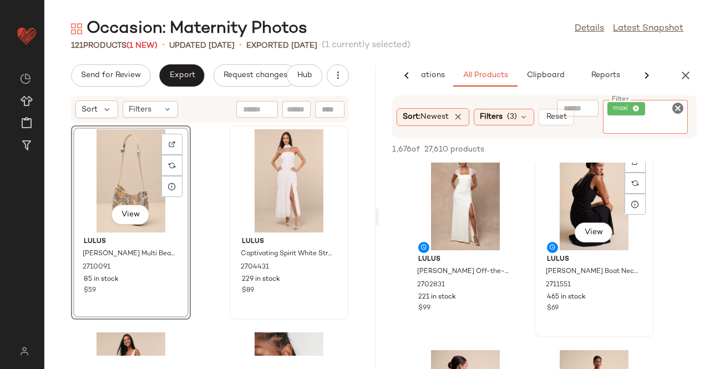
scroll to position [1220, 0]
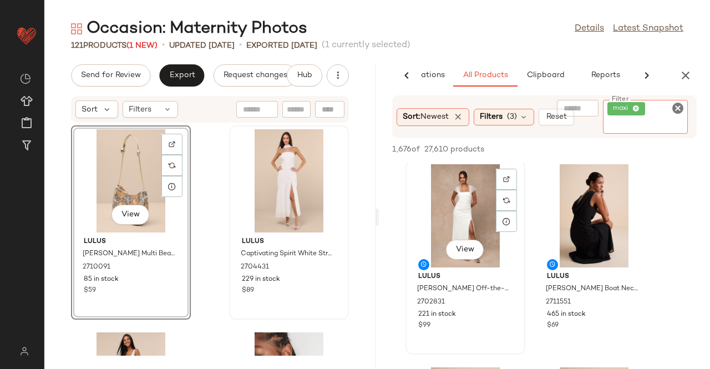
click at [466, 254] on div "View Lulus Trynn White Off-the-Shoulder Column Maxi Dress 2702831 221 in stock …" at bounding box center [466, 257] width 118 height 192
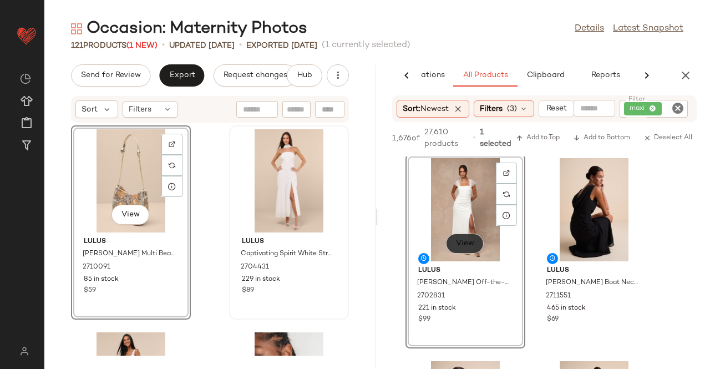
click at [468, 241] on span "View" at bounding box center [464, 243] width 19 height 9
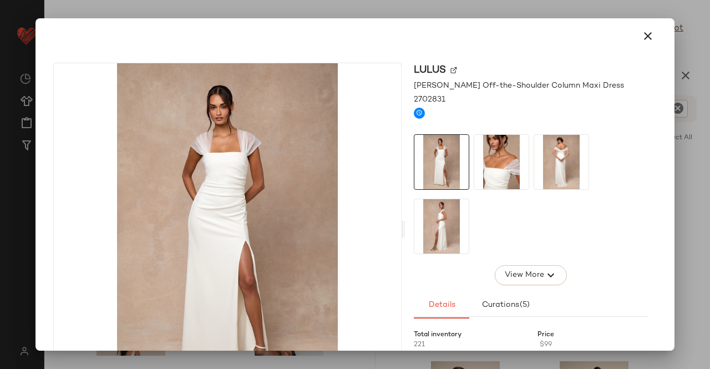
click at [493, 163] on img at bounding box center [501, 162] width 54 height 54
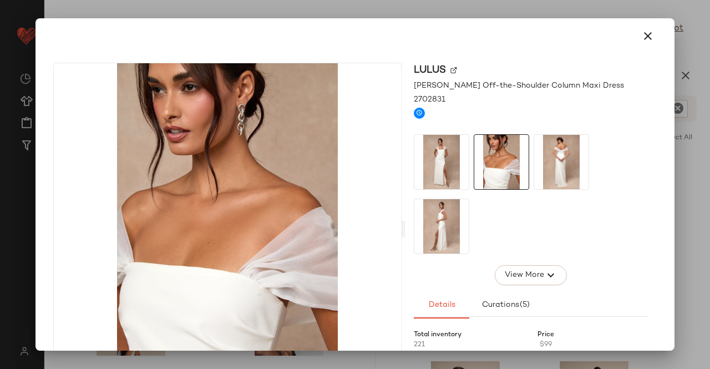
click at [581, 157] on img at bounding box center [561, 162] width 54 height 54
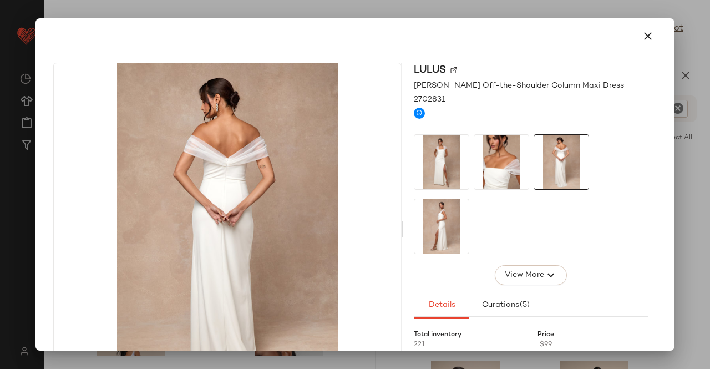
click at [450, 205] on img at bounding box center [441, 226] width 54 height 54
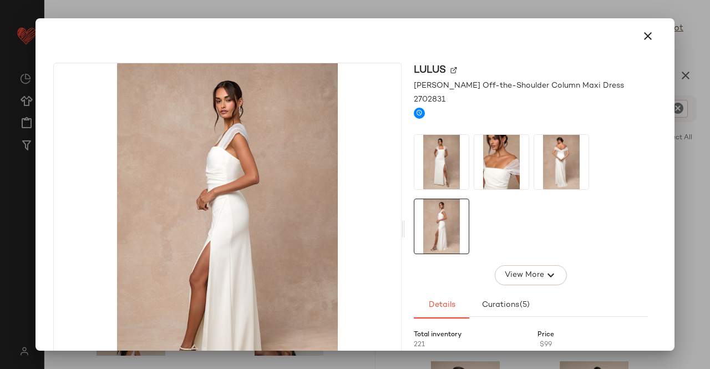
click at [709, 169] on div at bounding box center [355, 184] width 710 height 369
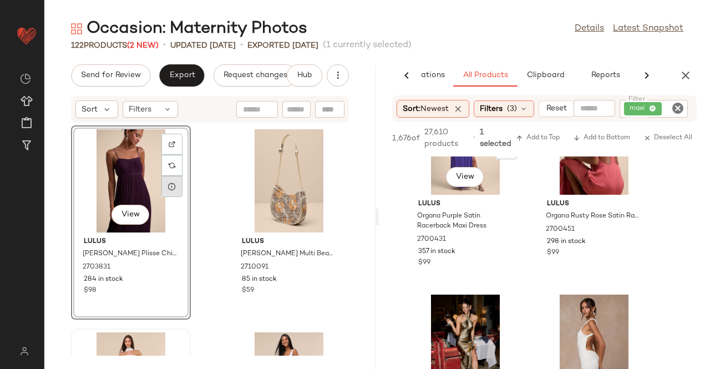
scroll to position [8598, 0]
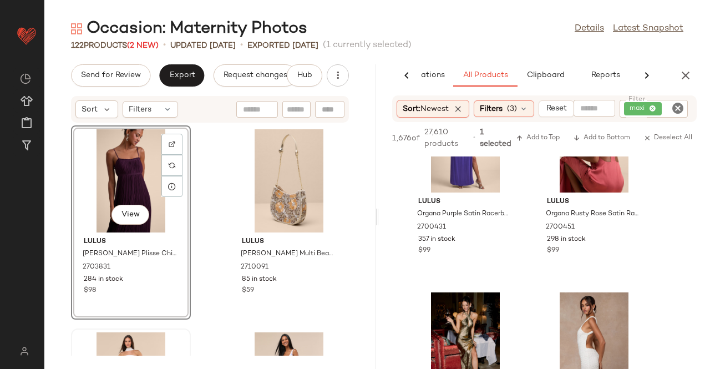
click at [88, 187] on div "View" at bounding box center [131, 180] width 112 height 103
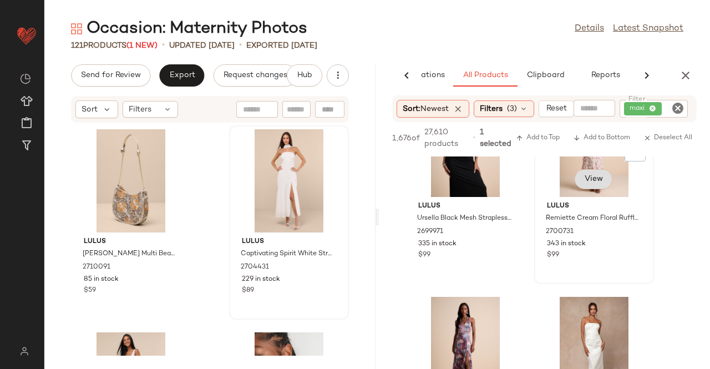
scroll to position [9763, 0]
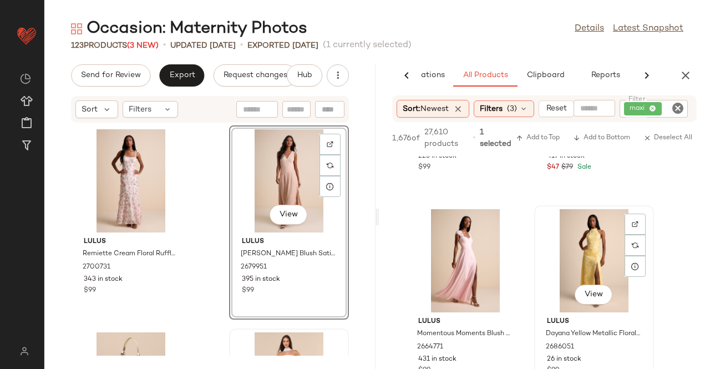
scroll to position [14120, 0]
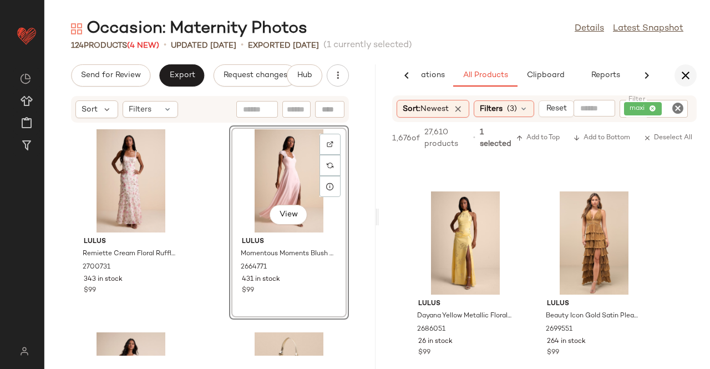
click at [684, 70] on icon "button" at bounding box center [685, 75] width 13 height 13
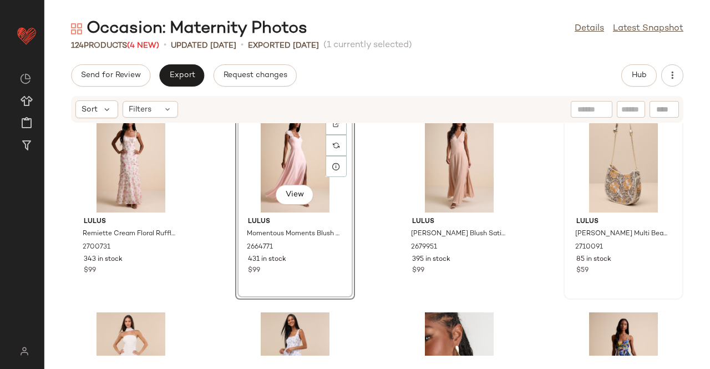
scroll to position [0, 0]
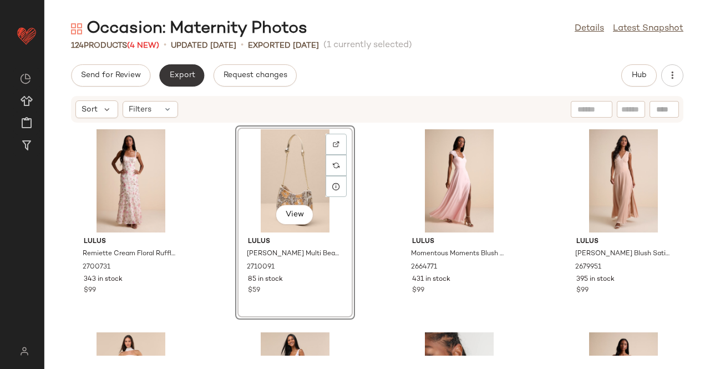
click at [181, 69] on button "Export" at bounding box center [181, 75] width 45 height 22
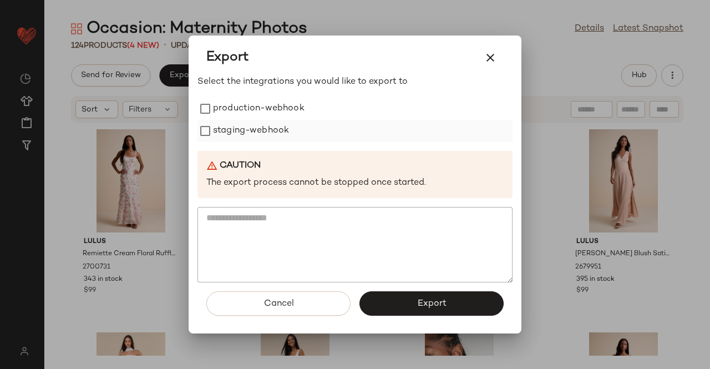
drag, startPoint x: 262, startPoint y: 104, endPoint x: 262, endPoint y: 132, distance: 27.7
click at [264, 106] on label "production-webhook" at bounding box center [259, 109] width 92 height 22
click at [263, 130] on label "staging-webhook" at bounding box center [251, 131] width 76 height 22
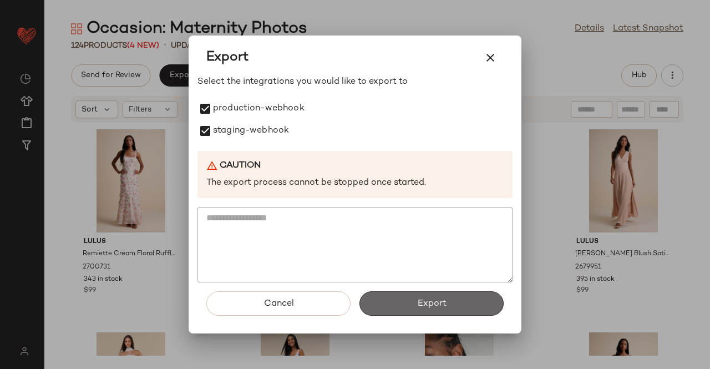
click at [430, 305] on span "Export" at bounding box center [431, 303] width 29 height 11
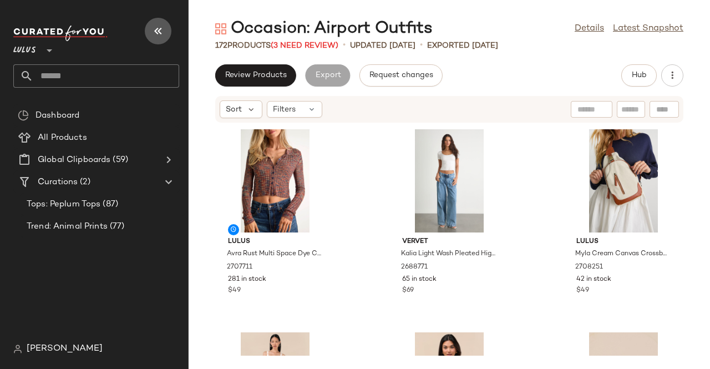
drag, startPoint x: 151, startPoint y: 31, endPoint x: 152, endPoint y: 53, distance: 22.8
click at [152, 30] on button "button" at bounding box center [158, 31] width 27 height 27
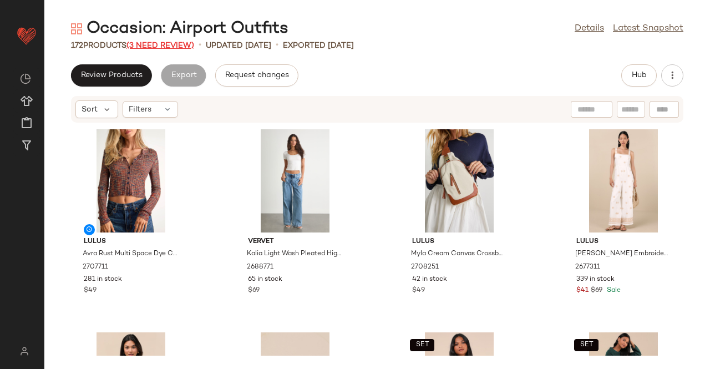
click at [179, 42] on span "(3 Need Review)" at bounding box center [160, 46] width 68 height 8
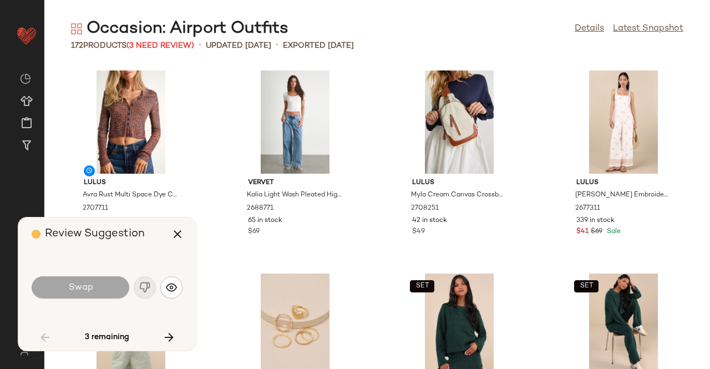
scroll to position [2436, 0]
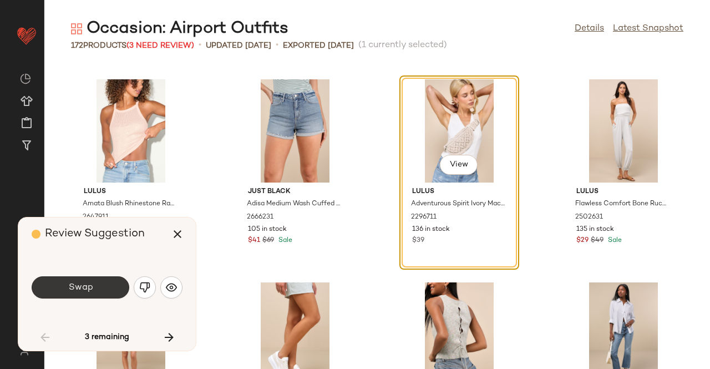
click at [89, 291] on span "Swap" at bounding box center [80, 287] width 25 height 11
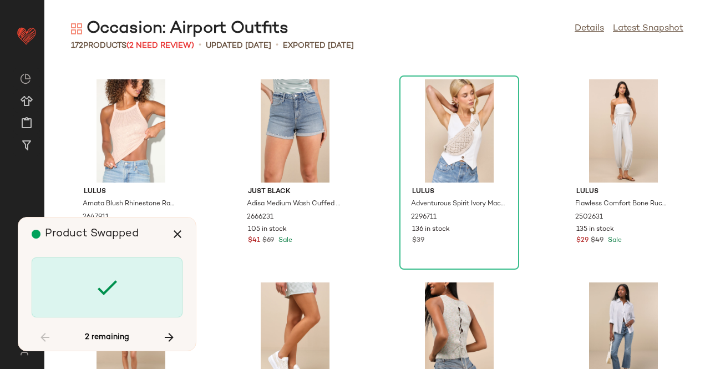
scroll to position [7309, 0]
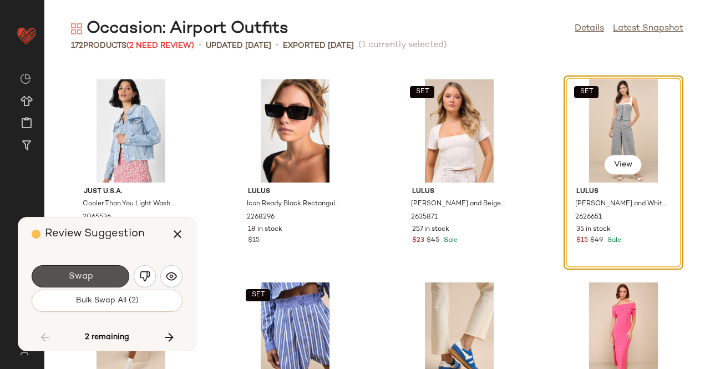
click at [99, 278] on button "Swap" at bounding box center [81, 276] width 98 height 22
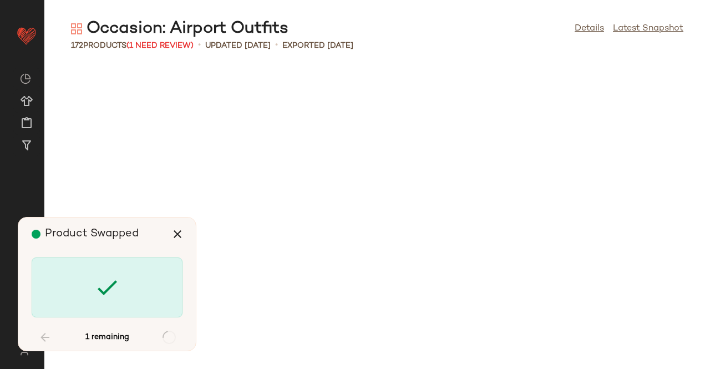
scroll to position [8121, 0]
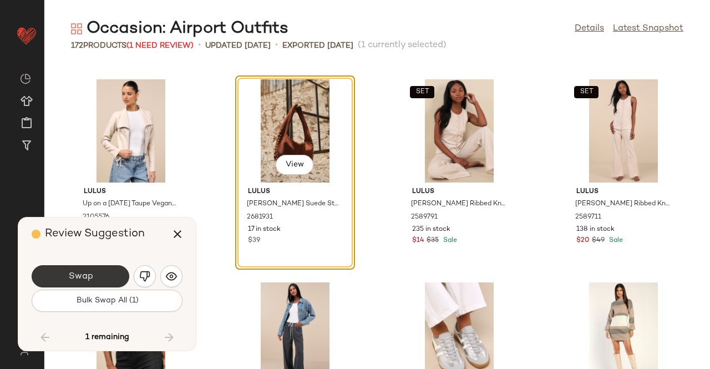
click at [70, 277] on span "Swap" at bounding box center [80, 276] width 25 height 11
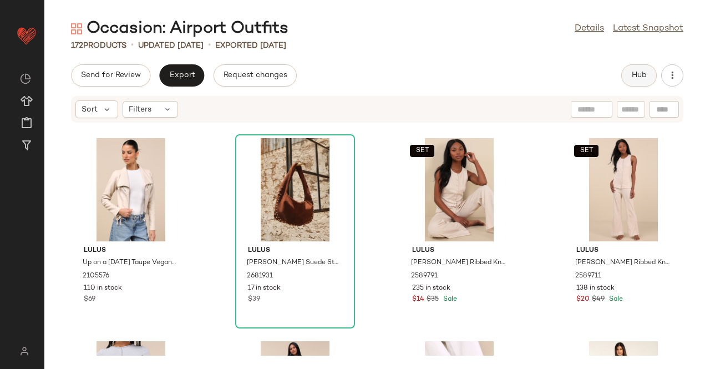
click at [631, 71] on span "Hub" at bounding box center [639, 75] width 16 height 9
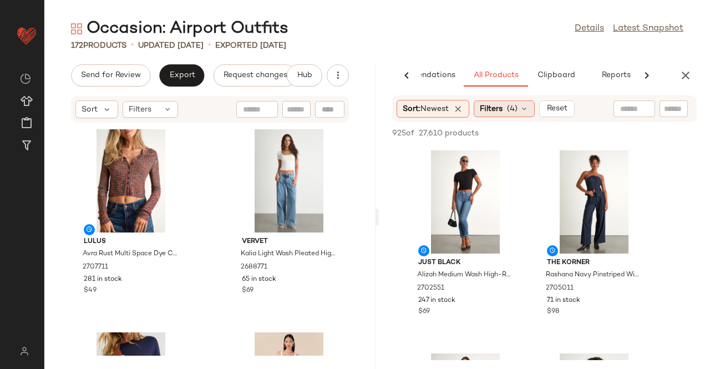
click at [523, 110] on icon at bounding box center [524, 108] width 9 height 9
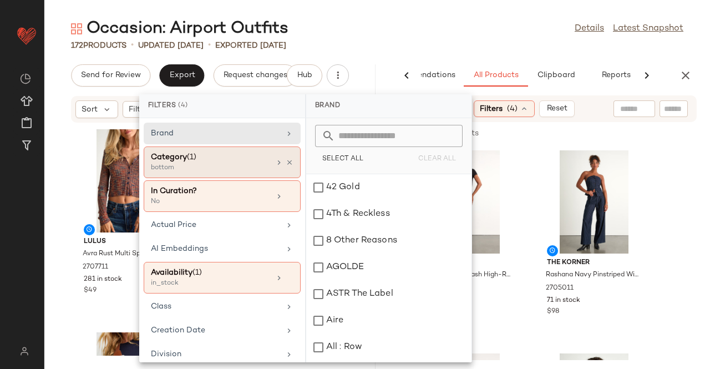
scroll to position [55, 0]
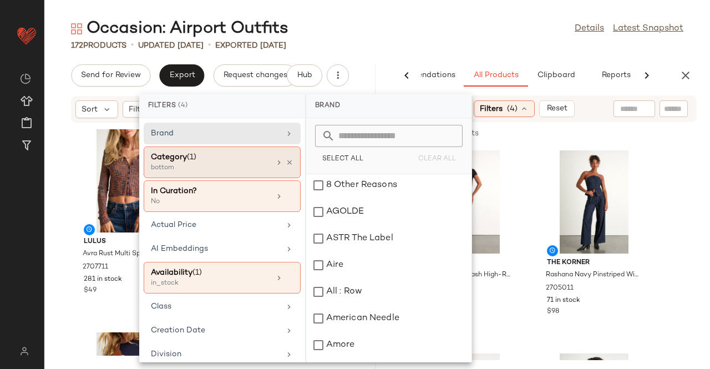
click at [180, 155] on div "Category (1)" at bounding box center [210, 157] width 119 height 12
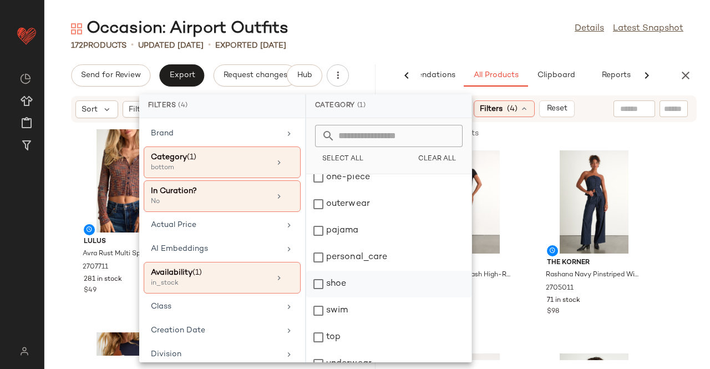
scroll to position [264, 0]
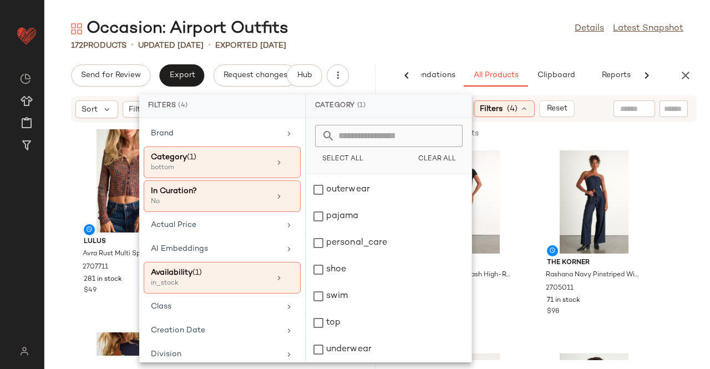
click at [442, 31] on div "Occasion: Airport Outfits Details Latest Snapshot" at bounding box center [377, 29] width 666 height 22
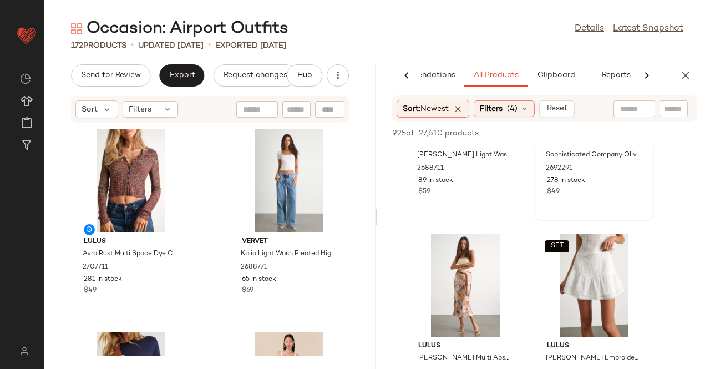
scroll to position [4826, 0]
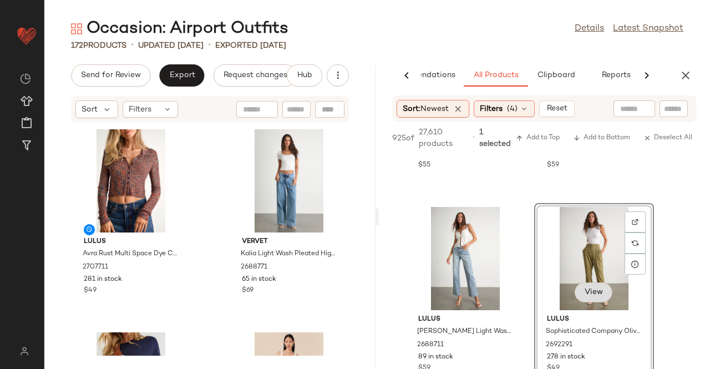
click at [605, 295] on button "View" at bounding box center [594, 292] width 38 height 20
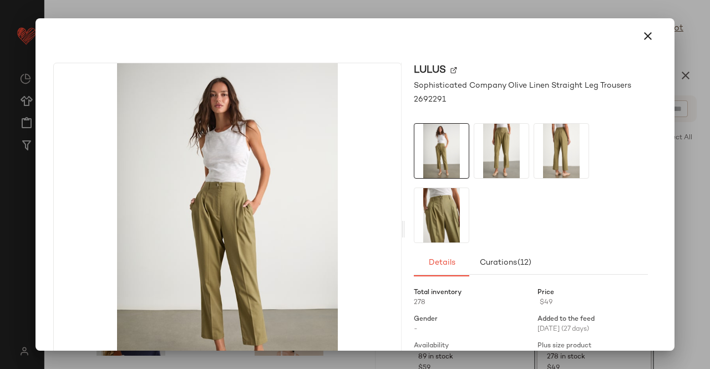
click at [514, 156] on img at bounding box center [501, 151] width 54 height 54
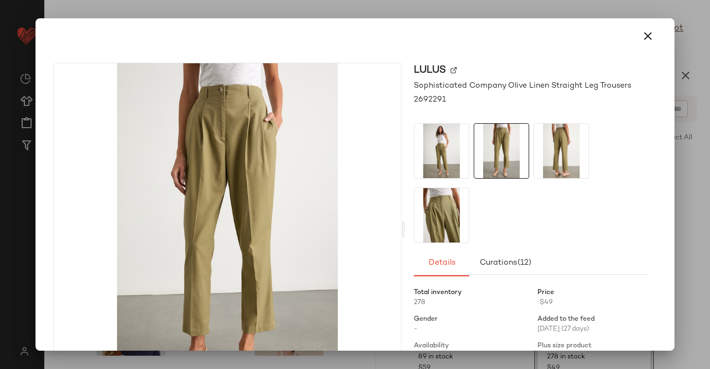
click at [639, 148] on div at bounding box center [531, 183] width 234 height 120
click at [709, 154] on div at bounding box center [355, 184] width 710 height 369
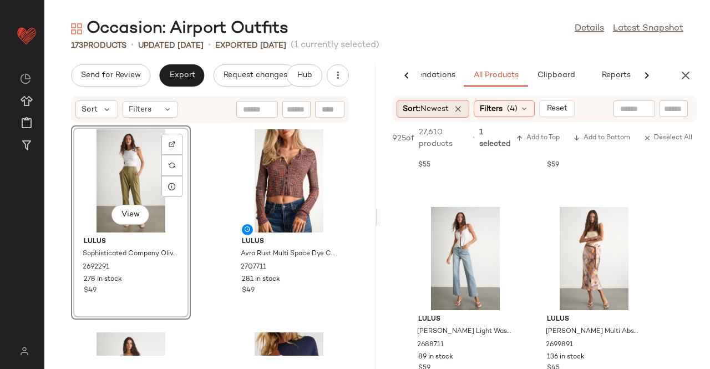
drag, startPoint x: 521, startPoint y: 109, endPoint x: 467, endPoint y: 108, distance: 54.9
click at [524, 108] on icon at bounding box center [524, 108] width 9 height 9
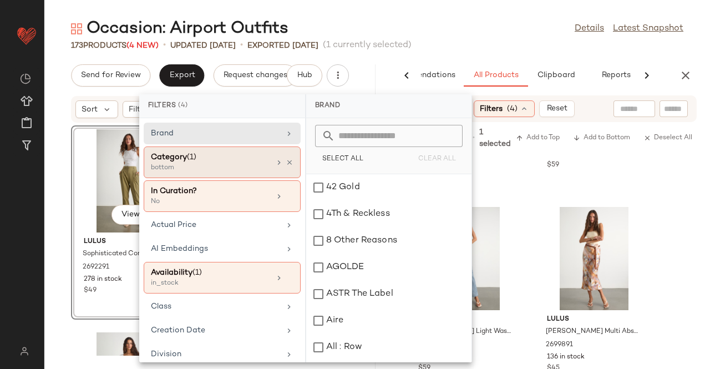
click at [291, 180] on div "Category (1) bottom" at bounding box center [222, 196] width 157 height 32
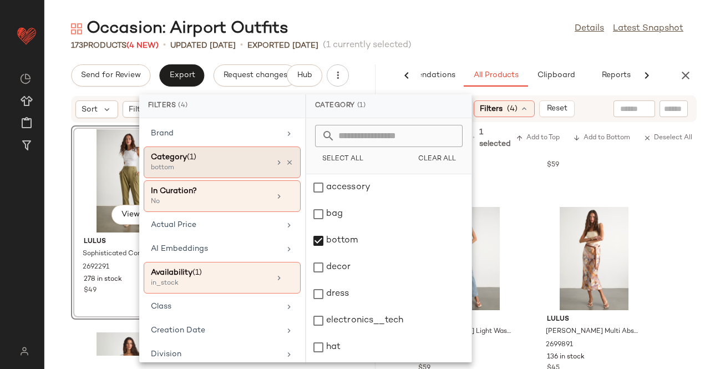
click at [290, 163] on div "Category (1) bottom" at bounding box center [222, 162] width 157 height 32
click at [286, 160] on icon at bounding box center [290, 163] width 8 height 8
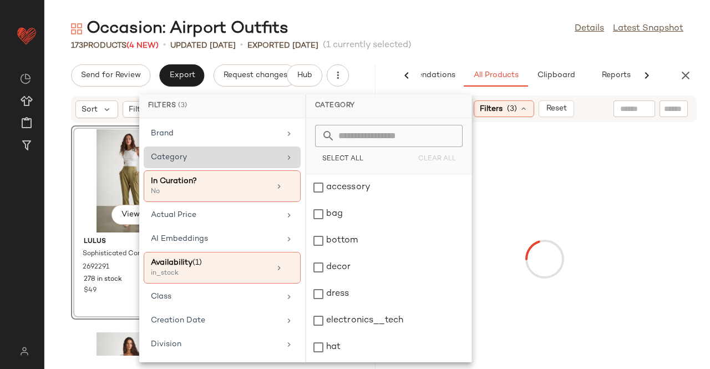
click at [237, 158] on div "Category" at bounding box center [215, 157] width 129 height 12
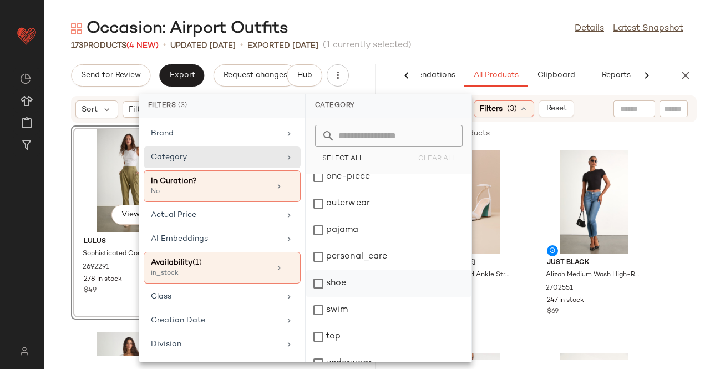
scroll to position [264, 0]
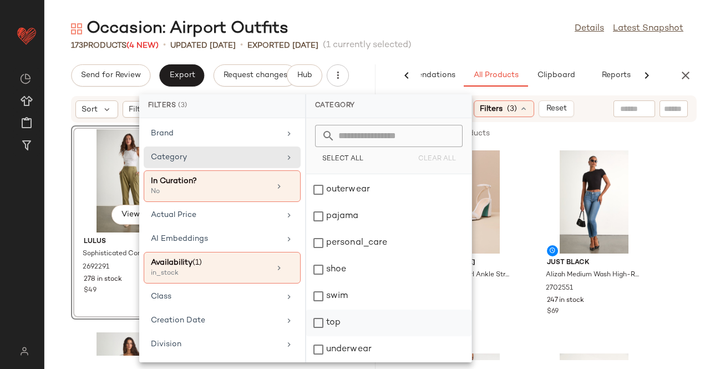
drag, startPoint x: 363, startPoint y: 321, endPoint x: 344, endPoint y: 321, distance: 18.3
click at [361, 336] on div "top" at bounding box center [388, 349] width 165 height 27
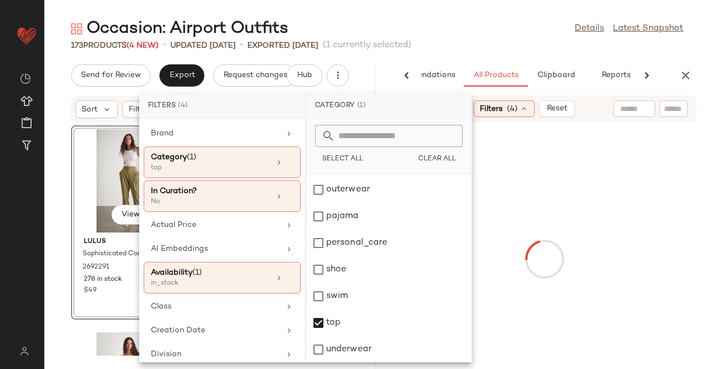
click at [475, 31] on div "Occasion: Airport Outfits Details Latest Snapshot" at bounding box center [377, 29] width 666 height 22
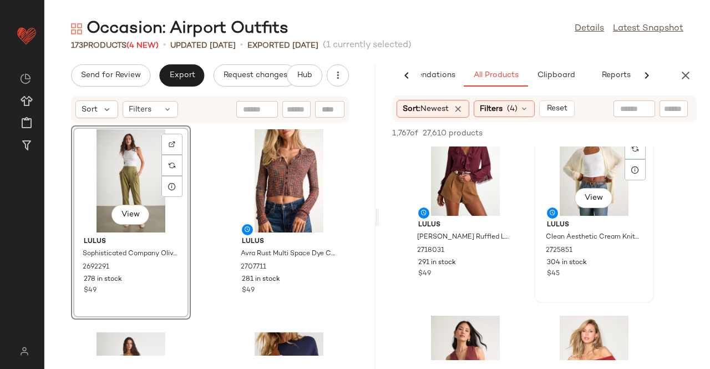
scroll to position [1054, 0]
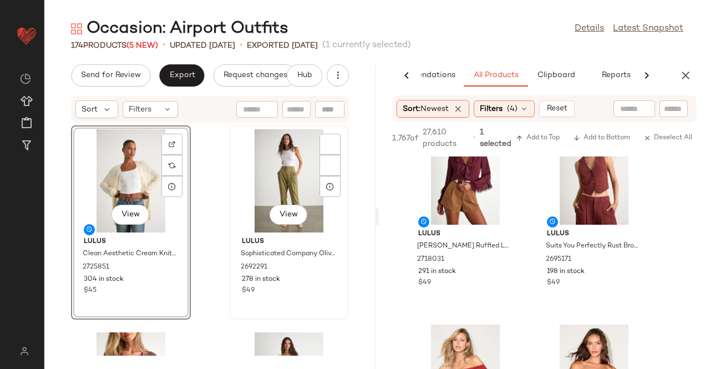
click at [259, 183] on div "View" at bounding box center [289, 180] width 112 height 103
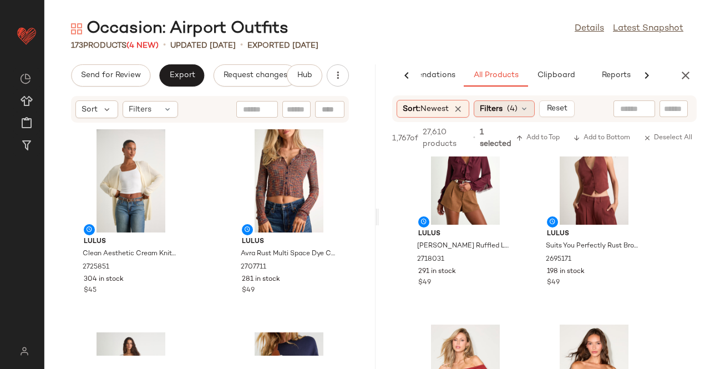
click at [507, 106] on div "Filters (4)" at bounding box center [504, 108] width 61 height 17
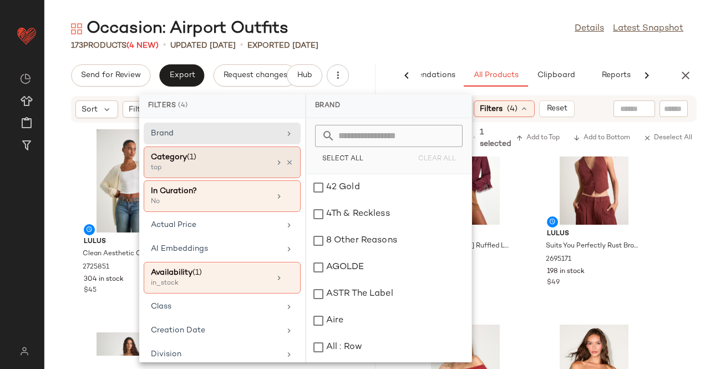
click at [287, 180] on div "Category (1) top" at bounding box center [222, 196] width 157 height 32
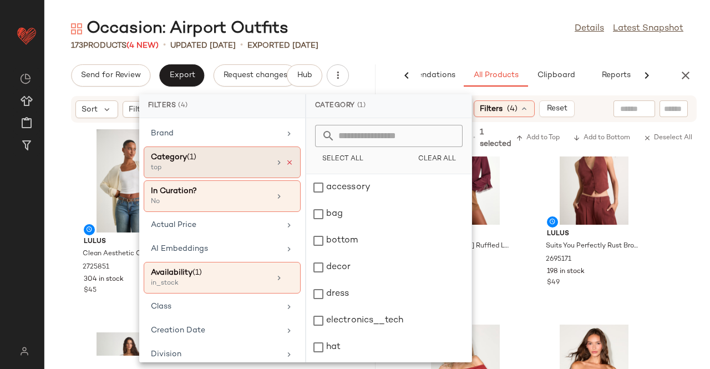
click at [287, 161] on icon at bounding box center [290, 163] width 8 height 8
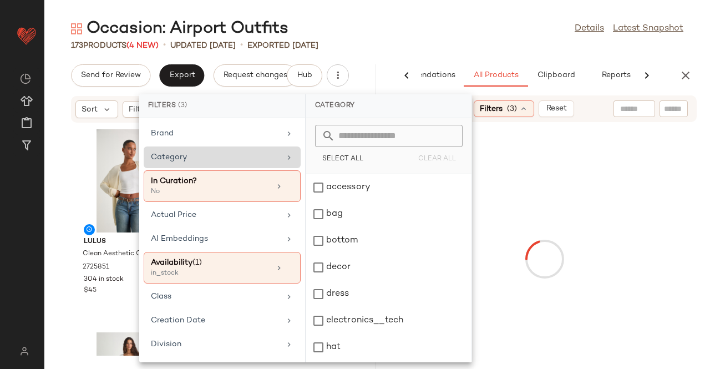
click at [236, 163] on div "Category" at bounding box center [222, 157] width 157 height 22
click at [355, 254] on div "bottom" at bounding box center [388, 267] width 165 height 27
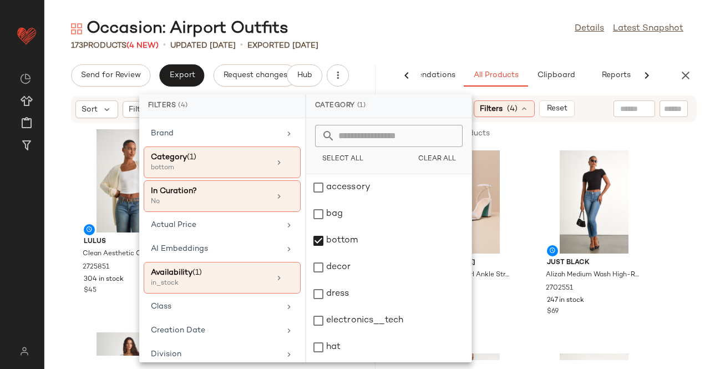
click at [494, 46] on div "173 Products (4 New) • updated [DATE] • Exported [DATE]" at bounding box center [377, 45] width 666 height 11
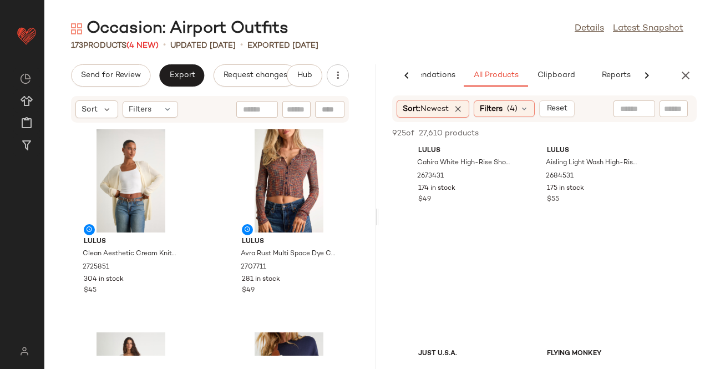
scroll to position [3772, 0]
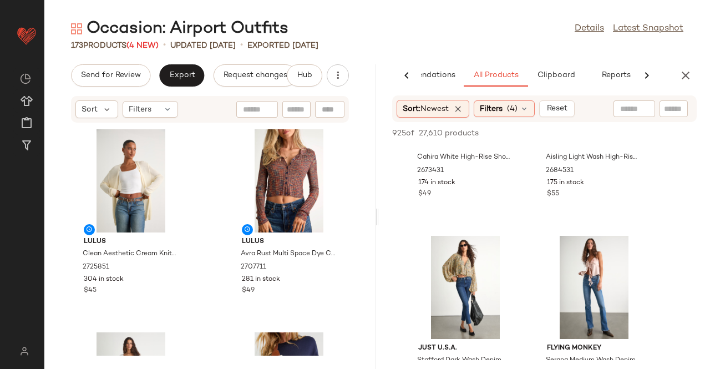
click at [683, 107] on div at bounding box center [674, 108] width 28 height 17
type input "**********"
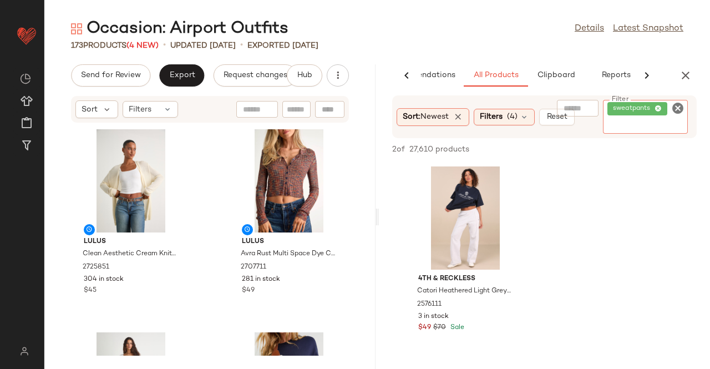
click at [661, 119] on div "sweatpants" at bounding box center [645, 117] width 85 height 34
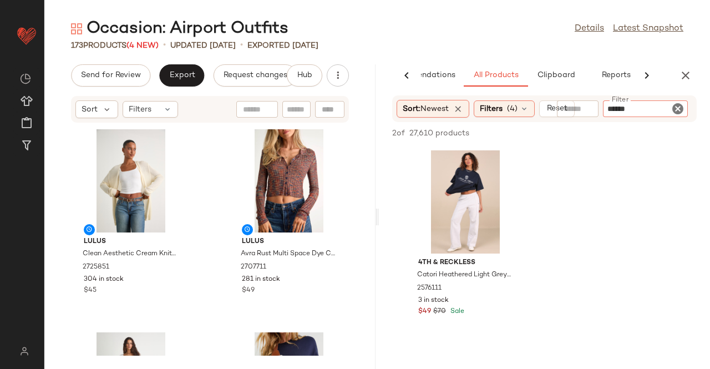
type input "*******"
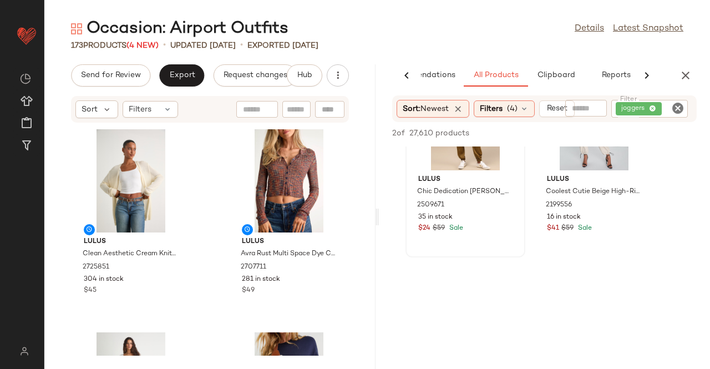
scroll to position [0, 0]
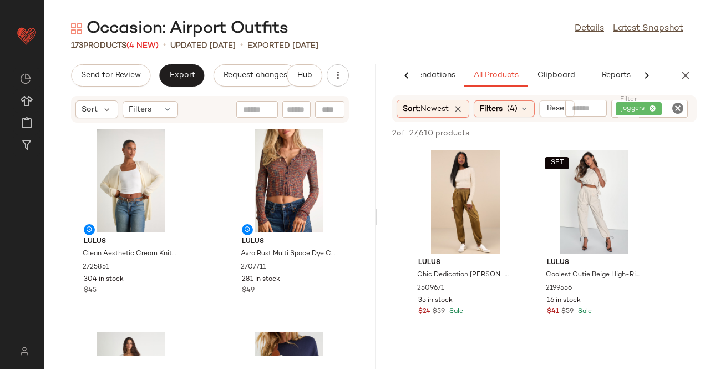
click at [653, 106] on span "joggers" at bounding box center [639, 108] width 46 height 13
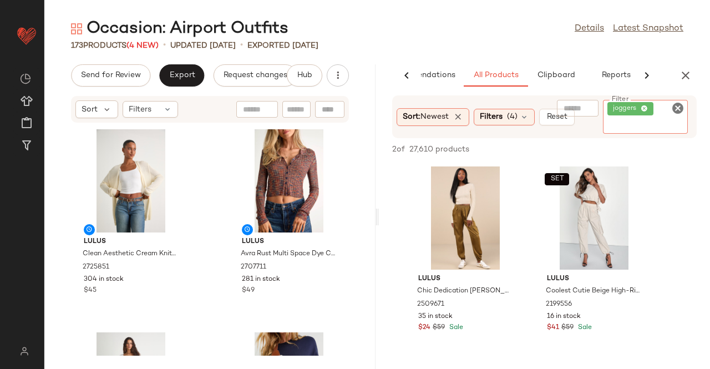
click at [641, 106] on span "joggers" at bounding box center [627, 109] width 28 height 10
click at [642, 106] on icon at bounding box center [644, 108] width 7 height 7
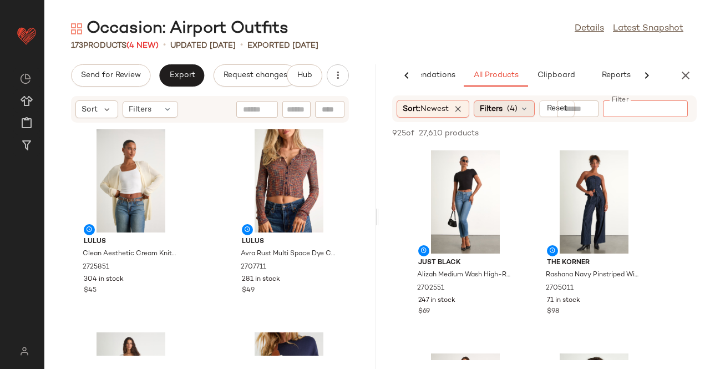
click at [511, 105] on span "(4)" at bounding box center [512, 109] width 11 height 12
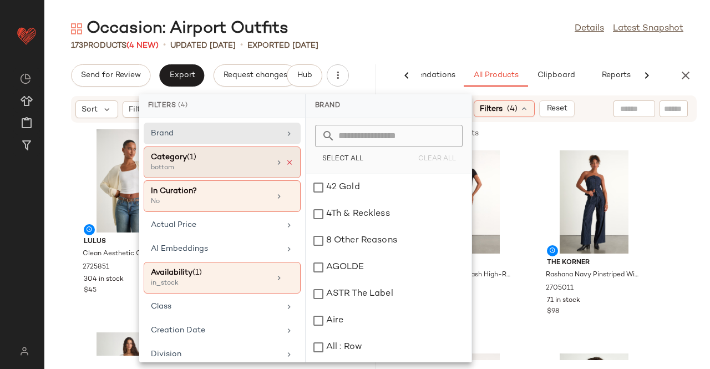
click at [286, 159] on icon at bounding box center [290, 163] width 8 height 8
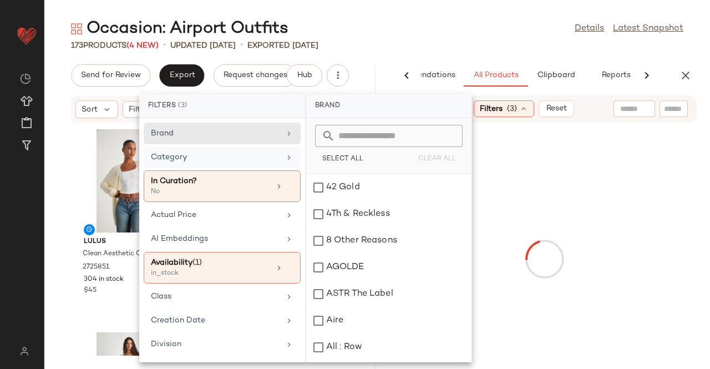
click at [285, 159] on icon at bounding box center [289, 157] width 9 height 9
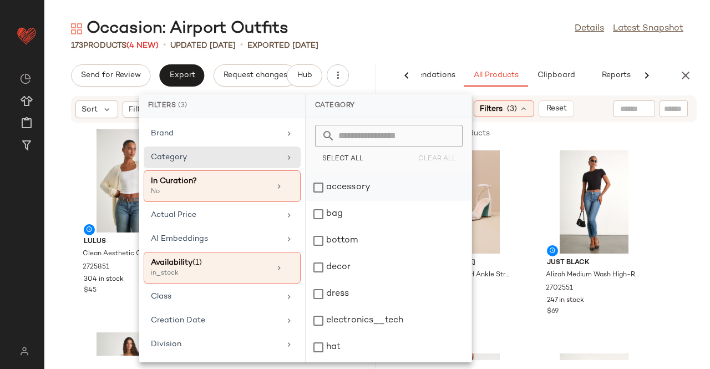
click at [396, 201] on div "accessory" at bounding box center [388, 214] width 165 height 27
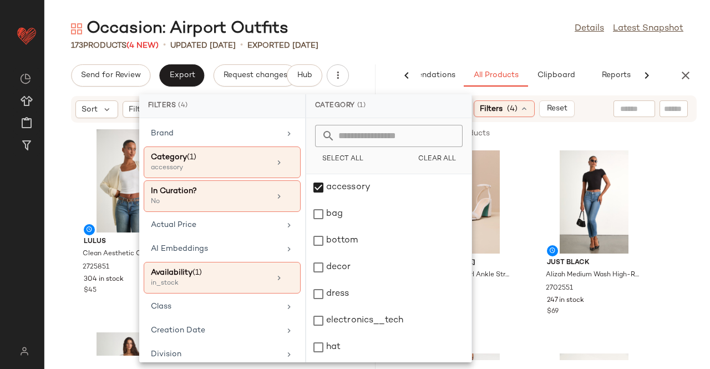
click at [514, 24] on div "Occasion: Airport Outfits Details Latest Snapshot" at bounding box center [377, 29] width 666 height 22
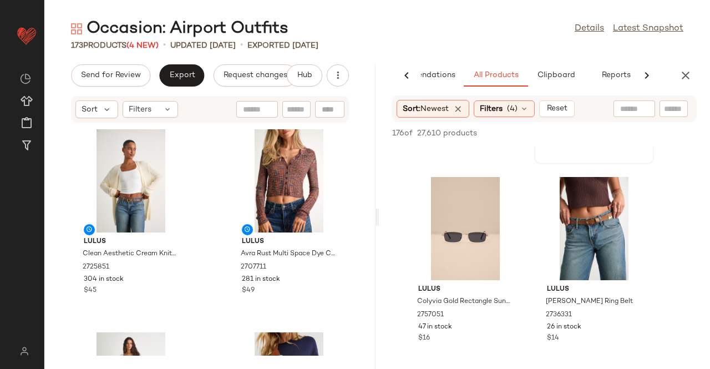
scroll to position [1220, 0]
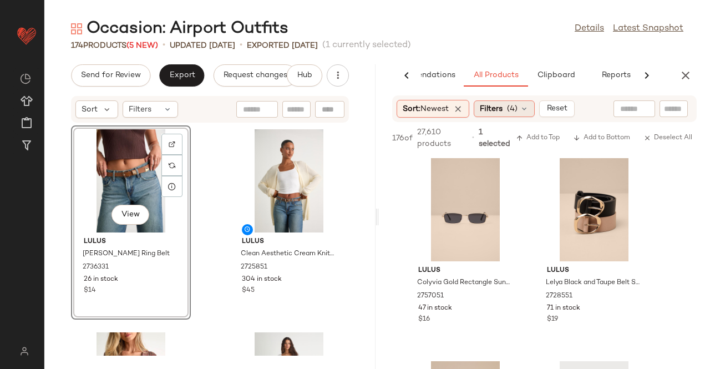
click at [503, 110] on span "Filters" at bounding box center [491, 109] width 23 height 12
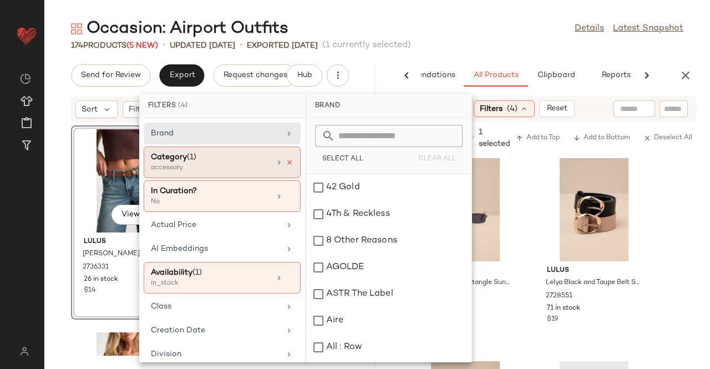
click at [286, 159] on icon at bounding box center [290, 163] width 8 height 8
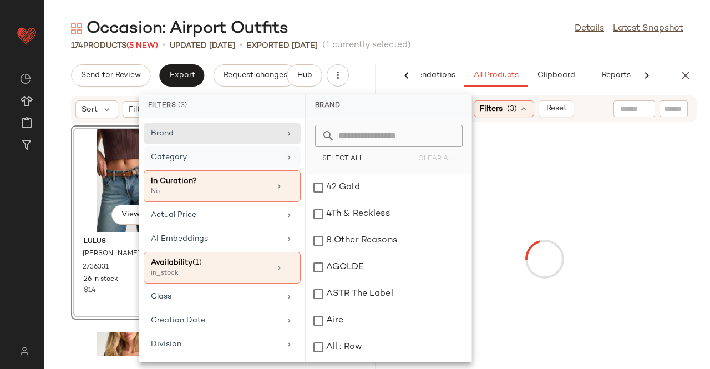
click at [277, 170] on div "Category" at bounding box center [222, 186] width 157 height 32
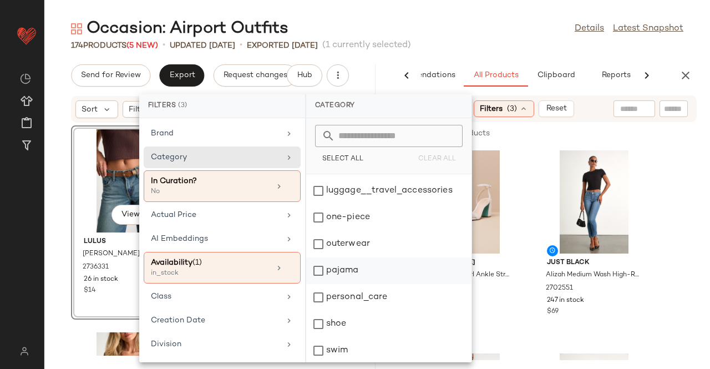
scroll to position [264, 0]
drag, startPoint x: 357, startPoint y: 325, endPoint x: 364, endPoint y: 318, distance: 9.0
click at [358, 336] on div "top" at bounding box center [388, 349] width 165 height 27
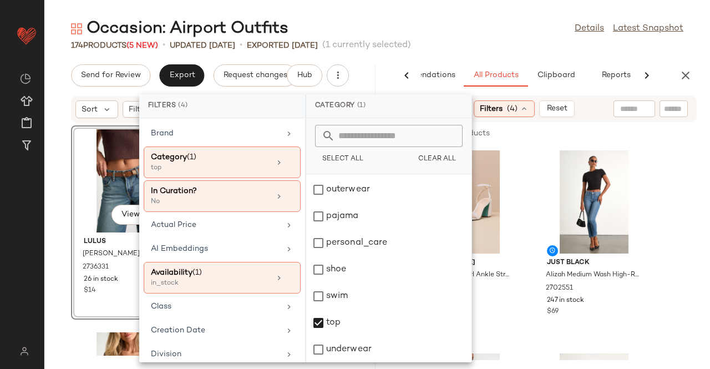
click at [485, 21] on div "Occasion: Airport Outfits Details Latest Snapshot" at bounding box center [377, 29] width 666 height 22
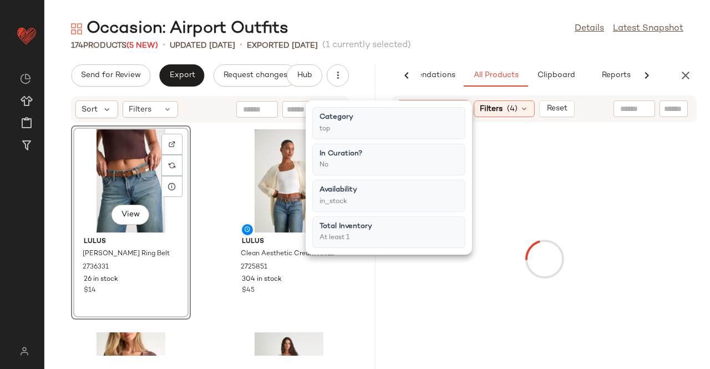
click at [455, 32] on div "Occasion: Airport Outfits Details Latest Snapshot" at bounding box center [377, 29] width 666 height 22
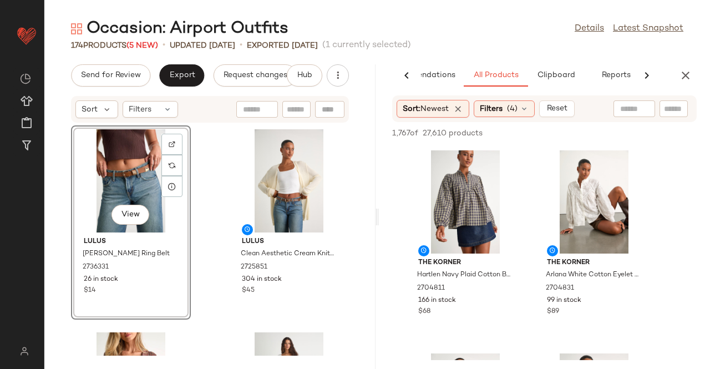
click at [528, 52] on div "Occasion: Airport Outfits Details Latest Snapshot 174 Products (5 New) • update…" at bounding box center [377, 193] width 666 height 351
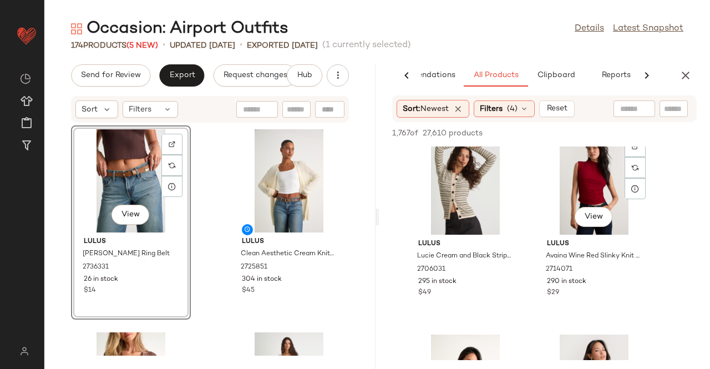
scroll to position [3994, 0]
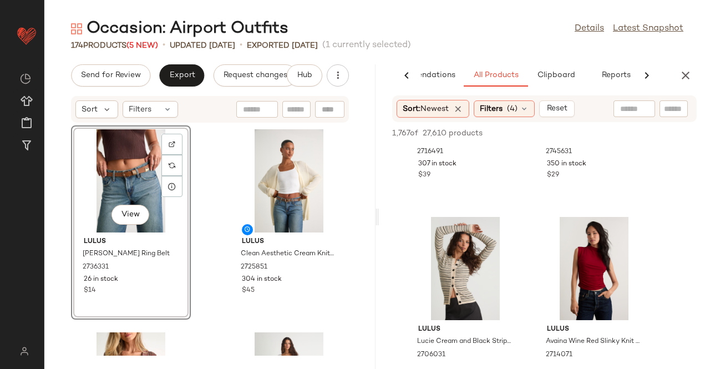
click at [506, 100] on div "Sort: Newest Filters (4) Reset" at bounding box center [486, 109] width 178 height 18
click at [514, 109] on span "(4)" at bounding box center [512, 109] width 11 height 12
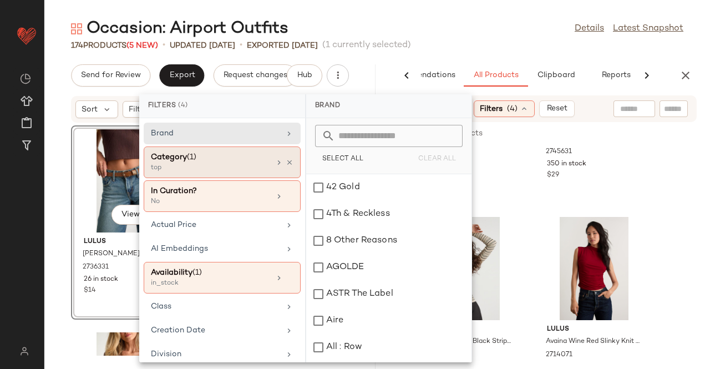
click at [288, 161] on icon at bounding box center [290, 163] width 8 height 8
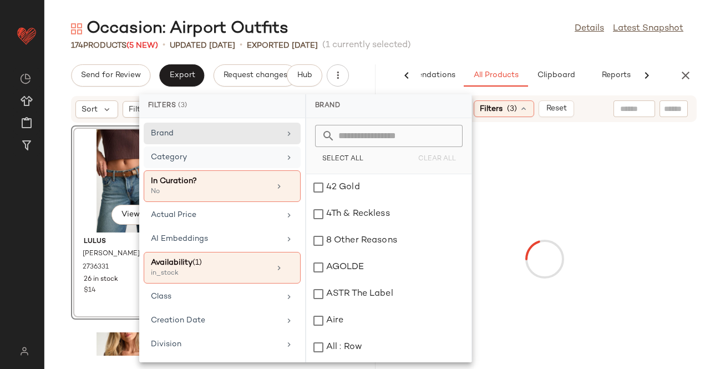
click at [280, 170] on div "Category" at bounding box center [222, 186] width 157 height 32
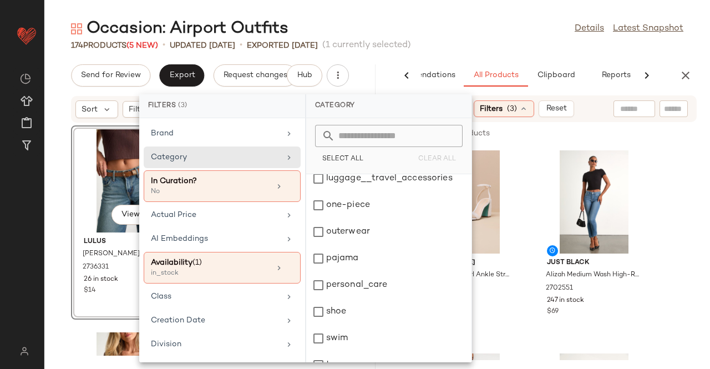
scroll to position [55, 0]
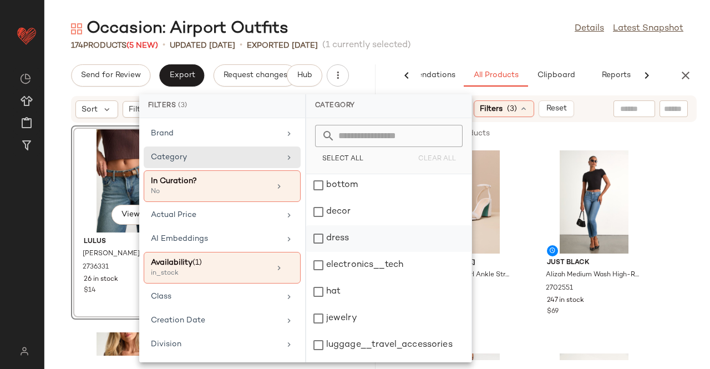
click at [355, 252] on div "dress" at bounding box center [388, 265] width 165 height 27
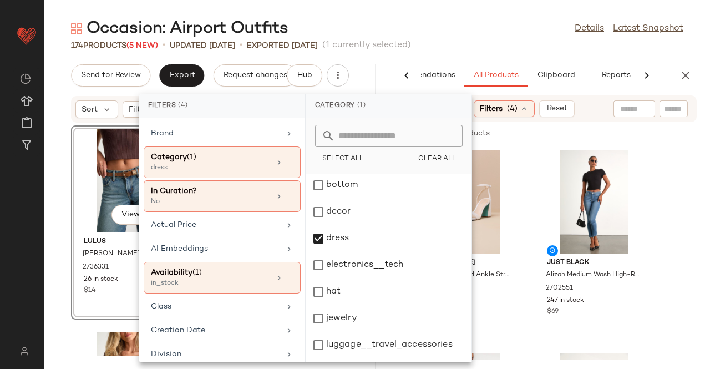
click at [483, 23] on div "Occasion: Airport Outfits Details Latest Snapshot" at bounding box center [377, 29] width 666 height 22
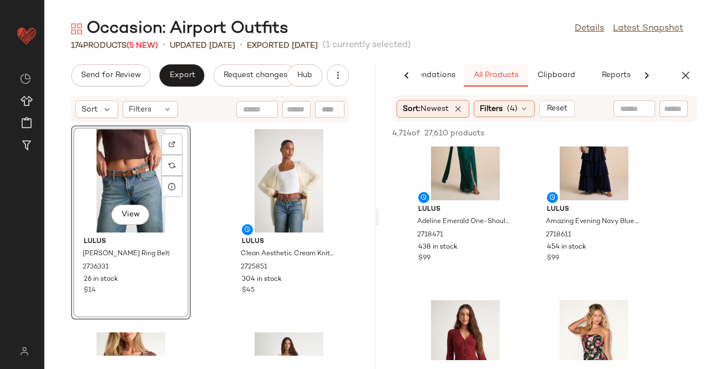
scroll to position [666, 0]
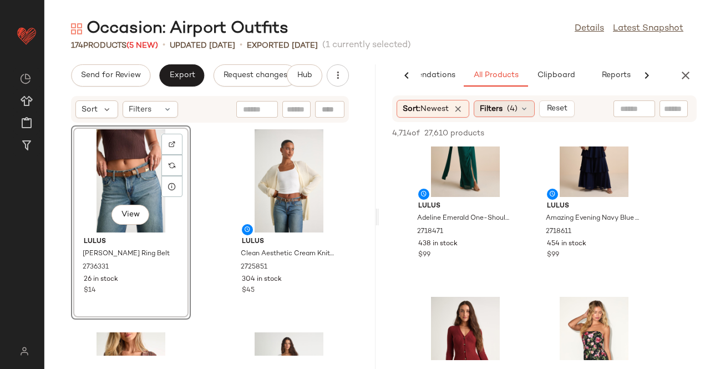
click at [503, 109] on span "Filters" at bounding box center [491, 109] width 23 height 12
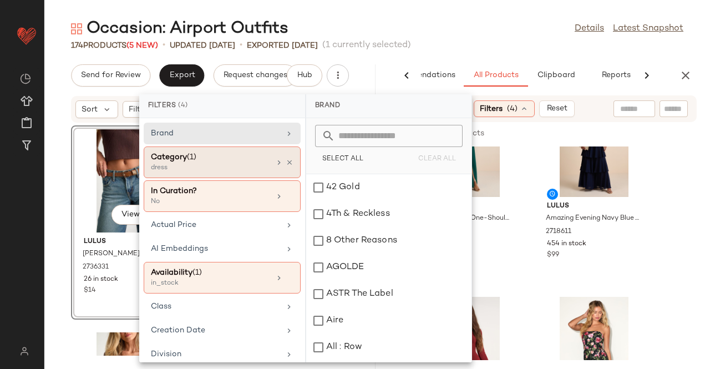
click at [286, 159] on icon at bounding box center [290, 163] width 8 height 8
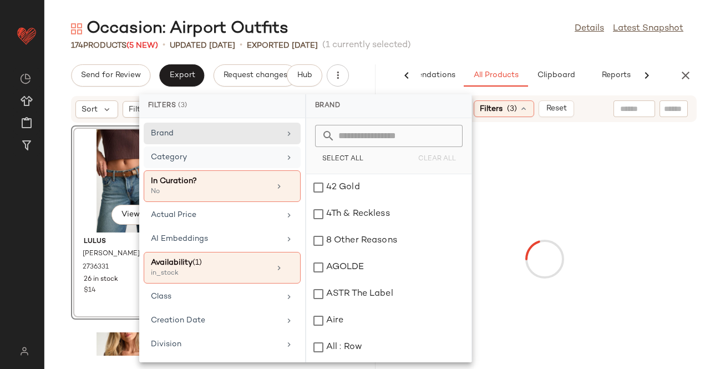
click at [285, 159] on icon at bounding box center [289, 157] width 9 height 9
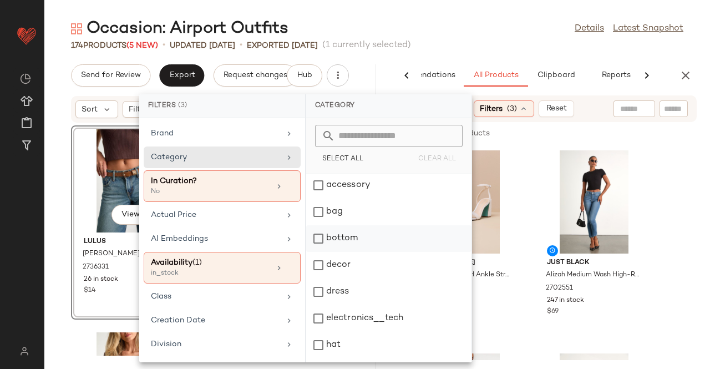
scroll to position [0, 0]
click at [352, 254] on div "bottom" at bounding box center [388, 267] width 165 height 27
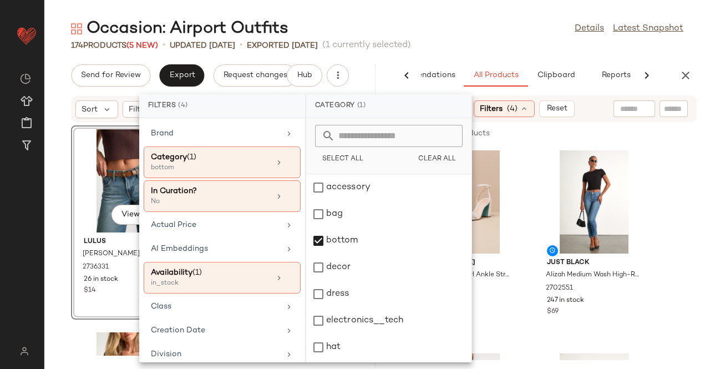
click at [484, 32] on div "Occasion: Airport Outfits Details Latest Snapshot" at bounding box center [377, 29] width 666 height 22
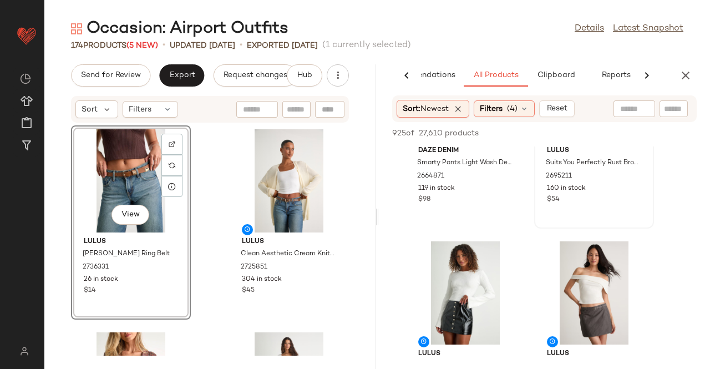
scroll to position [610, 0]
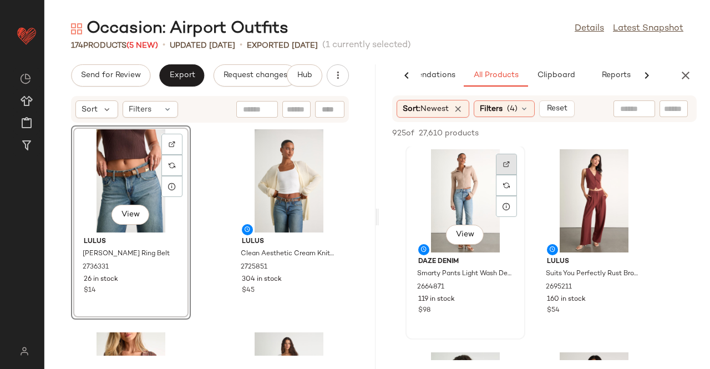
drag, startPoint x: 518, startPoint y: 166, endPoint x: 512, endPoint y: 168, distance: 6.3
click at [518, 166] on div "View" at bounding box center [465, 200] width 112 height 103
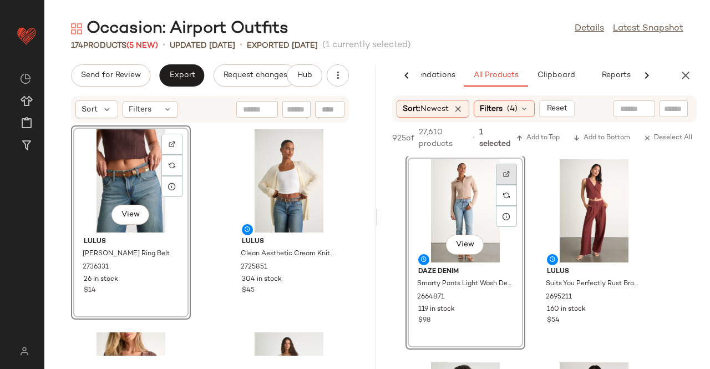
click at [513, 185] on div at bounding box center [506, 195] width 21 height 21
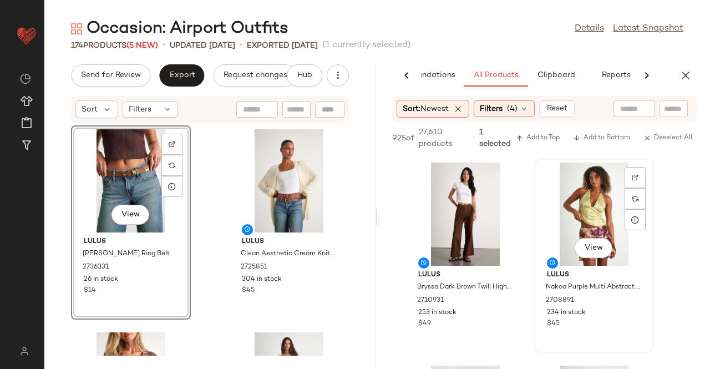
scroll to position [1387, 0]
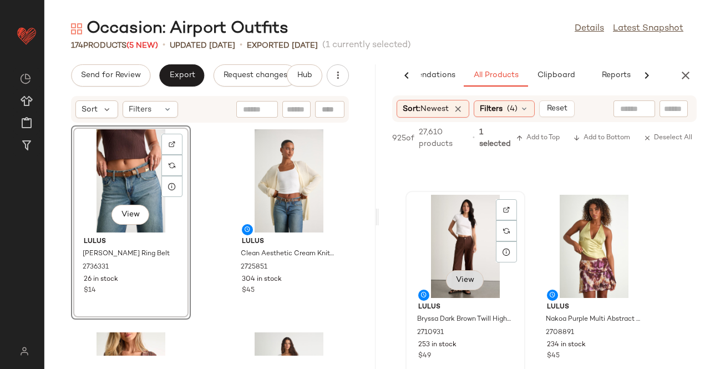
click at [476, 283] on div "View" at bounding box center [465, 246] width 112 height 103
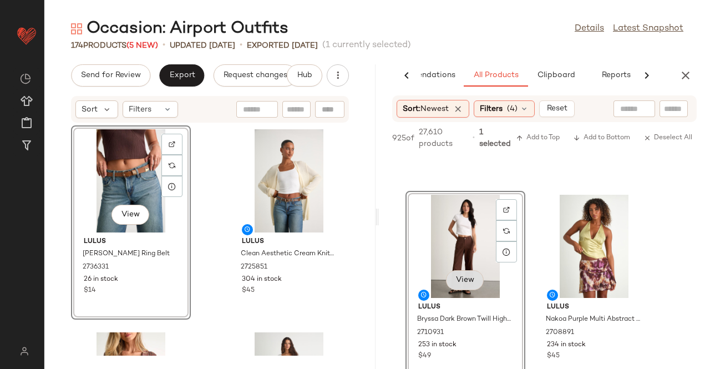
click at [470, 281] on span "View" at bounding box center [464, 280] width 19 height 9
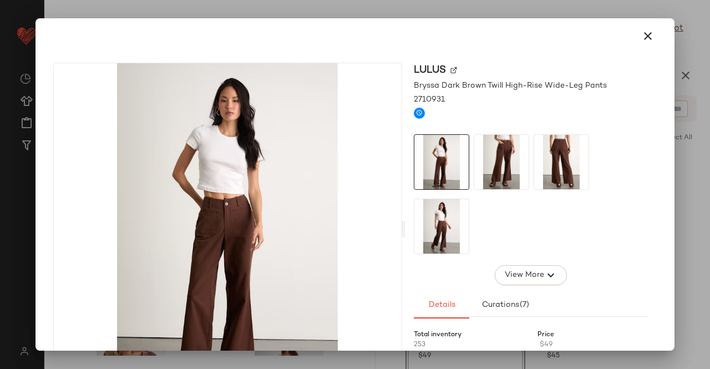
click at [526, 162] on div at bounding box center [531, 194] width 234 height 120
click at [515, 161] on img at bounding box center [501, 162] width 54 height 54
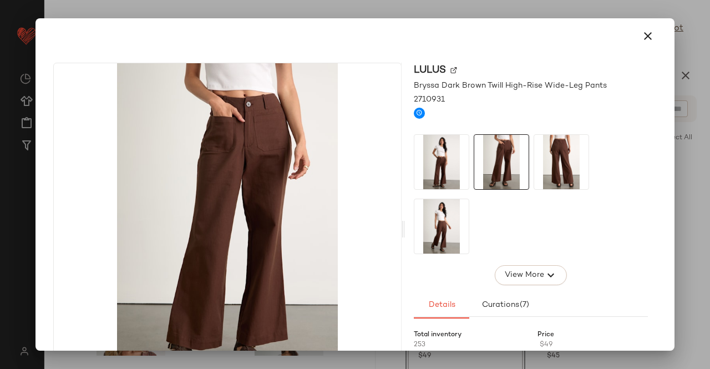
click at [555, 154] on img at bounding box center [561, 162] width 54 height 54
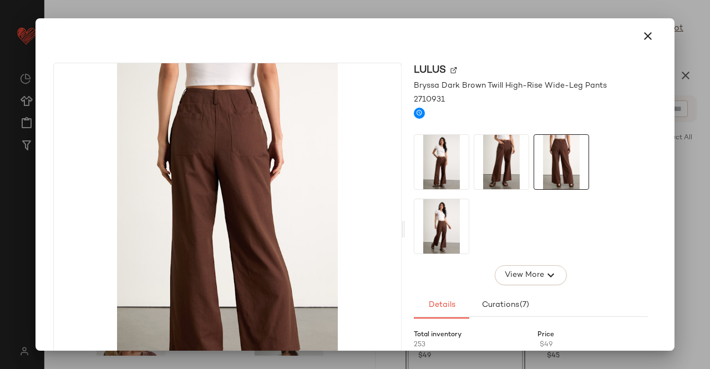
click at [435, 221] on img at bounding box center [441, 226] width 54 height 54
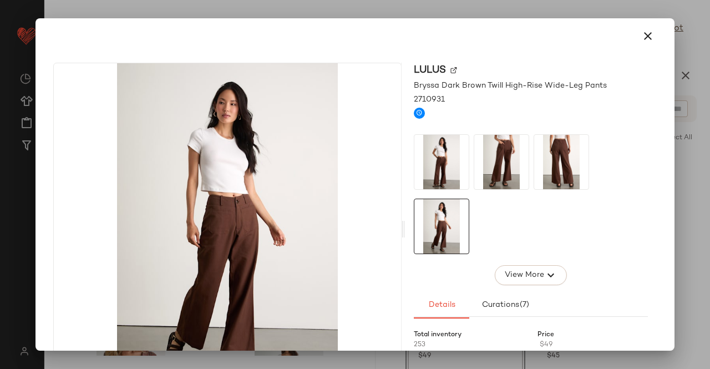
click at [683, 191] on div at bounding box center [355, 184] width 710 height 369
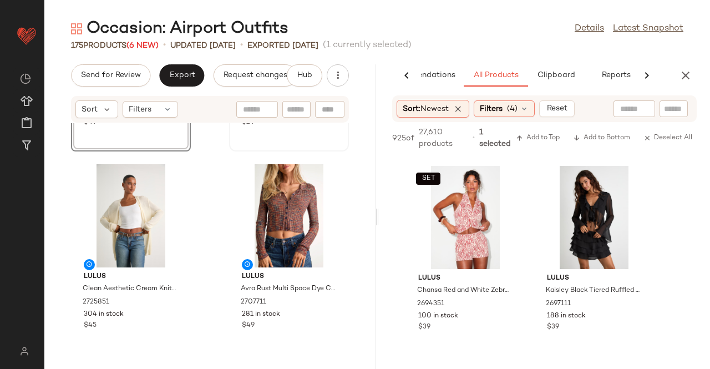
scroll to position [0, 0]
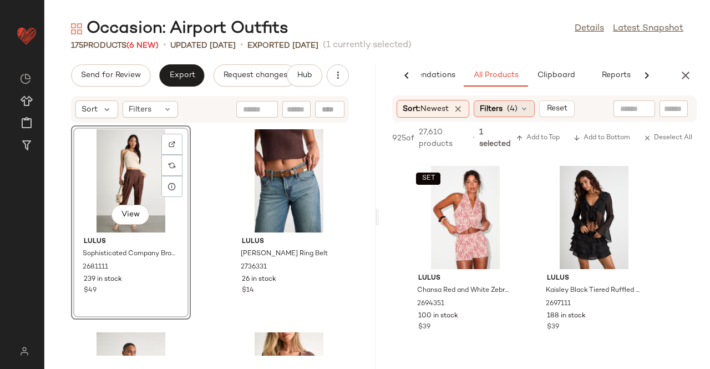
click at [490, 109] on span "Filters" at bounding box center [491, 109] width 23 height 12
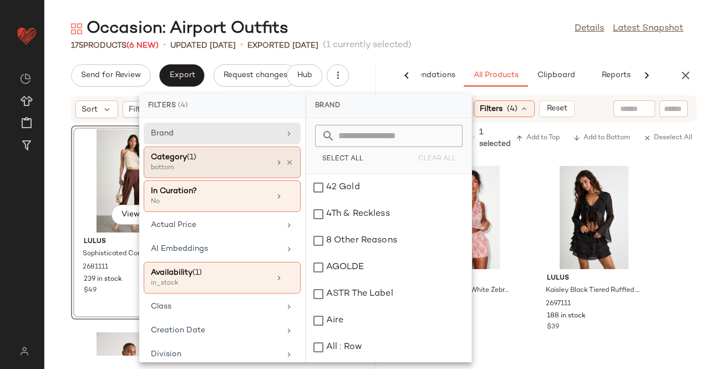
click at [286, 160] on icon at bounding box center [290, 163] width 8 height 8
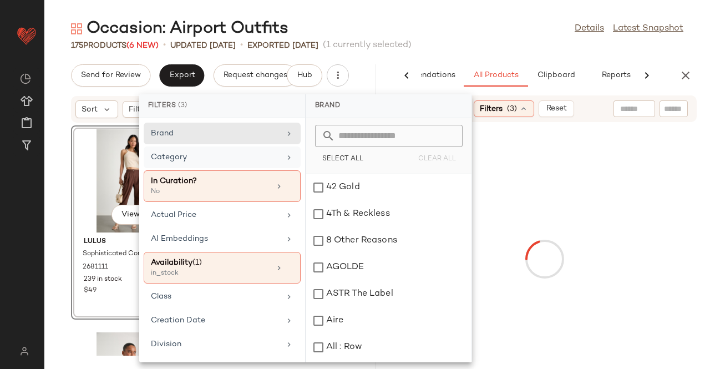
click at [275, 160] on div "Category" at bounding box center [215, 157] width 129 height 12
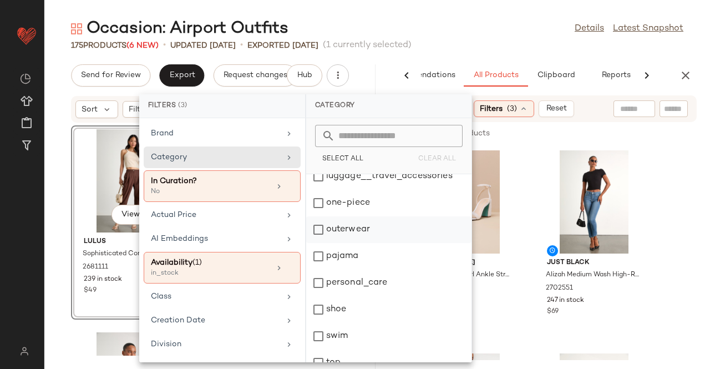
scroll to position [209, 0]
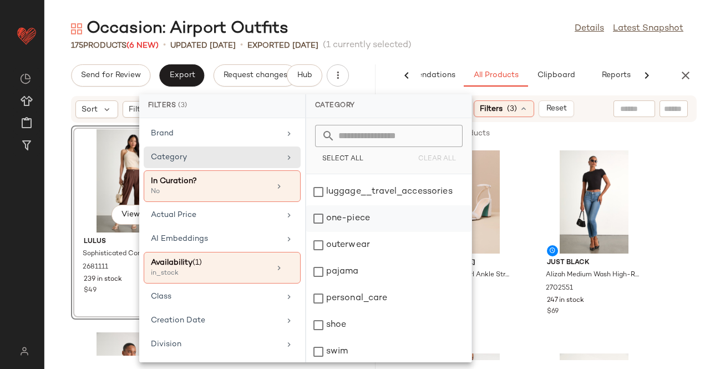
click at [347, 232] on div "one-piece" at bounding box center [388, 245] width 165 height 27
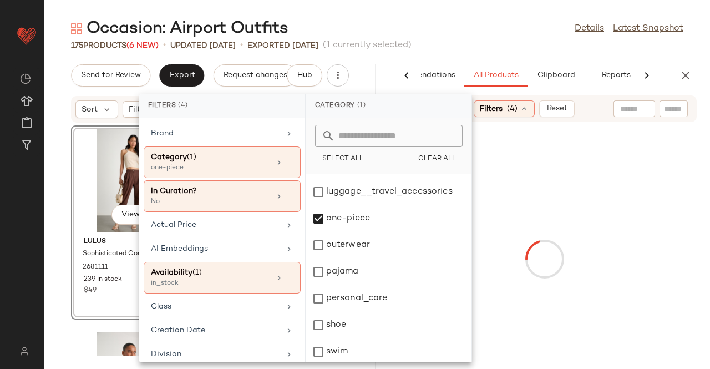
click at [527, 39] on div "Occasion: Airport Outfits Details Latest Snapshot" at bounding box center [377, 29] width 666 height 22
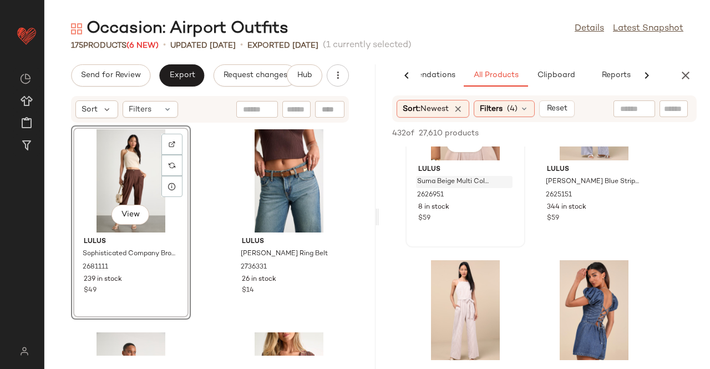
scroll to position [5880, 0]
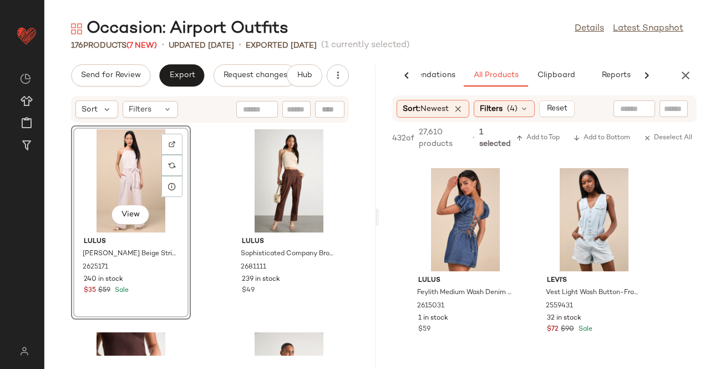
click at [677, 72] on button "button" at bounding box center [686, 75] width 22 height 22
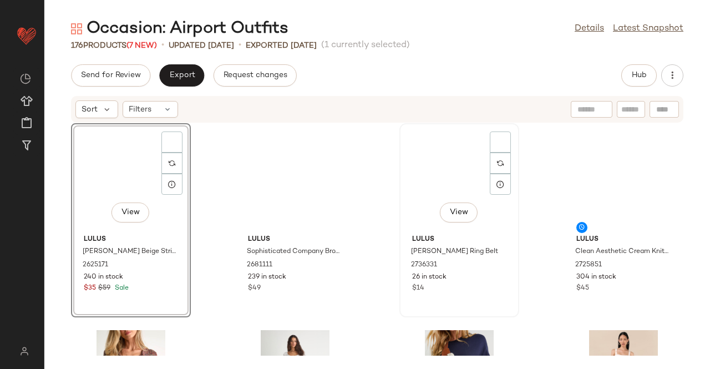
scroll to position [0, 0]
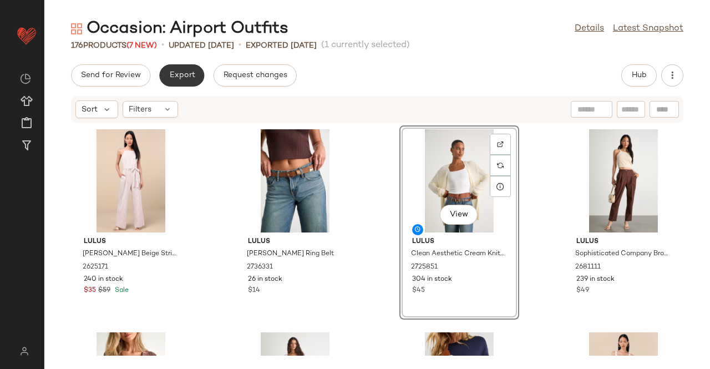
click at [189, 74] on span "Export" at bounding box center [182, 75] width 26 height 9
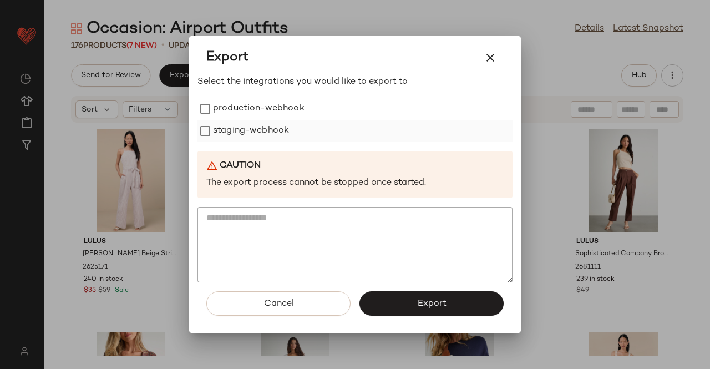
drag, startPoint x: 270, startPoint y: 119, endPoint x: 254, endPoint y: 124, distance: 16.8
click at [271, 119] on label "production-webhook" at bounding box center [259, 109] width 92 height 22
drag, startPoint x: 244, startPoint y: 135, endPoint x: 302, endPoint y: 183, distance: 75.2
click at [244, 134] on label "staging-webhook" at bounding box center [251, 131] width 76 height 22
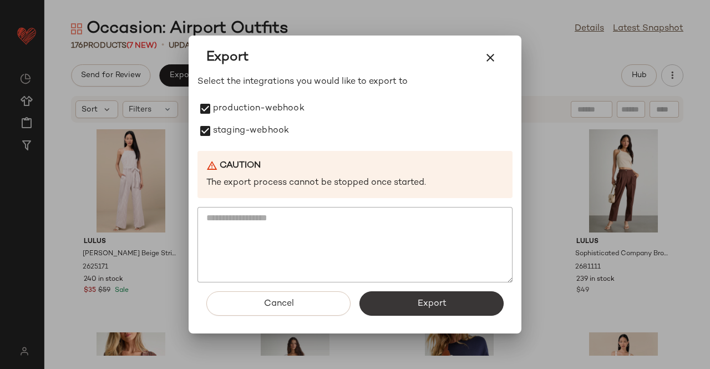
click at [428, 309] on span "Export" at bounding box center [431, 303] width 29 height 11
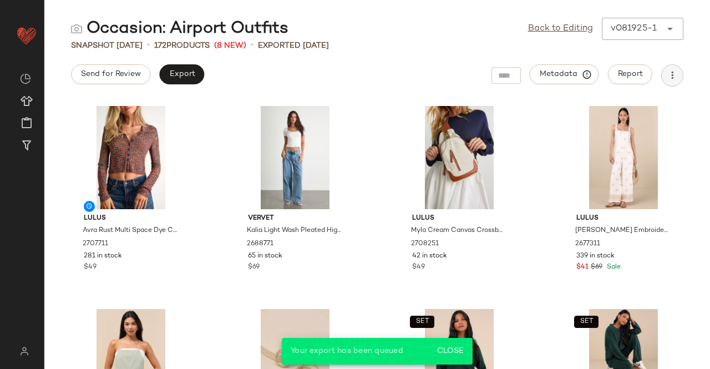
drag, startPoint x: 687, startPoint y: 77, endPoint x: 673, endPoint y: 77, distance: 13.9
click at [687, 77] on div "Send for Review Export Metadata Report" at bounding box center [377, 75] width 666 height 22
click at [671, 77] on icon "button" at bounding box center [672, 75] width 11 height 11
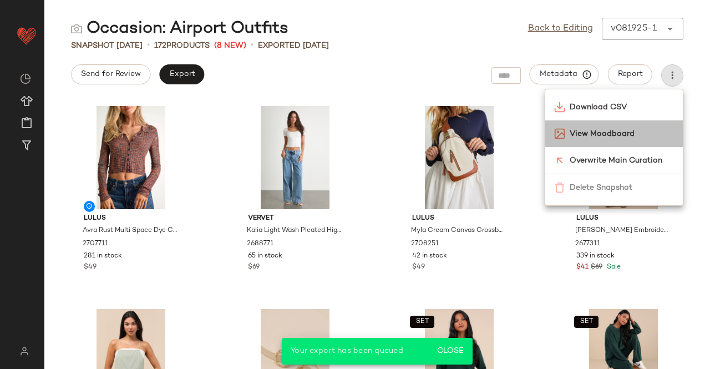
click at [610, 131] on span "View Moodboard" at bounding box center [622, 134] width 104 height 12
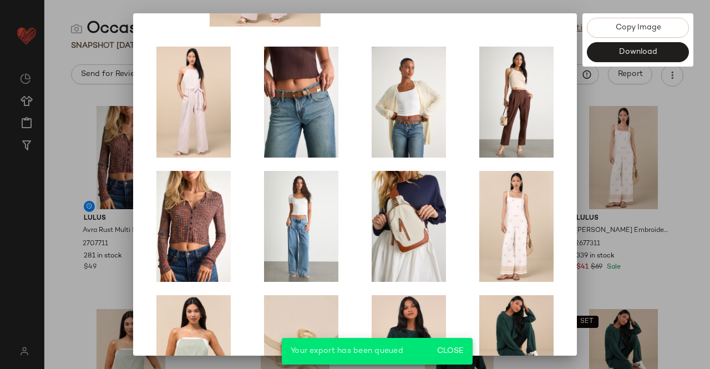
scroll to position [230, 0]
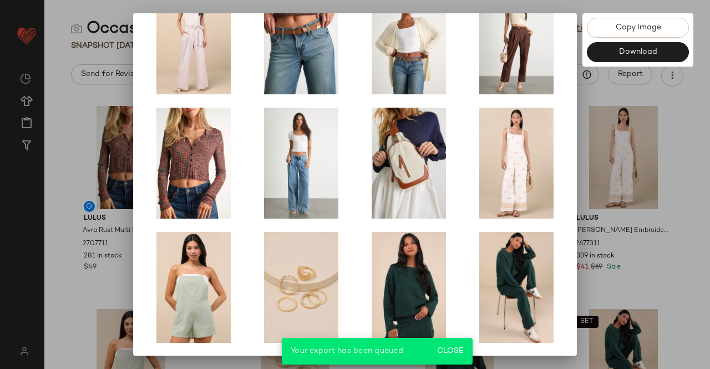
click at [658, 196] on div at bounding box center [355, 184] width 710 height 369
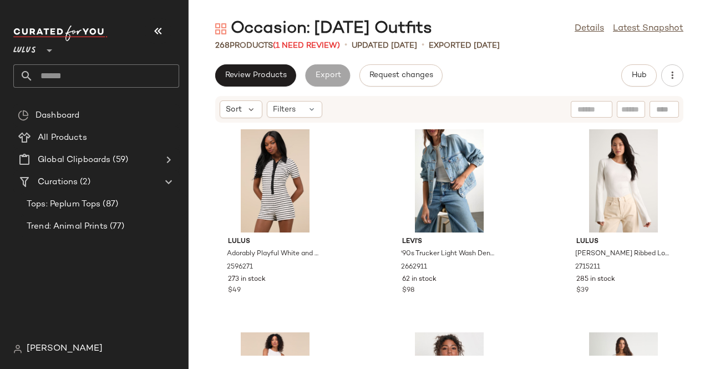
drag, startPoint x: 164, startPoint y: 25, endPoint x: 155, endPoint y: 31, distance: 11.2
click at [164, 25] on button "button" at bounding box center [158, 31] width 27 height 27
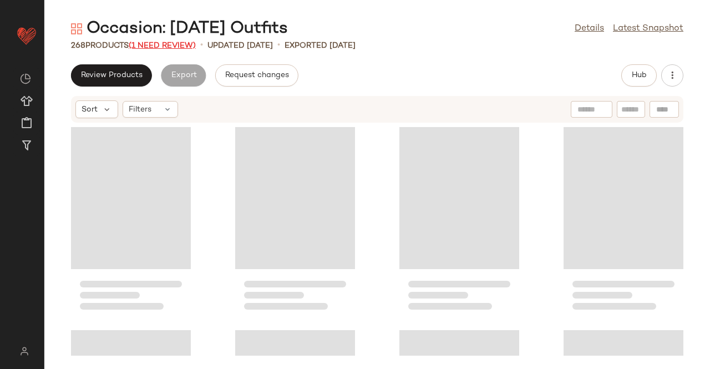
click at [144, 42] on span "(1 Need Review)" at bounding box center [162, 46] width 67 height 8
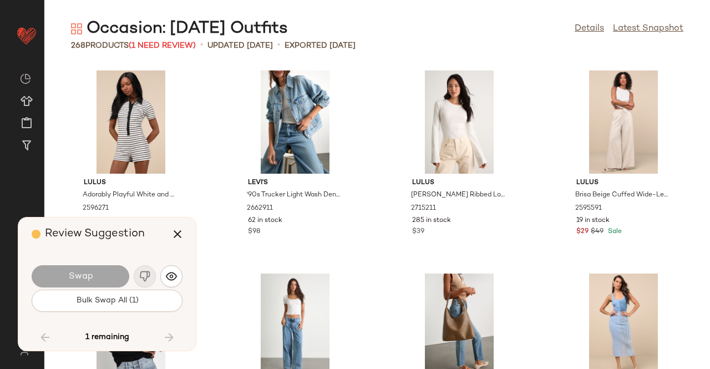
scroll to position [5685, 0]
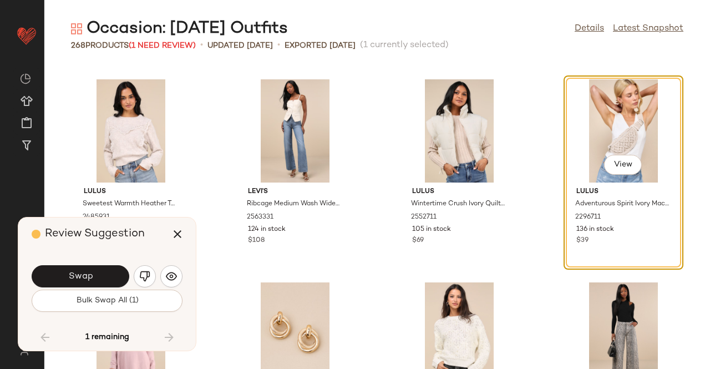
click at [111, 279] on button "Swap" at bounding box center [81, 276] width 98 height 22
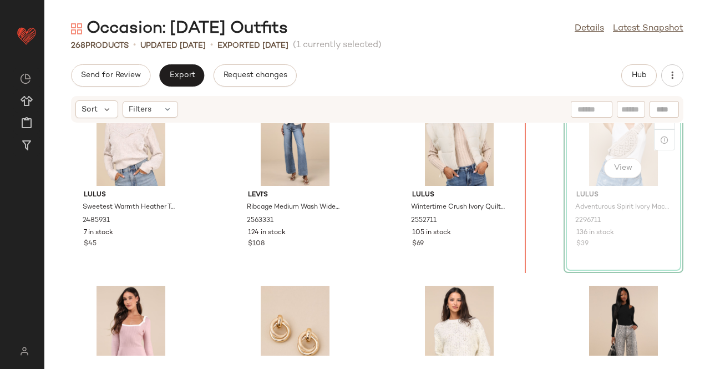
scroll to position [5738, 0]
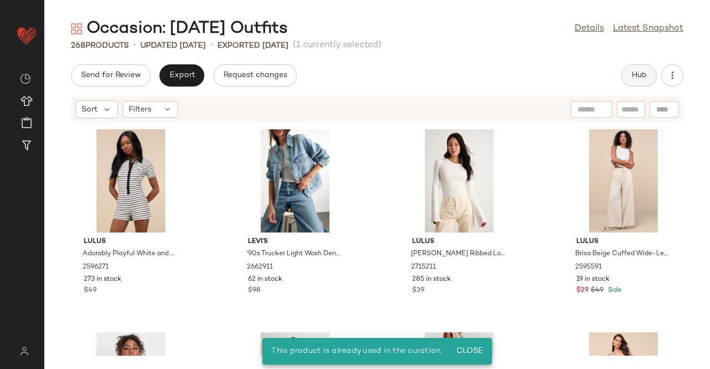
click at [653, 73] on button "Hub" at bounding box center [639, 75] width 36 height 22
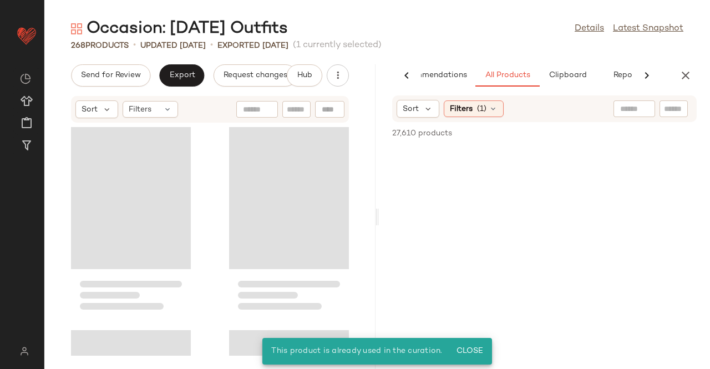
scroll to position [0, 70]
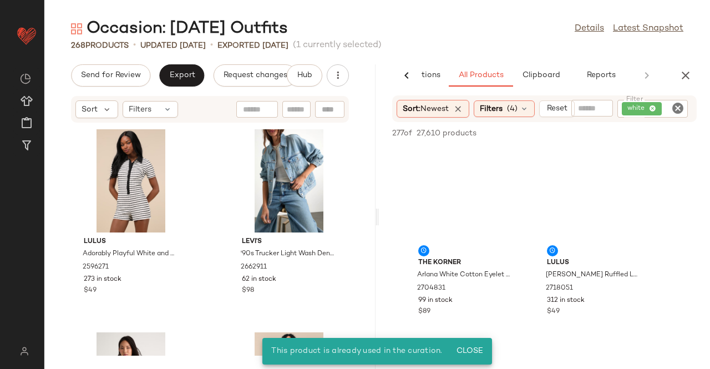
click at [668, 107] on div "white" at bounding box center [652, 109] width 71 height 18
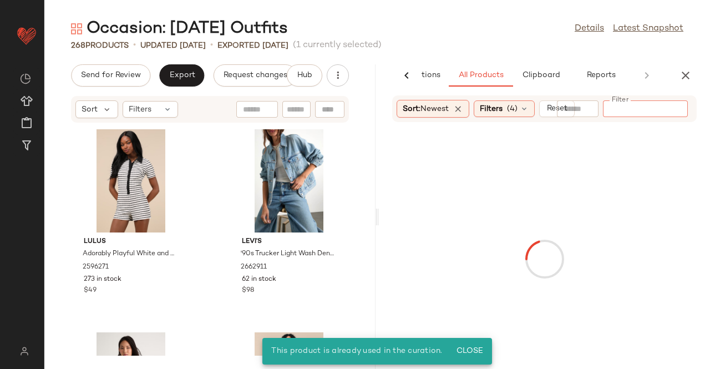
drag, startPoint x: 507, startPoint y: 103, endPoint x: 493, endPoint y: 118, distance: 20.8
click at [507, 103] on div "Filters (4)" at bounding box center [504, 108] width 61 height 17
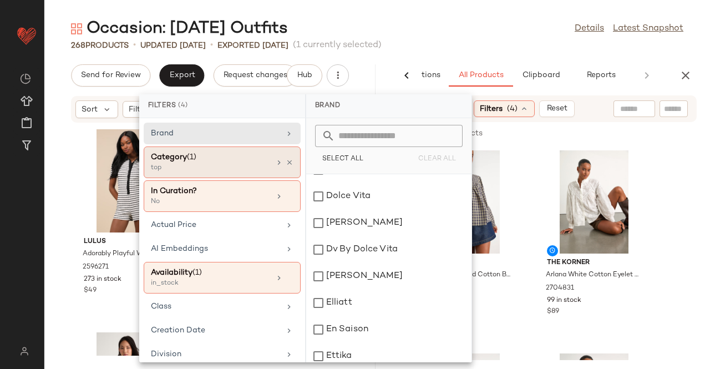
click at [183, 154] on div "Category (1)" at bounding box center [210, 157] width 119 height 12
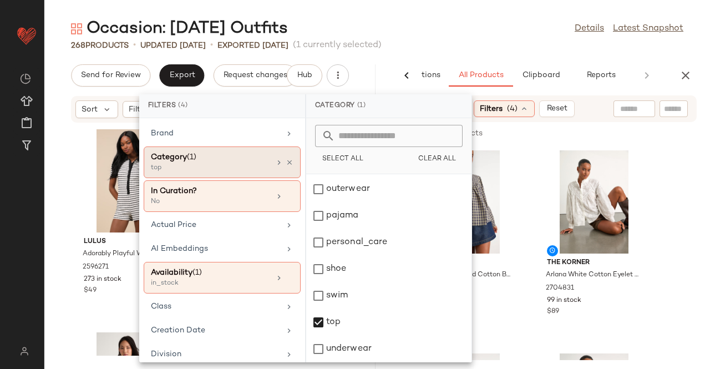
scroll to position [264, 0]
click at [494, 8] on main "Occasion: [DATE] Outfits Details Latest Snapshot 268 Products • updated [DATE] …" at bounding box center [355, 184] width 710 height 369
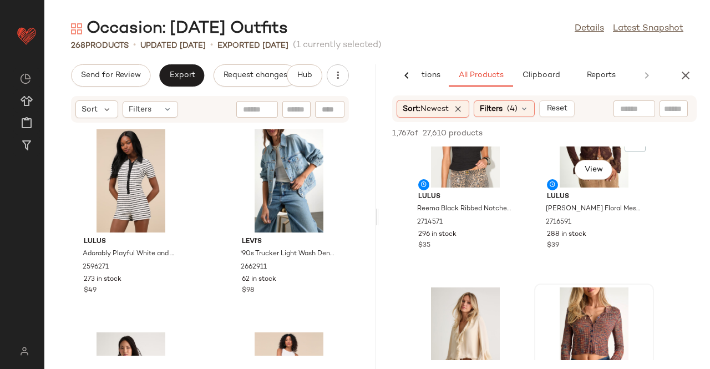
scroll to position [1609, 0]
